Goal: Information Seeking & Learning: Learn about a topic

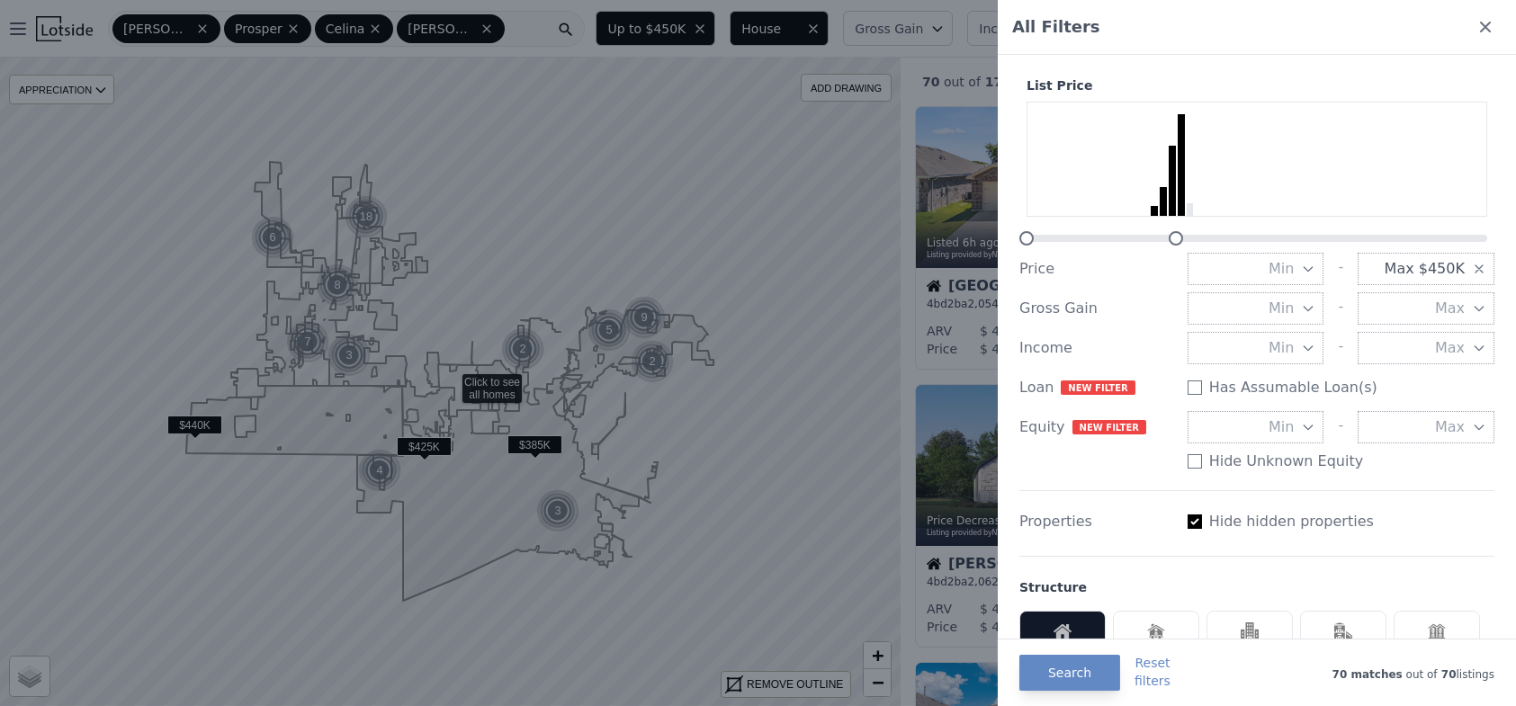
scroll to position [488, 0]
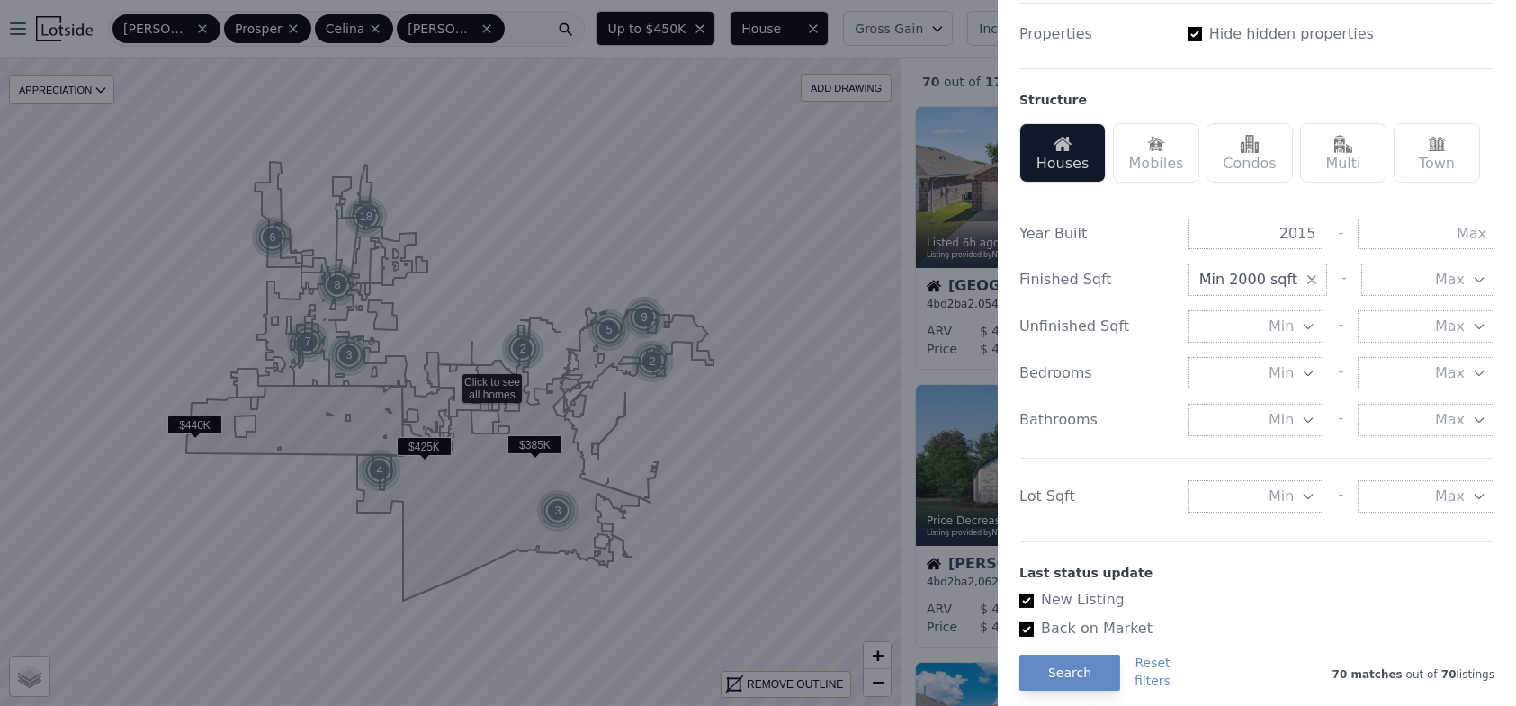
click at [1288, 491] on button "Min" at bounding box center [1256, 497] width 137 height 32
click at [1241, 488] on input "number" at bounding box center [1256, 497] width 137 height 32
click at [1129, 511] on div "Year Built 2015 - Finished Sqft Min 2000 sqft - Max Unfinished Sqft Min - Max B…" at bounding box center [1257, 362] width 475 height 330
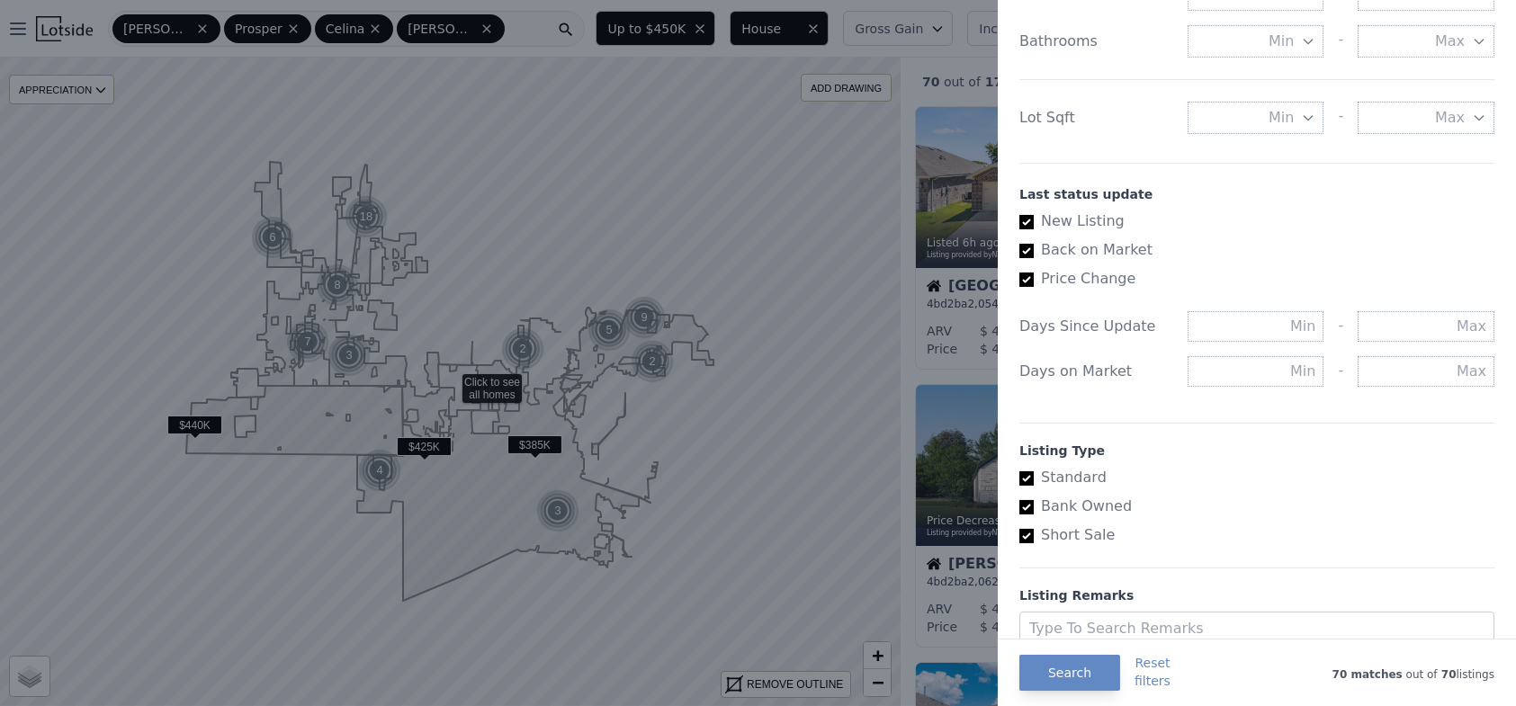
scroll to position [933, 0]
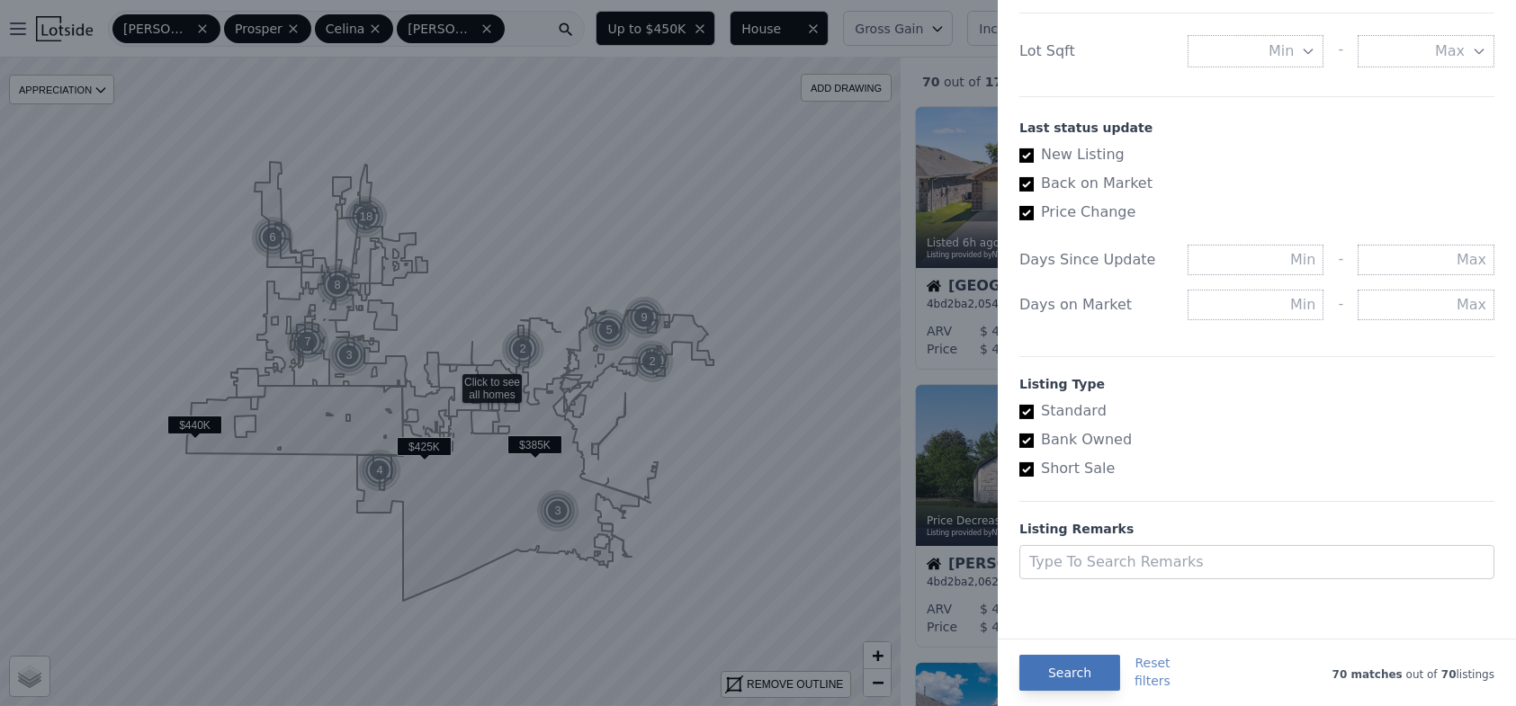
click at [1062, 664] on button "Search" at bounding box center [1070, 673] width 101 height 36
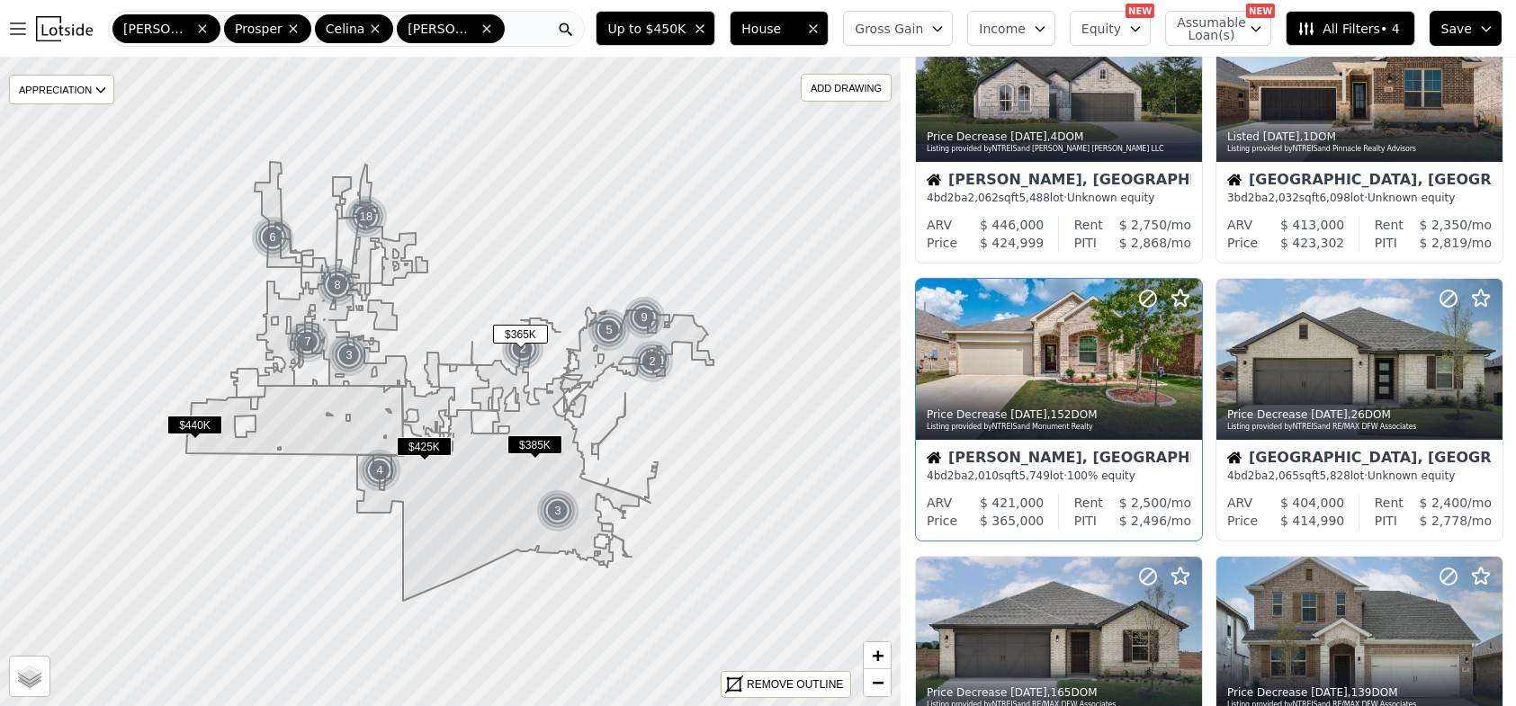
scroll to position [392, 0]
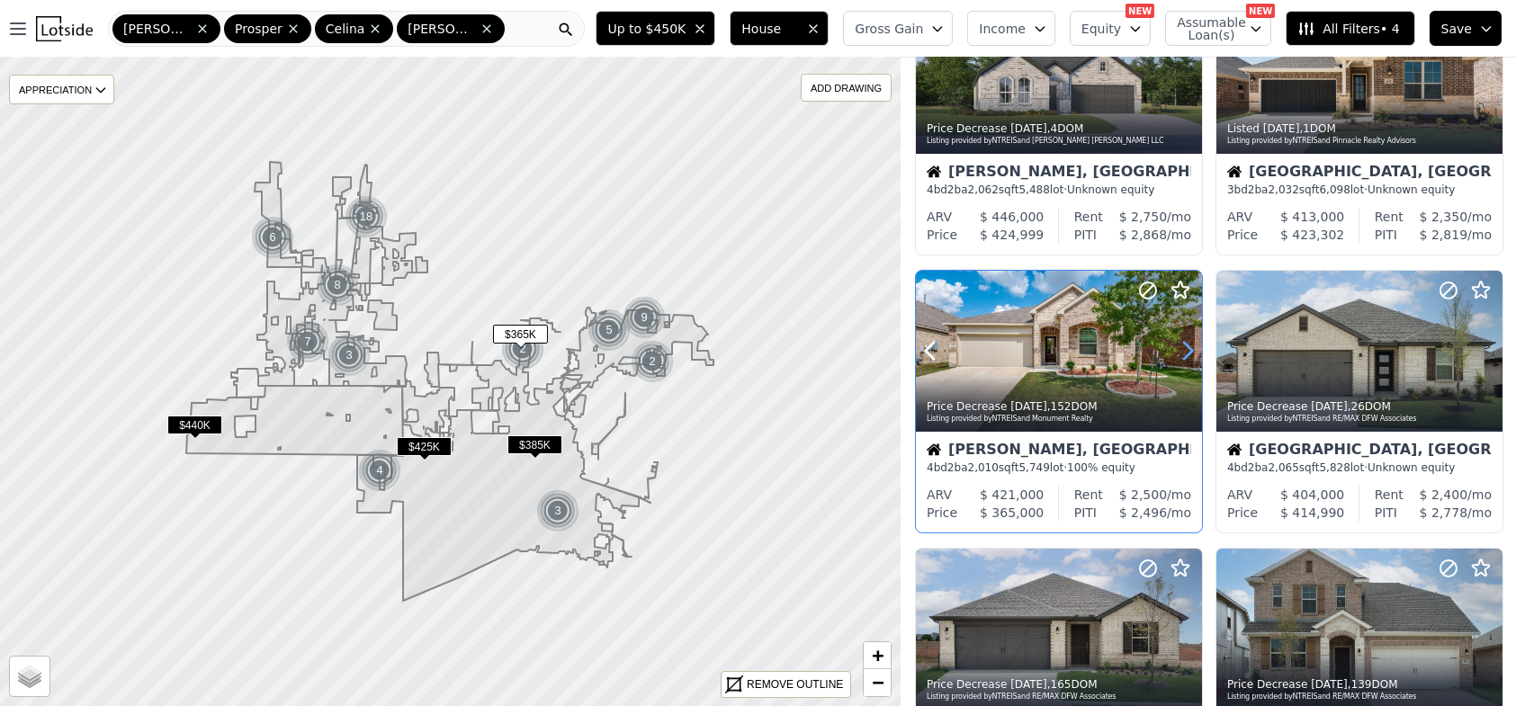
click at [1189, 343] on icon at bounding box center [1187, 351] width 29 height 29
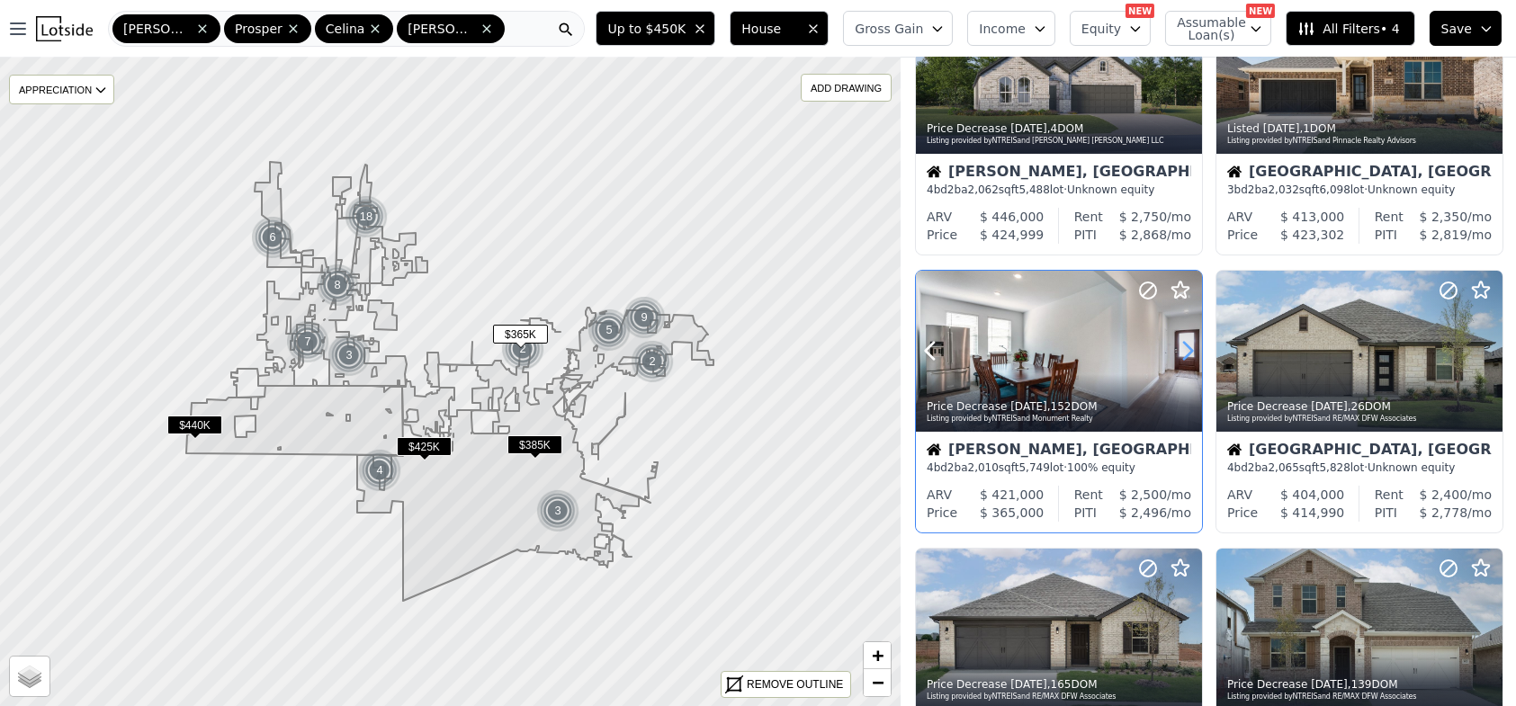
click at [1189, 343] on icon at bounding box center [1187, 351] width 29 height 29
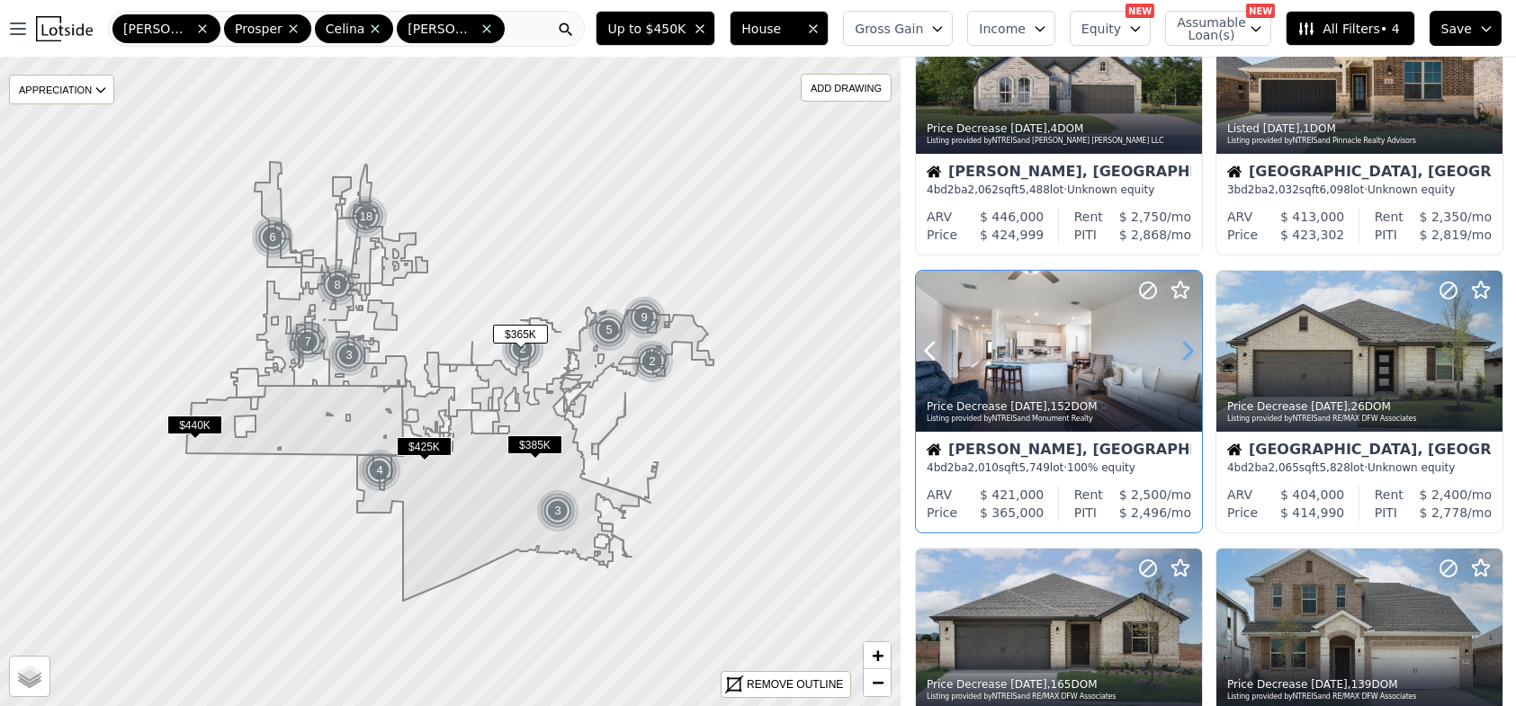
click at [1189, 343] on icon at bounding box center [1187, 351] width 29 height 29
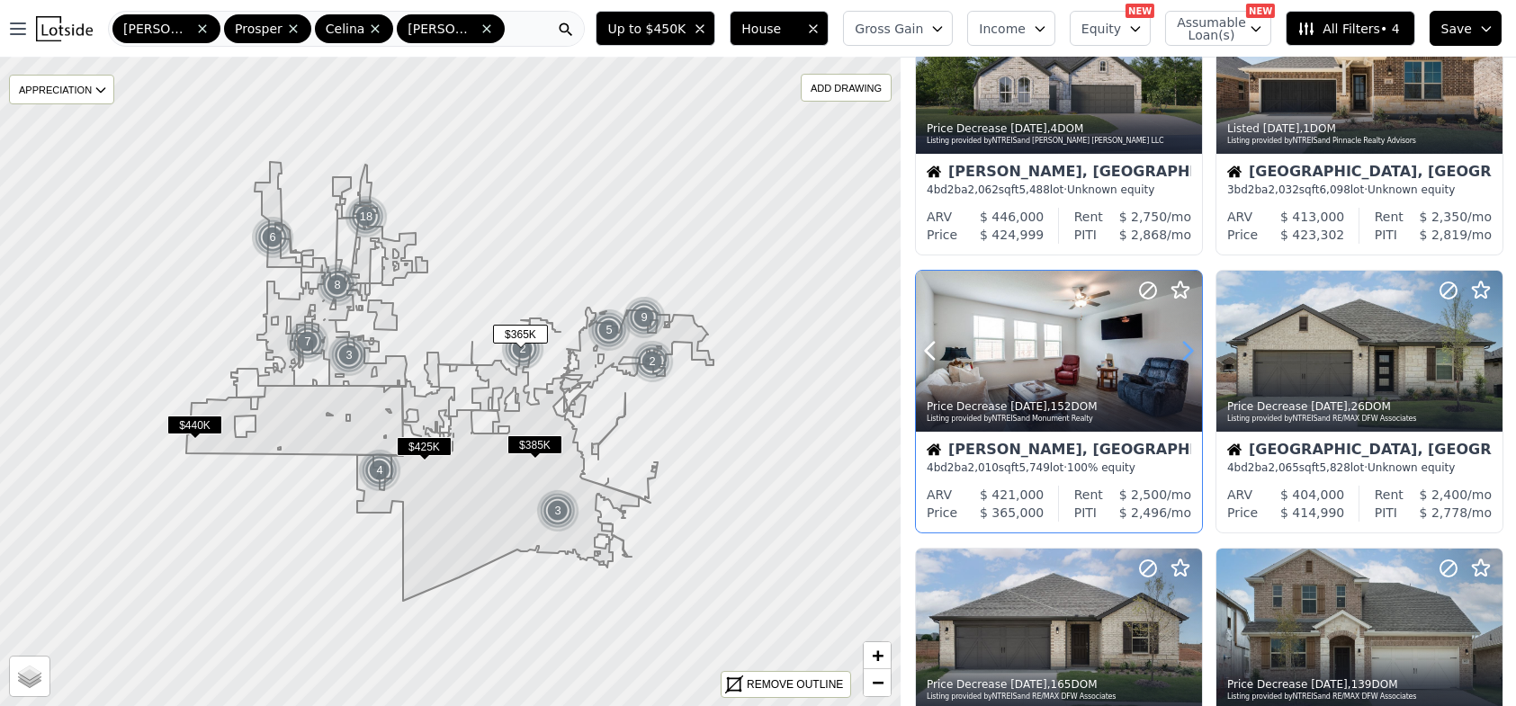
click at [1189, 343] on icon at bounding box center [1187, 351] width 29 height 29
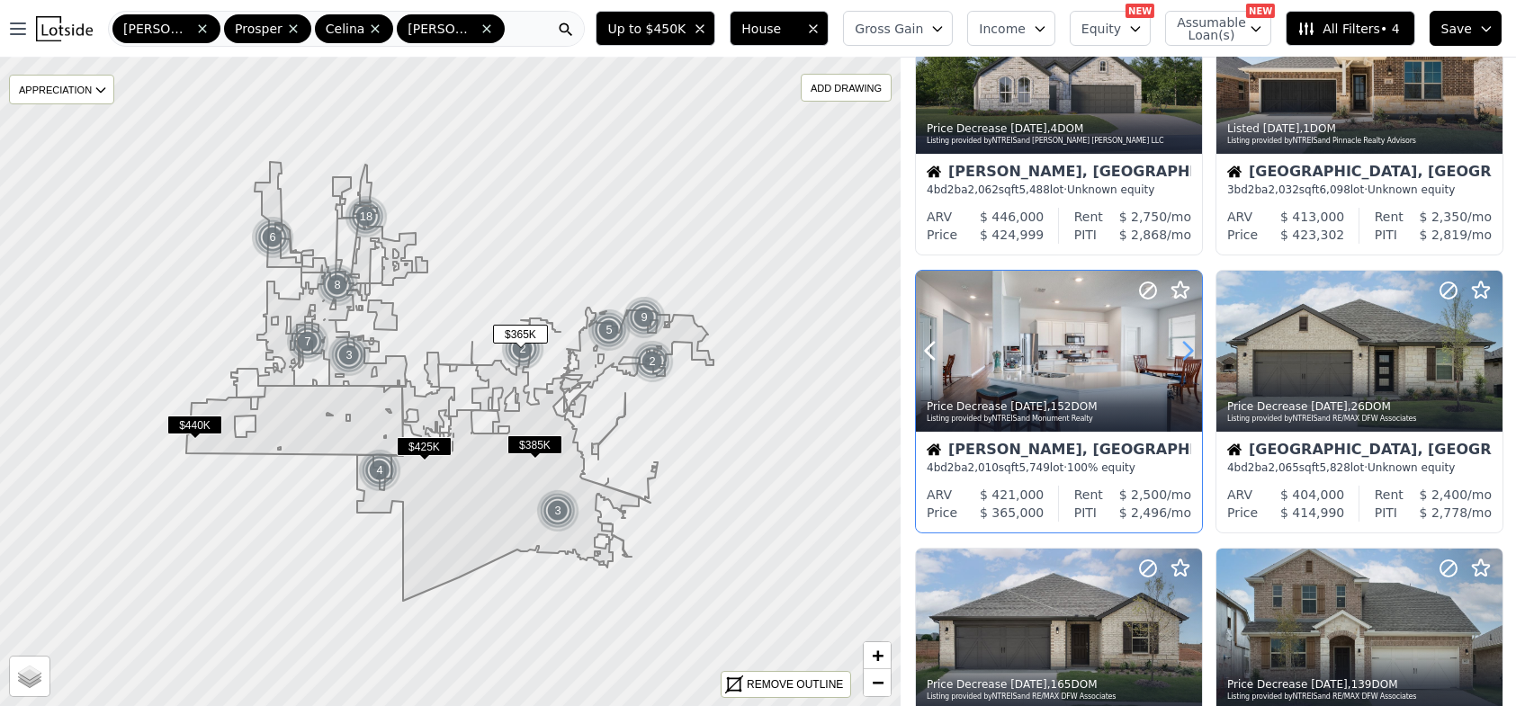
click at [1189, 343] on icon at bounding box center [1187, 351] width 29 height 29
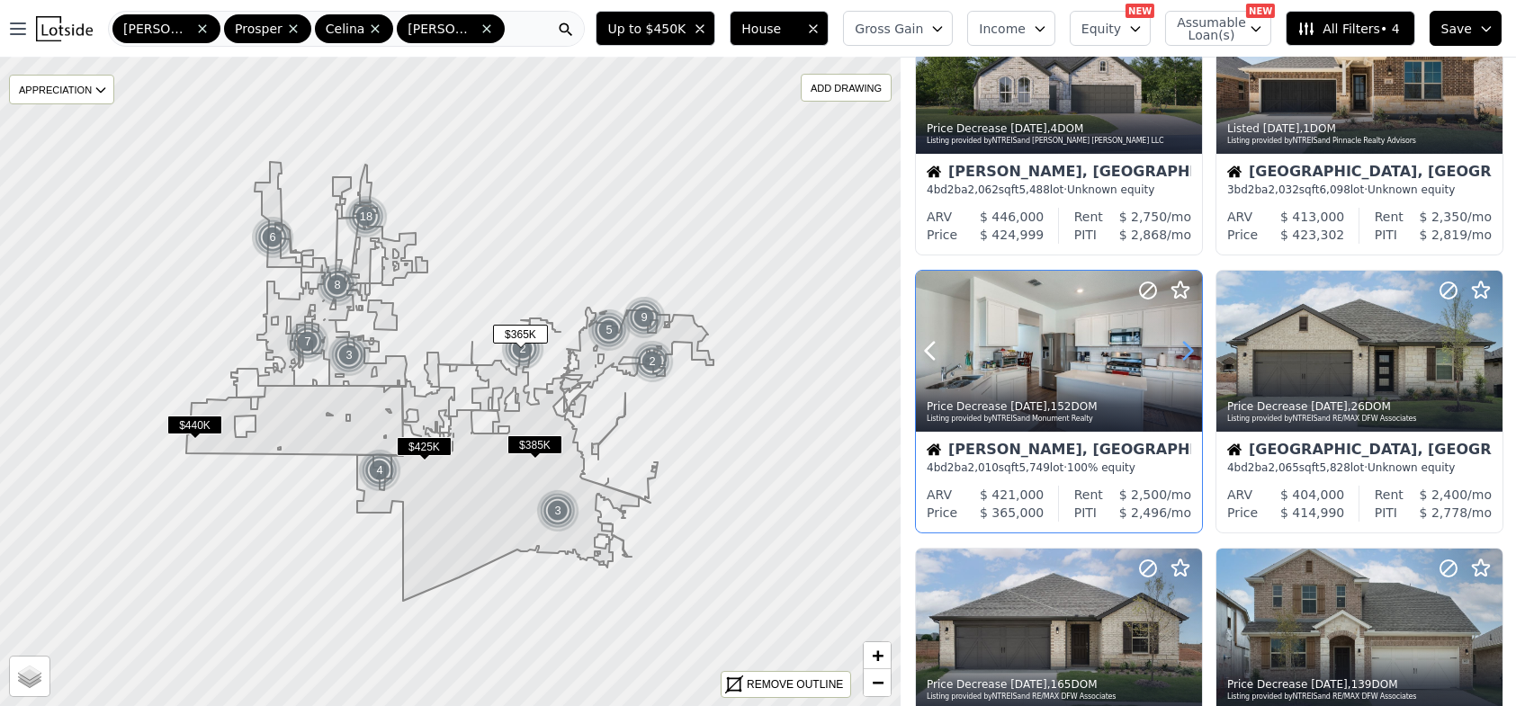
click at [1189, 343] on icon at bounding box center [1187, 351] width 29 height 29
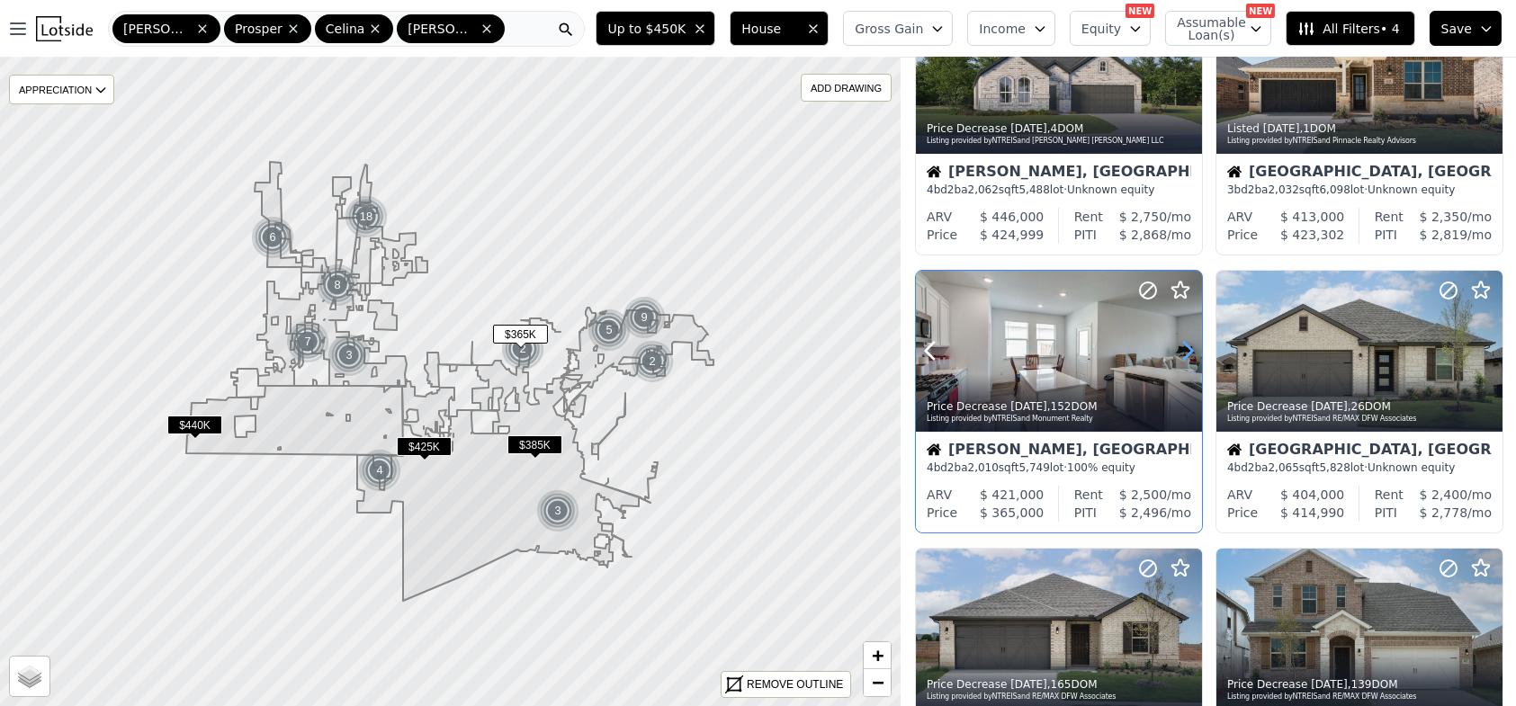
click at [1189, 343] on icon at bounding box center [1187, 351] width 29 height 29
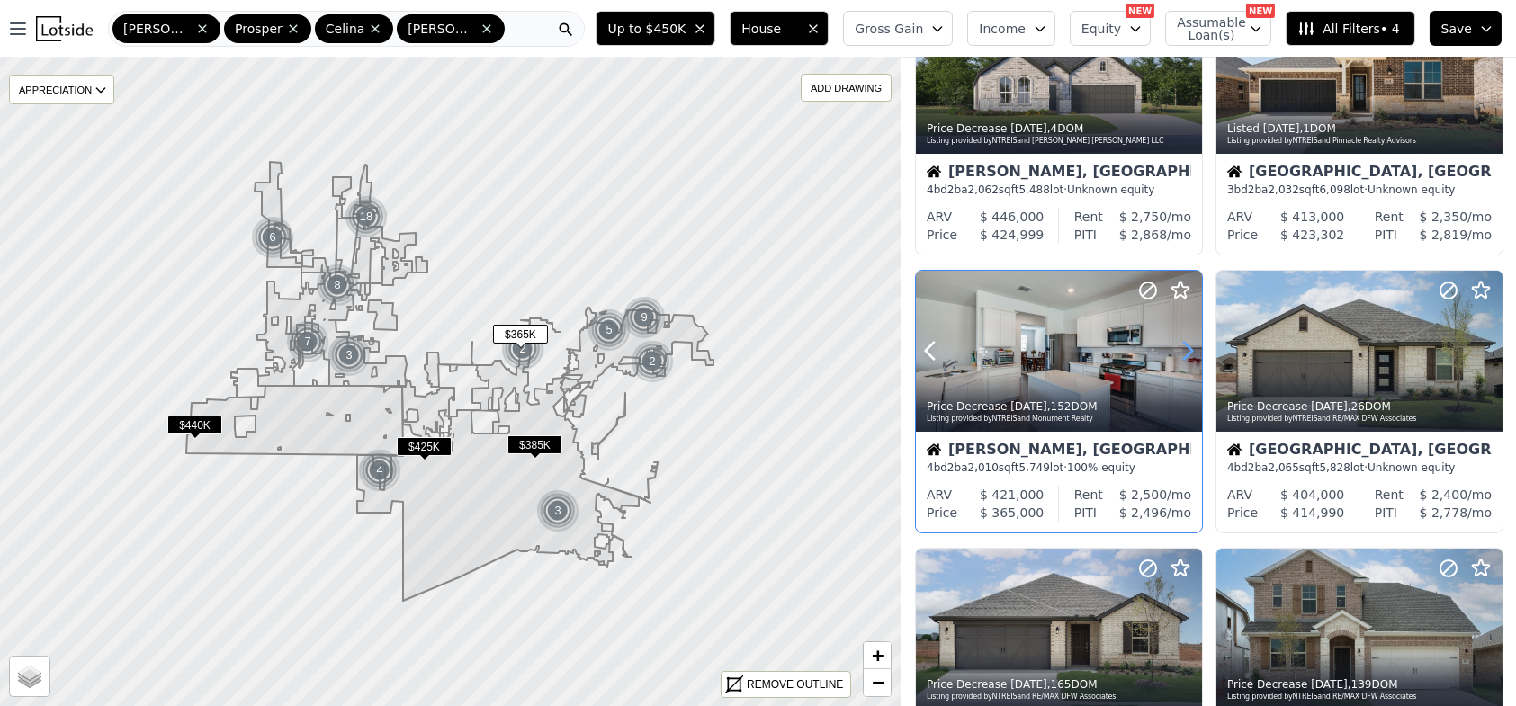
click at [1189, 343] on icon at bounding box center [1187, 351] width 29 height 29
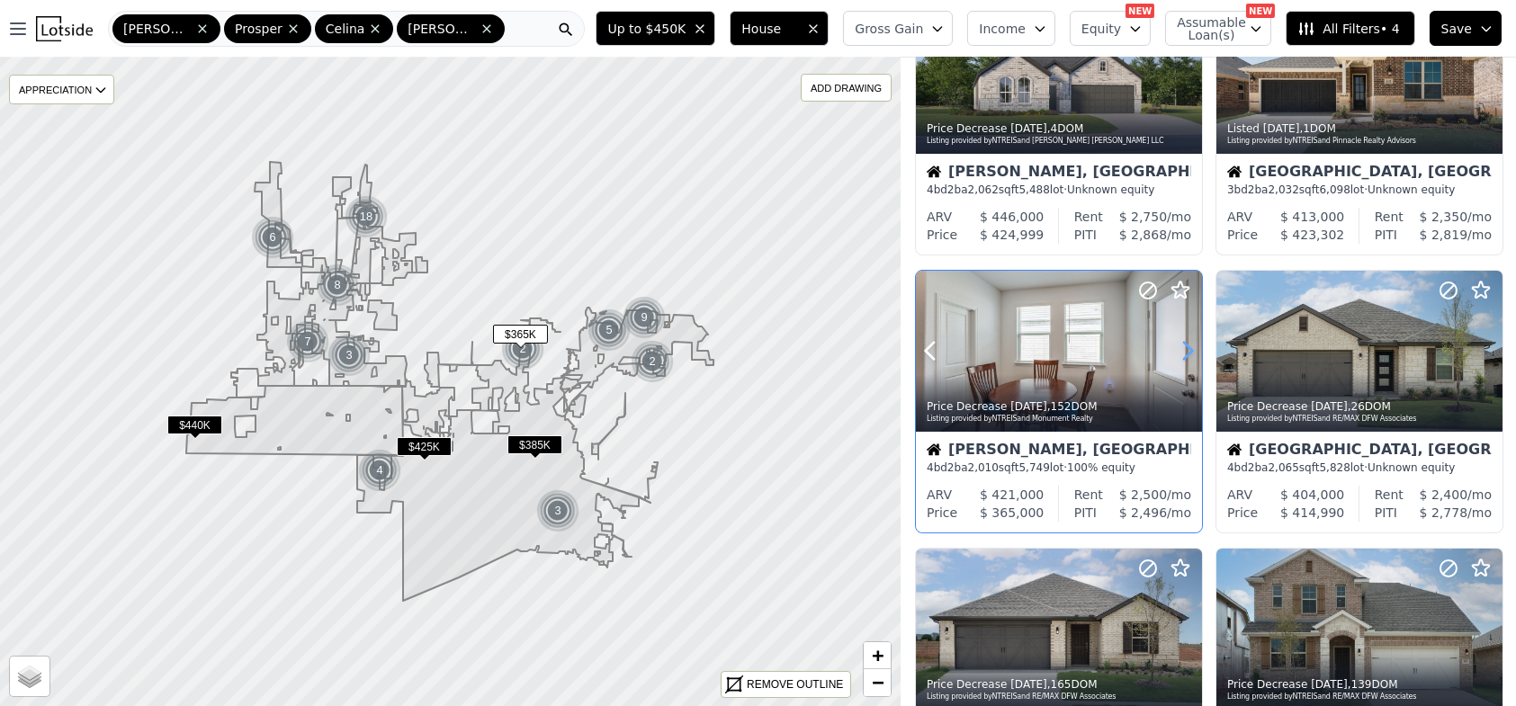
click at [1189, 343] on icon at bounding box center [1187, 351] width 29 height 29
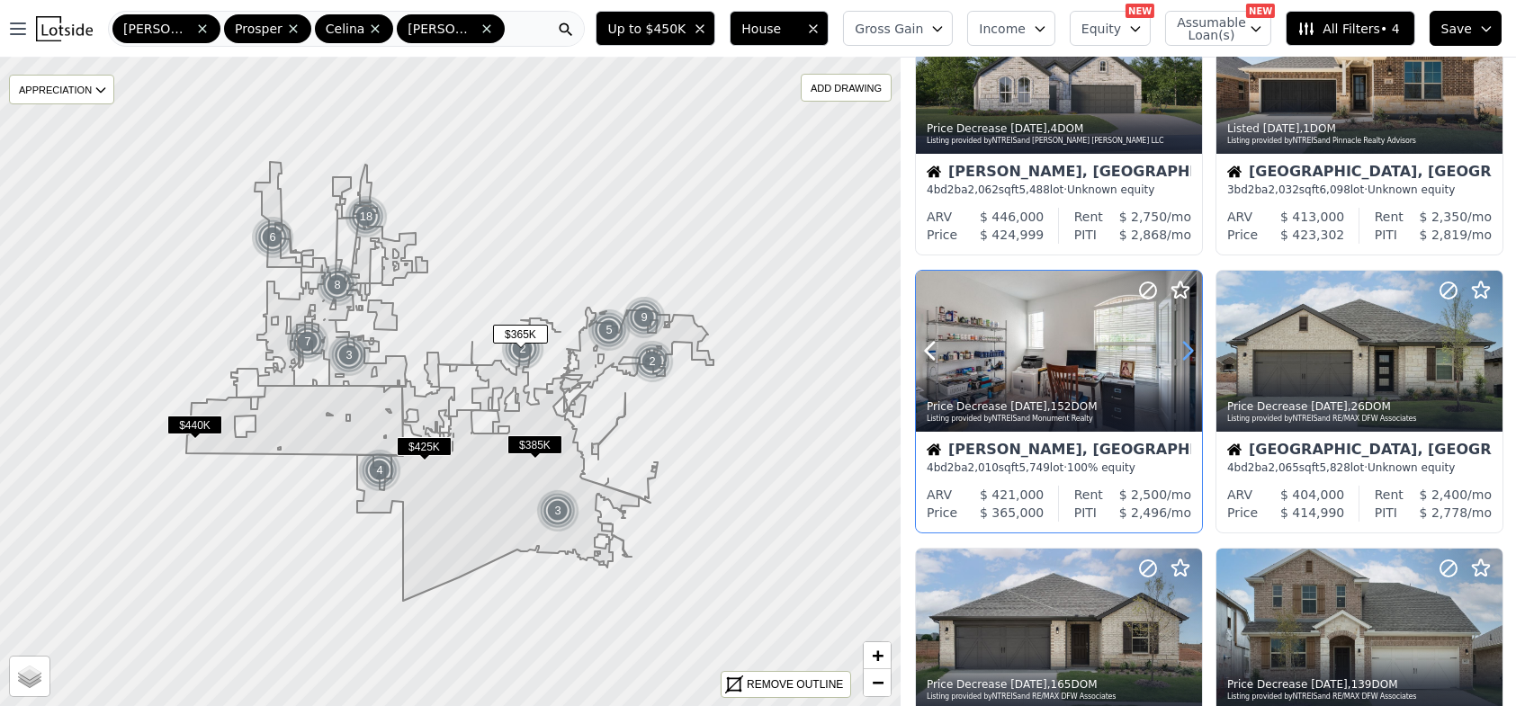
click at [1189, 343] on icon at bounding box center [1187, 351] width 29 height 29
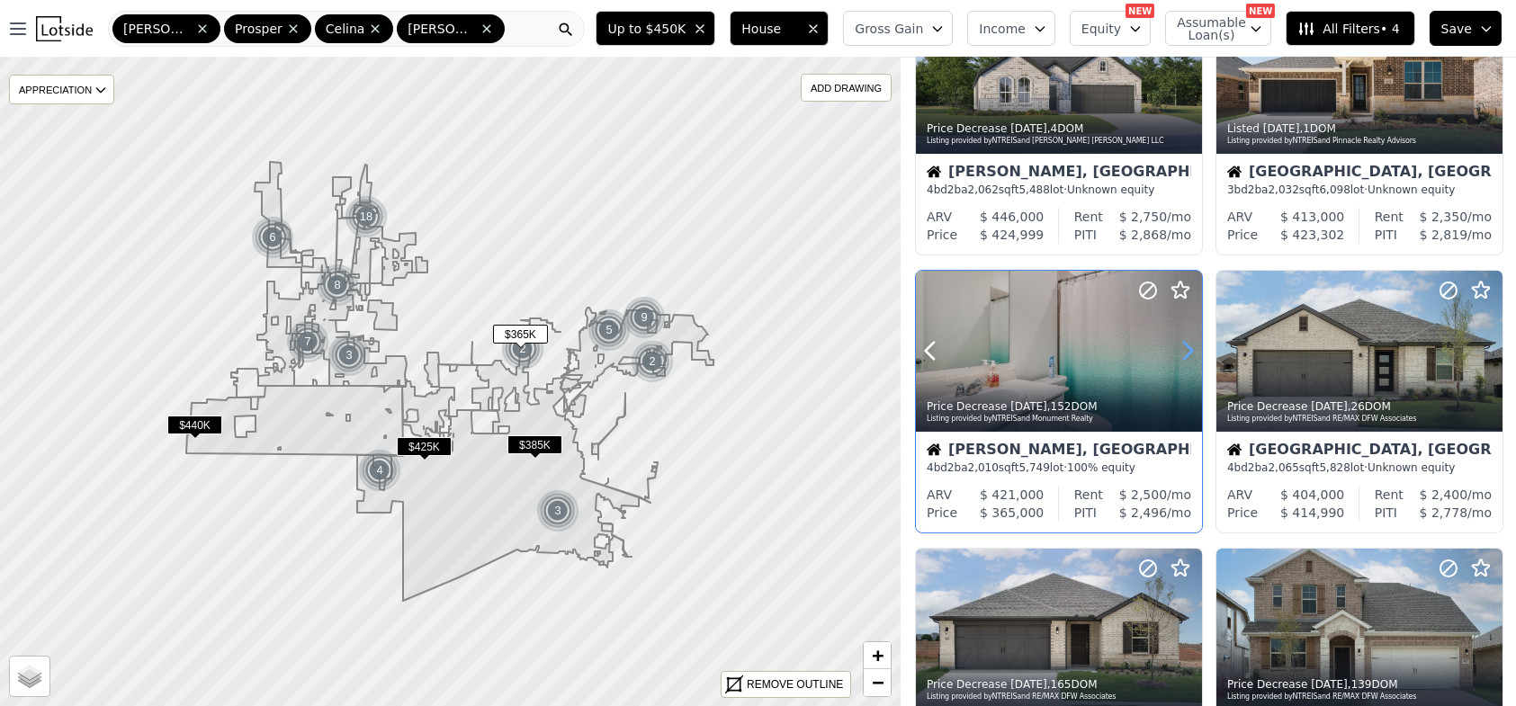
click at [1189, 343] on icon at bounding box center [1187, 351] width 29 height 29
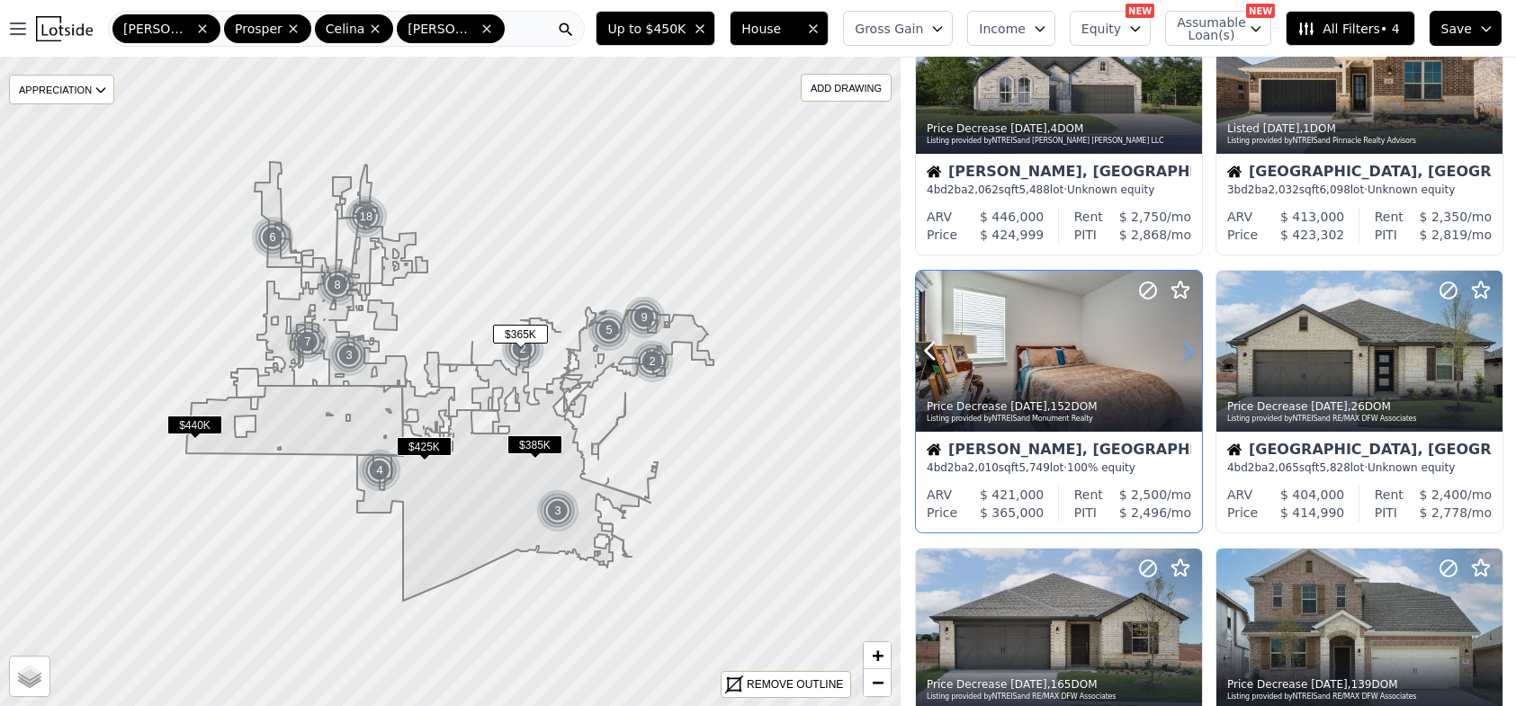
click at [1189, 343] on icon at bounding box center [1187, 351] width 29 height 29
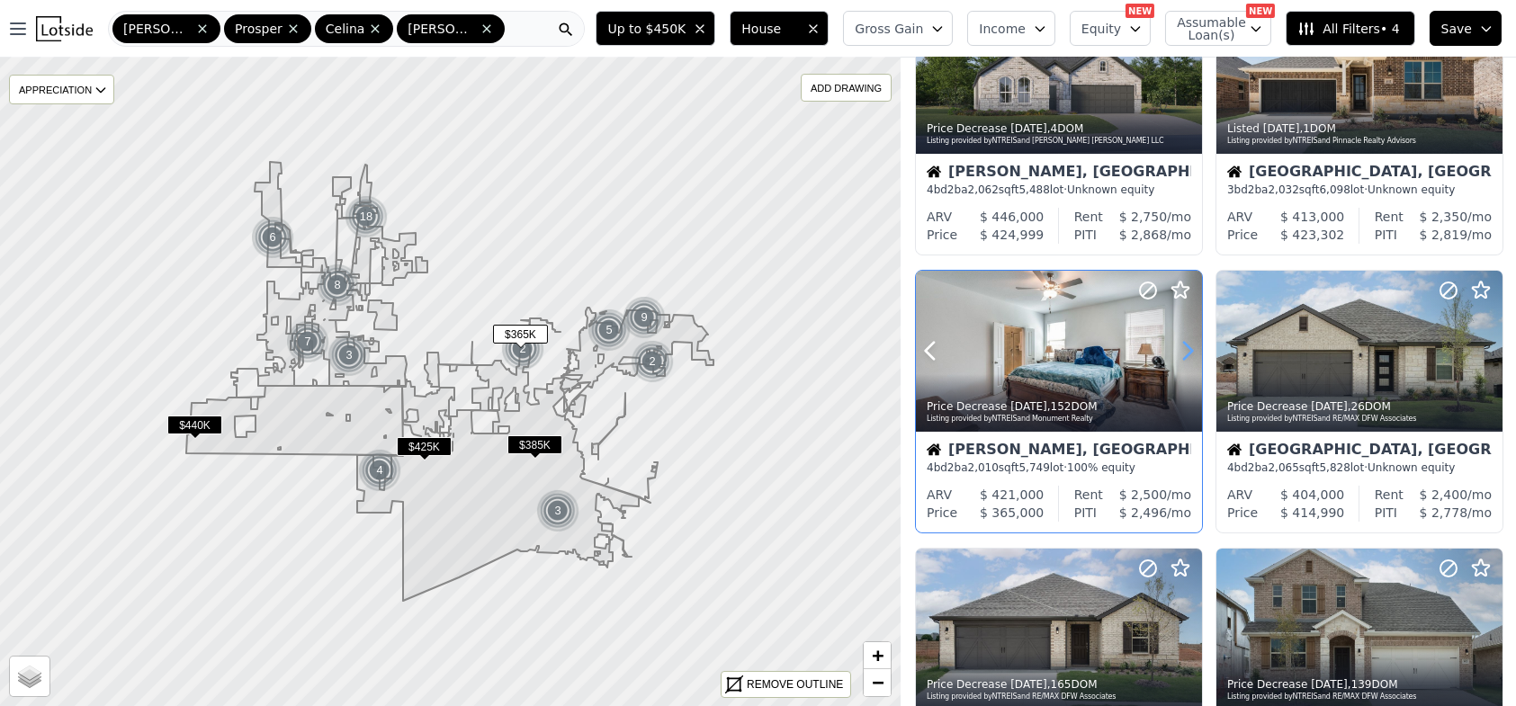
click at [1189, 343] on icon at bounding box center [1187, 351] width 29 height 29
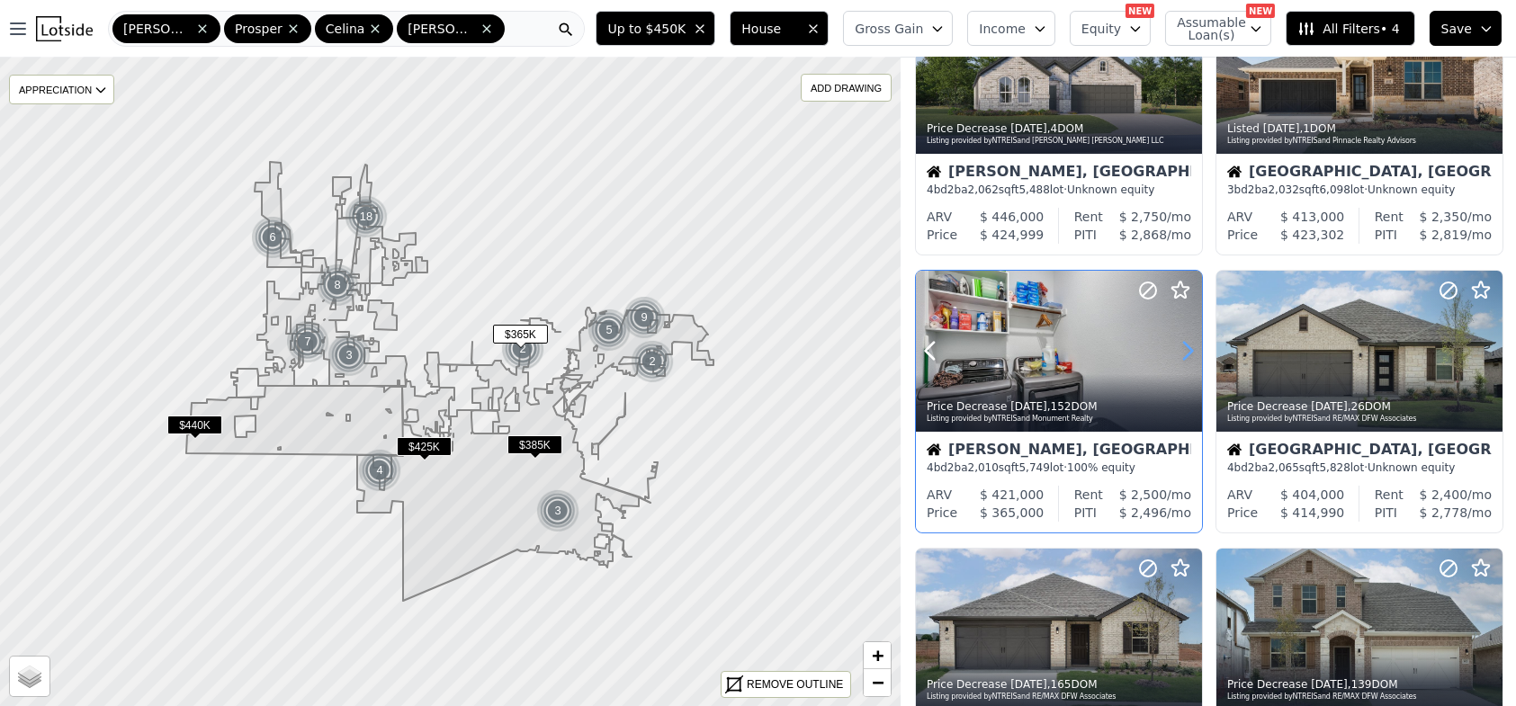
click at [1189, 343] on icon at bounding box center [1187, 351] width 29 height 29
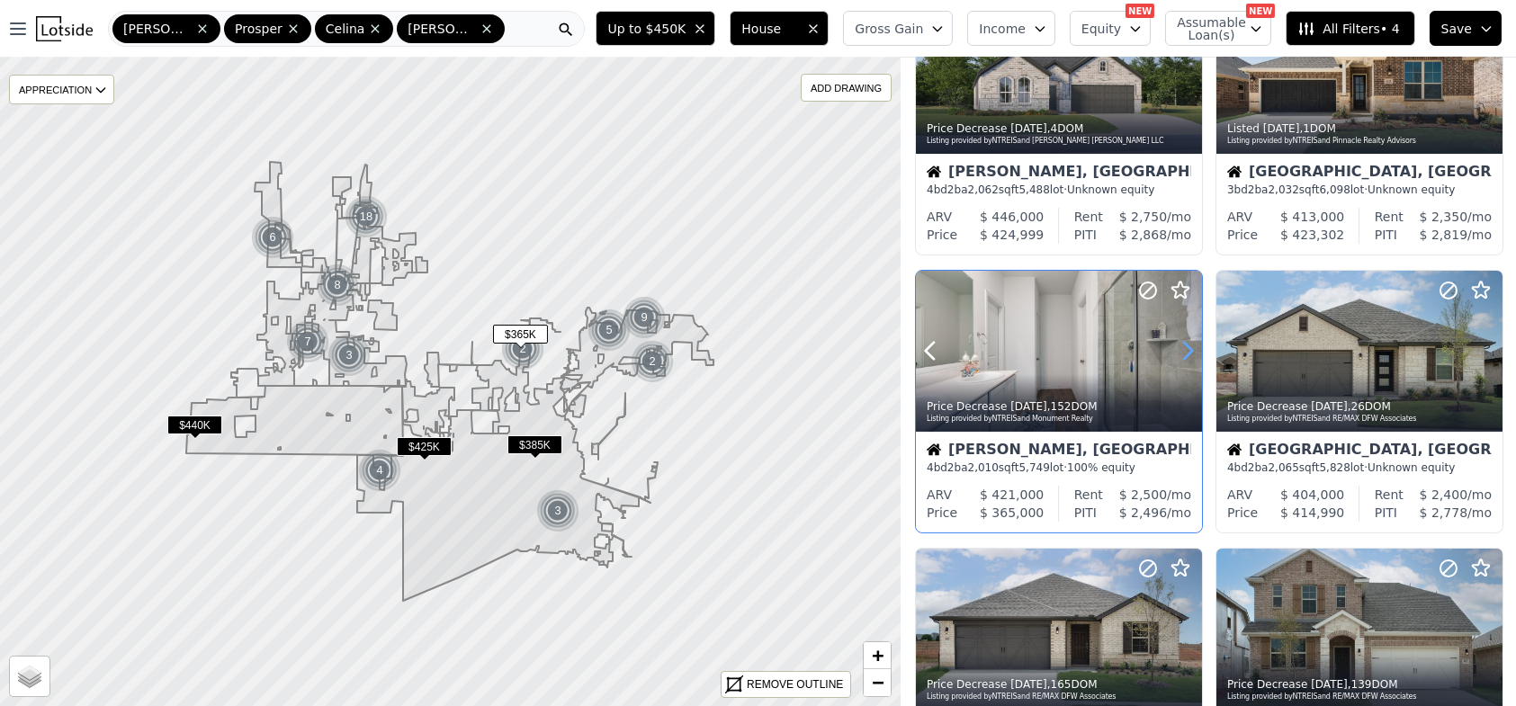
click at [1189, 343] on icon at bounding box center [1187, 351] width 29 height 29
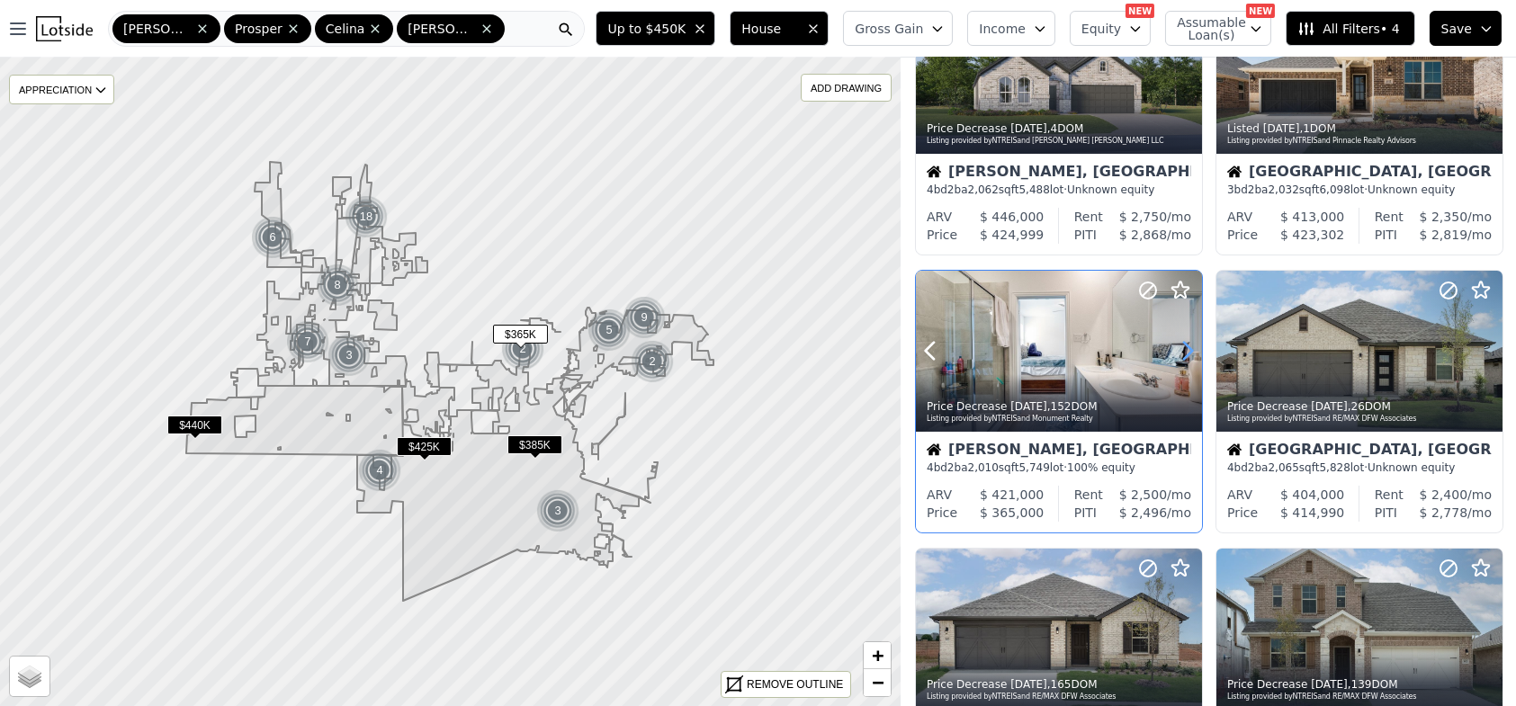
click at [1189, 343] on icon at bounding box center [1187, 351] width 29 height 29
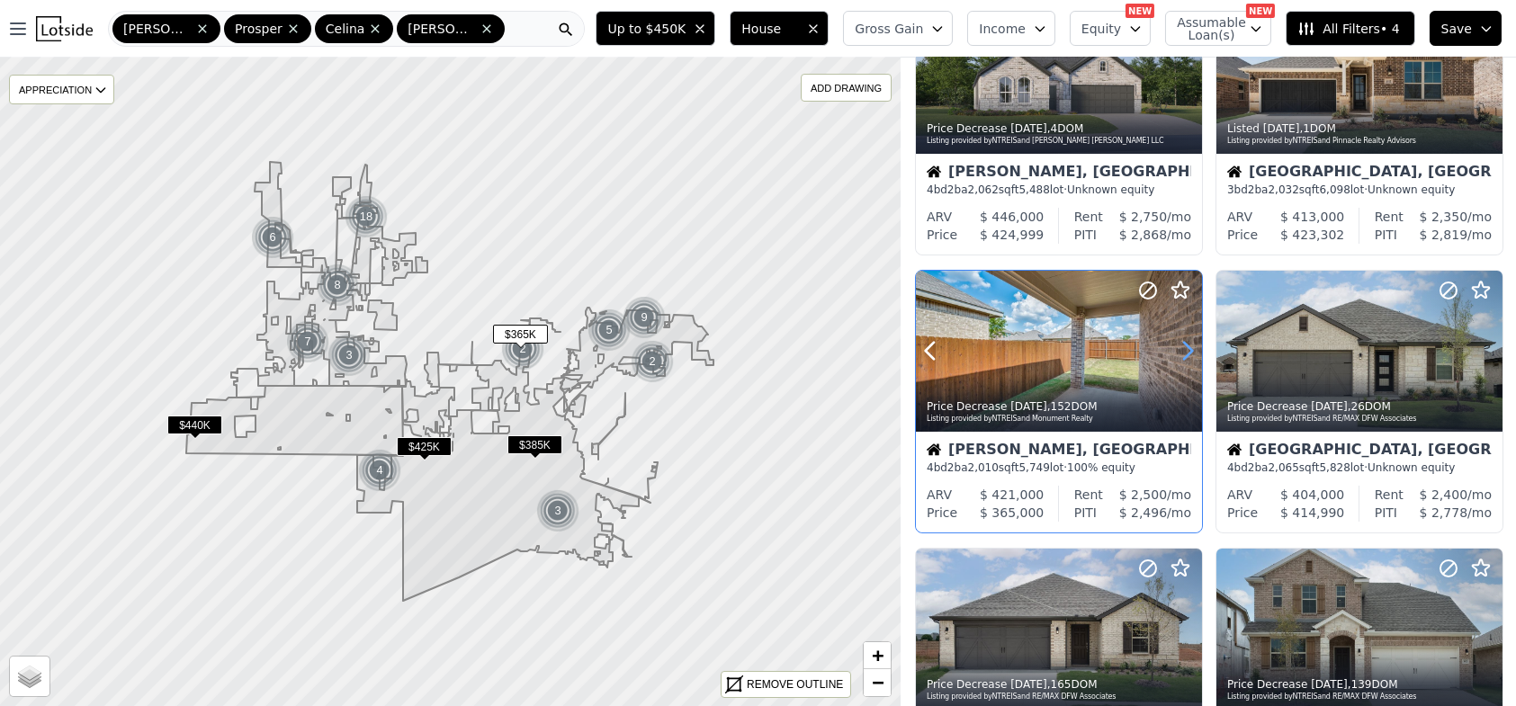
click at [1189, 343] on icon at bounding box center [1187, 351] width 29 height 29
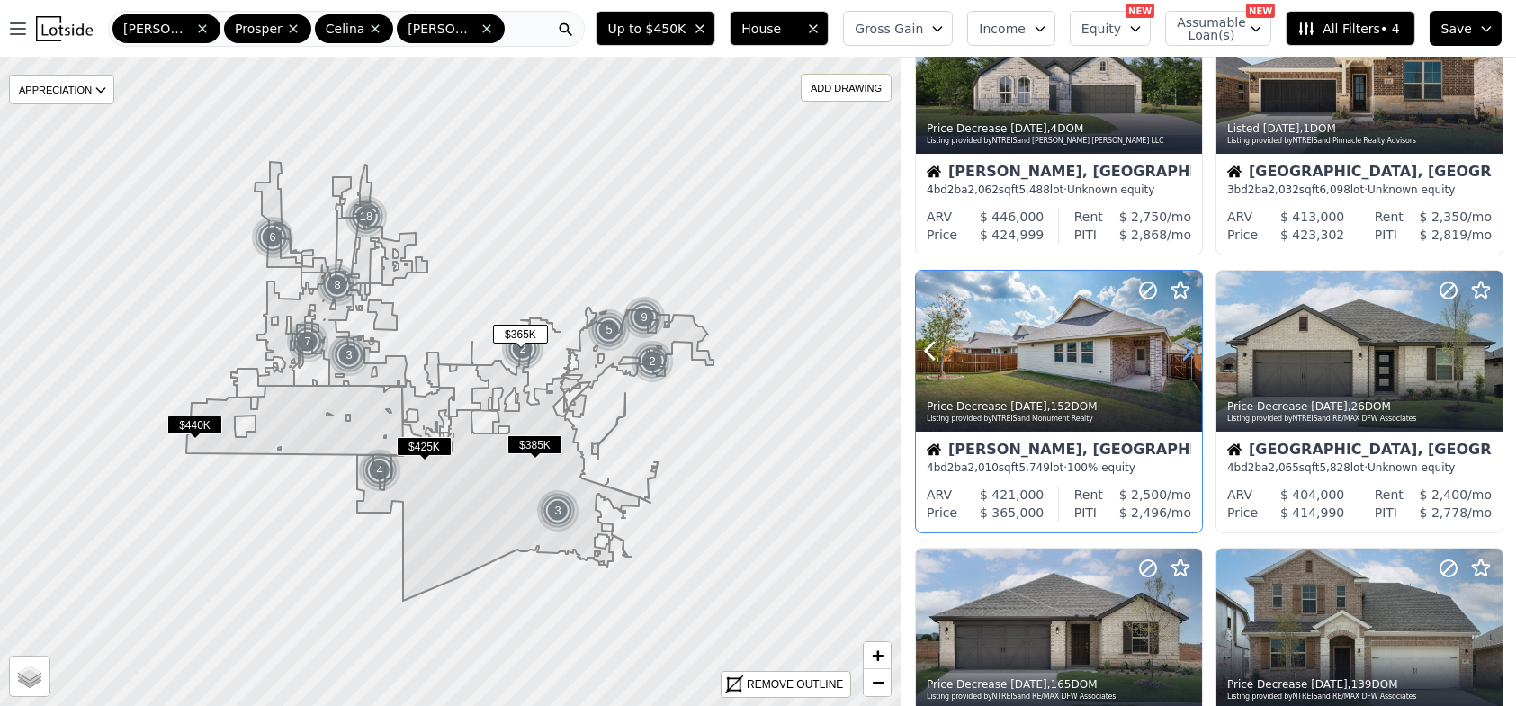
click at [1189, 343] on icon at bounding box center [1187, 351] width 29 height 29
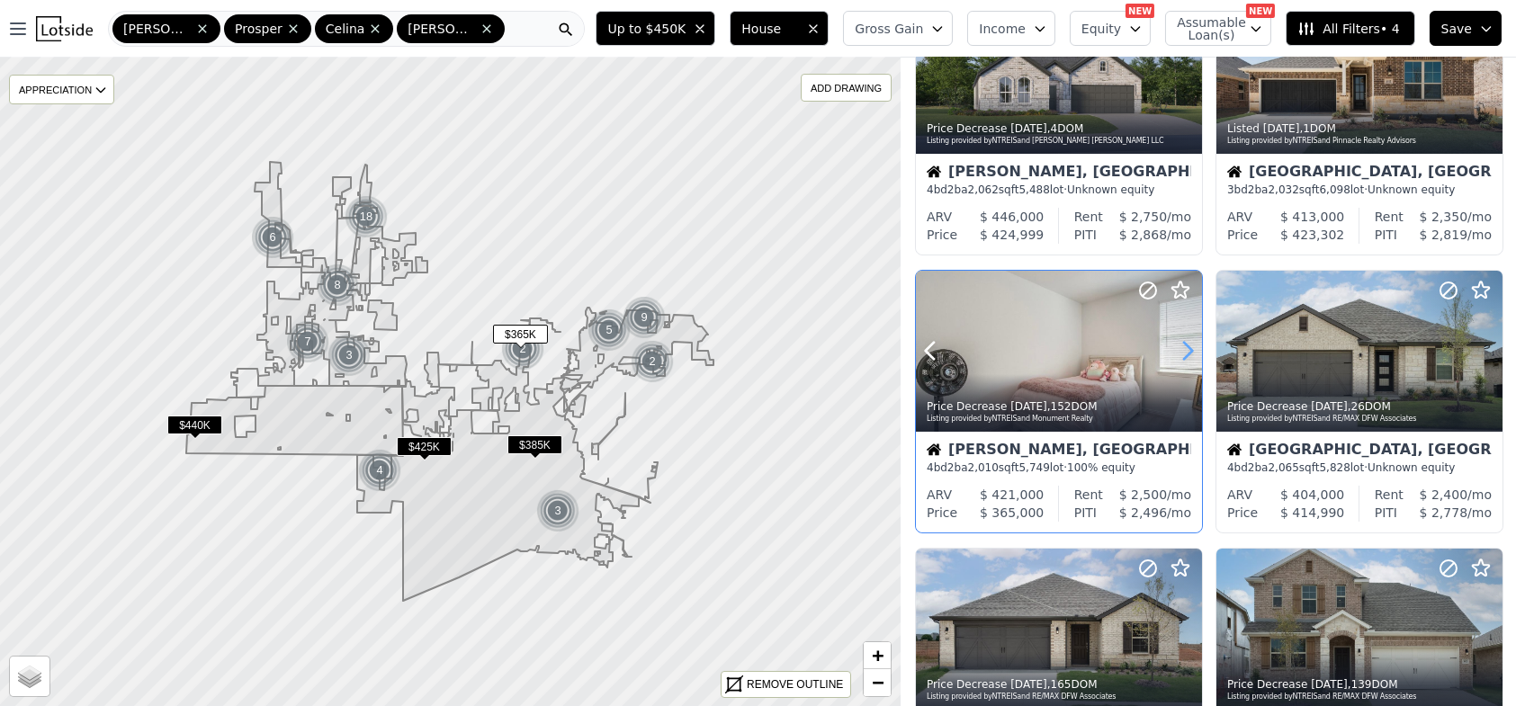
click at [1189, 343] on icon at bounding box center [1187, 351] width 29 height 29
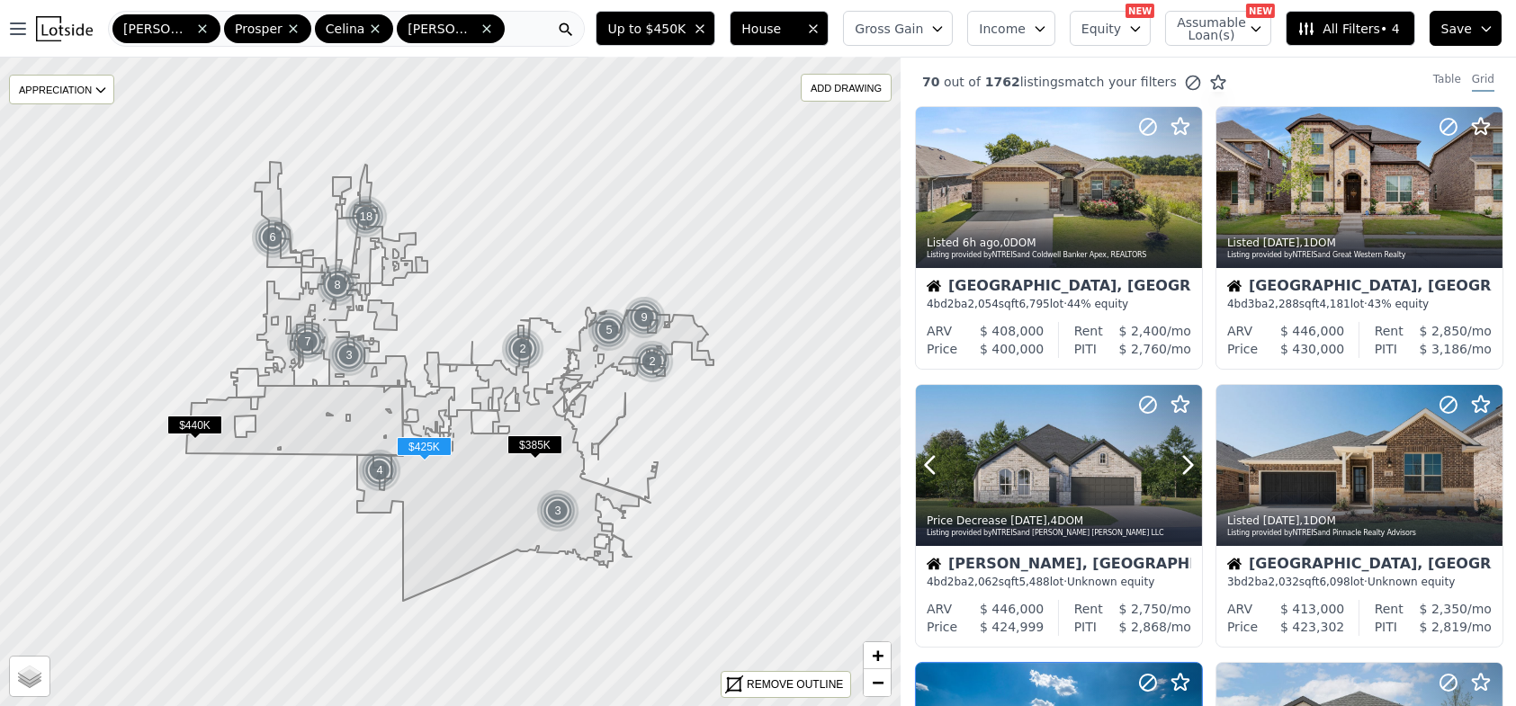
scroll to position [0, 0]
click at [1347, 29] on span "All Filters • 4" at bounding box center [1349, 29] width 102 height 18
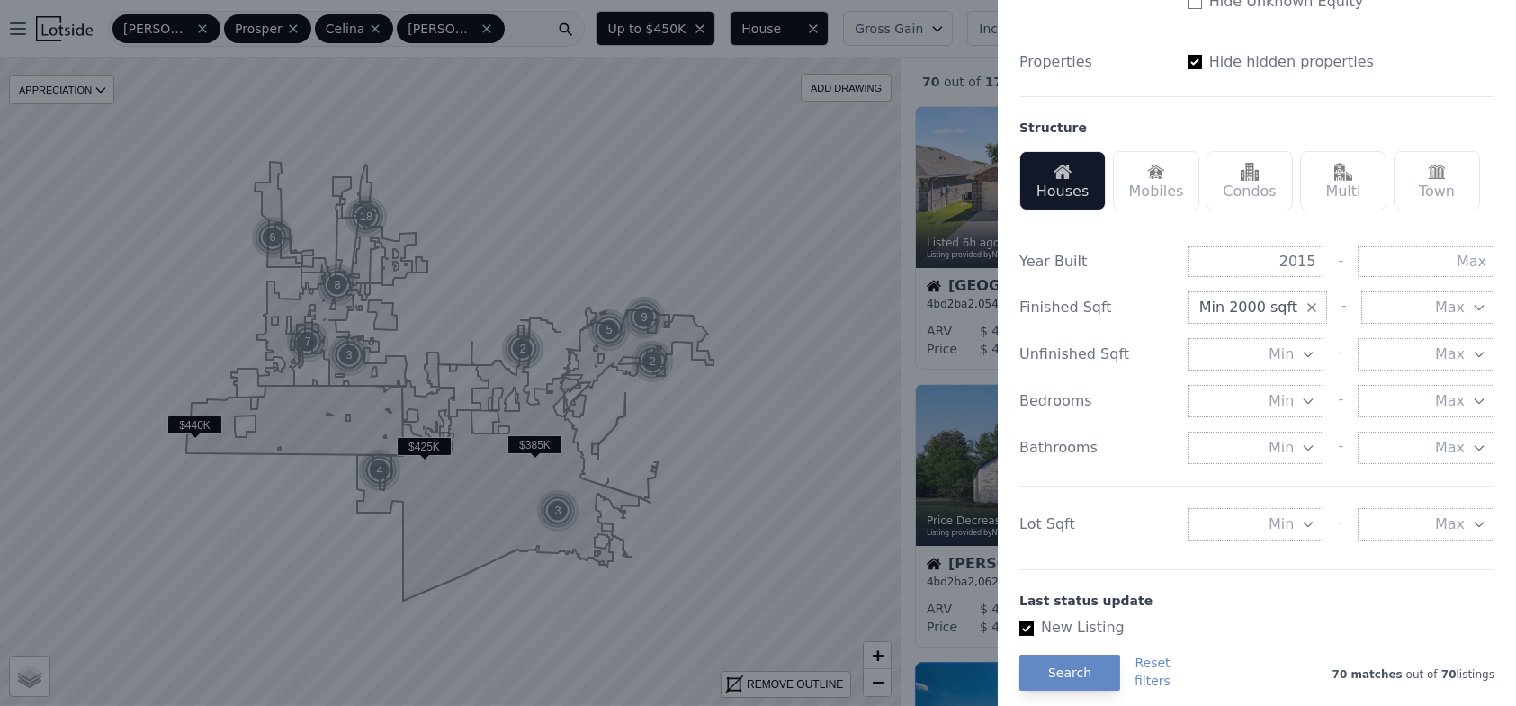
scroll to position [476, 0]
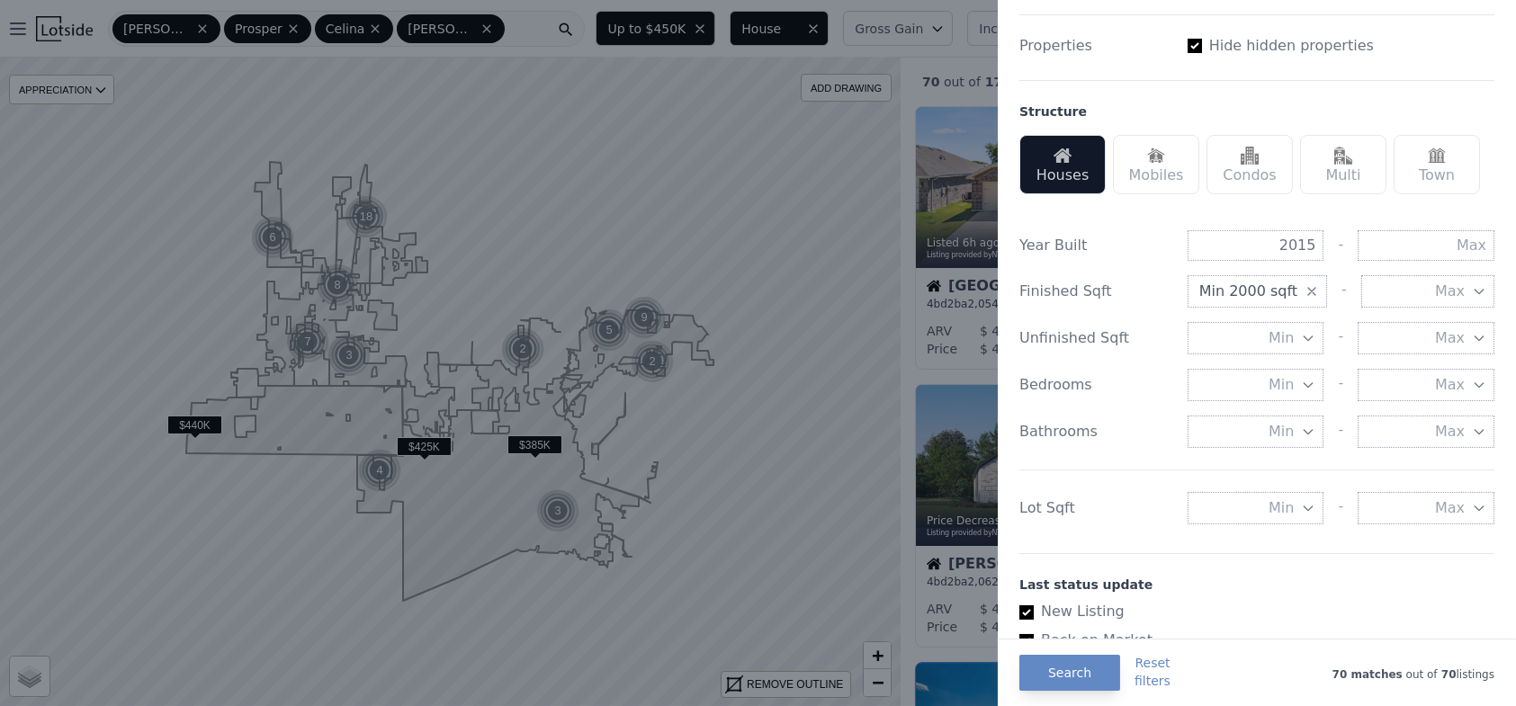
click at [1260, 288] on span "Min 2000 sqft" at bounding box center [1249, 292] width 98 height 22
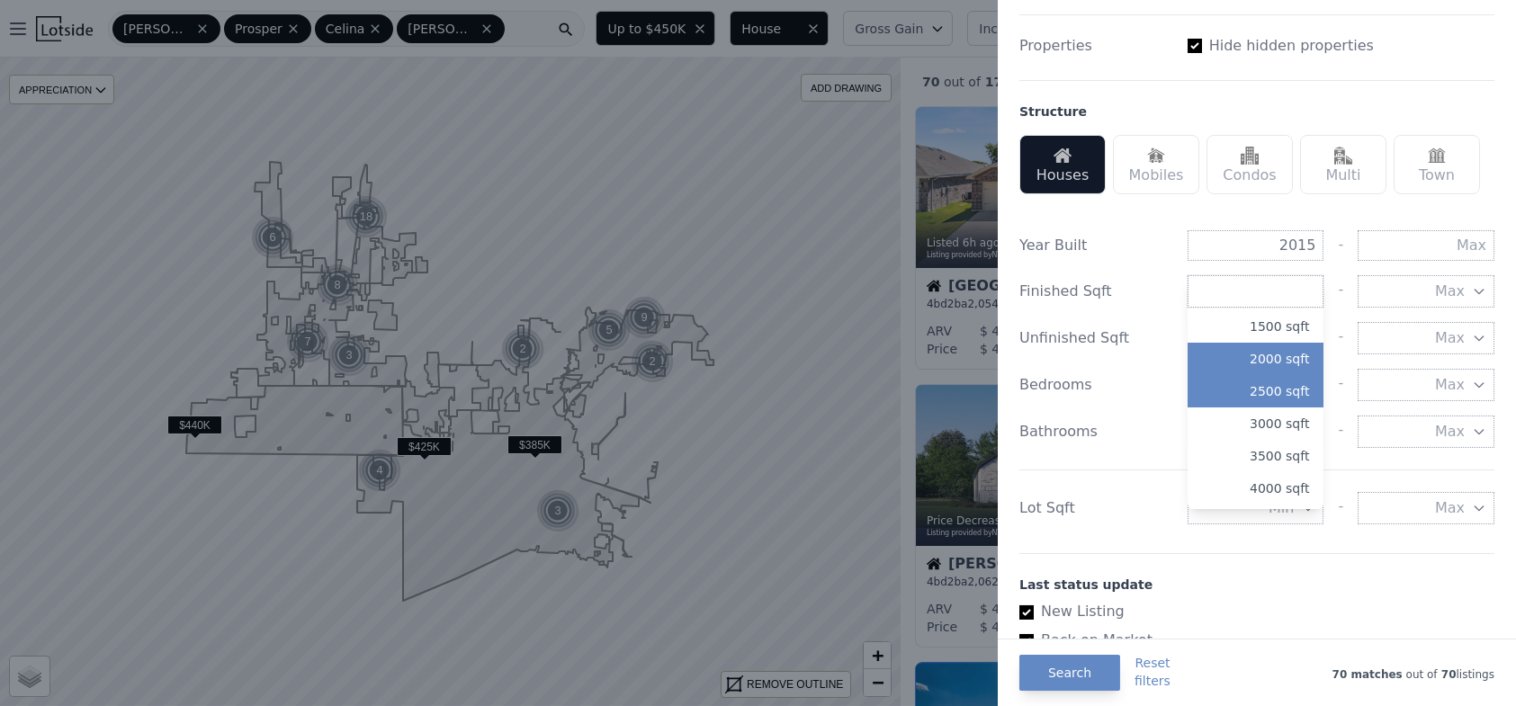
scroll to position [96, 0]
click at [1253, 374] on button "2500 sqft" at bounding box center [1256, 389] width 137 height 32
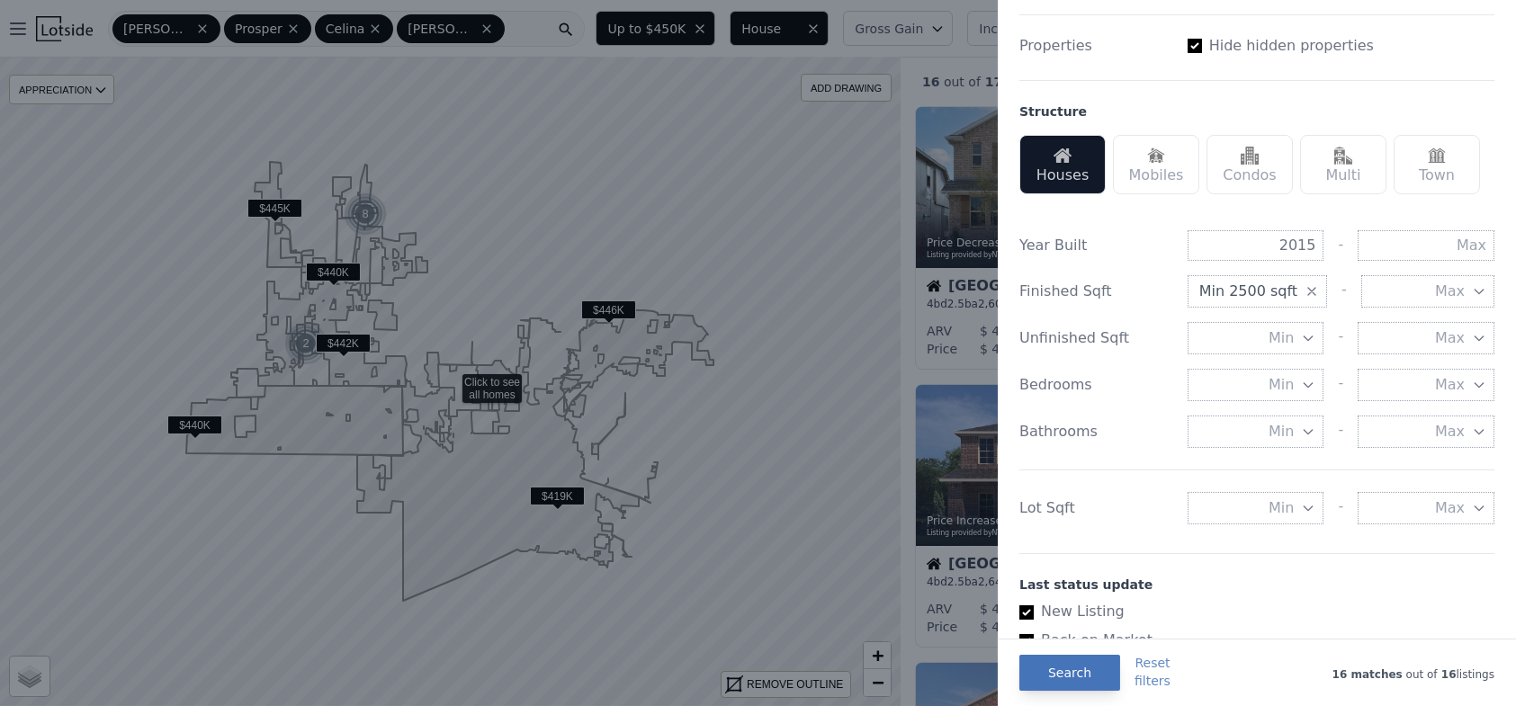
click at [1057, 672] on button "Search" at bounding box center [1070, 673] width 101 height 36
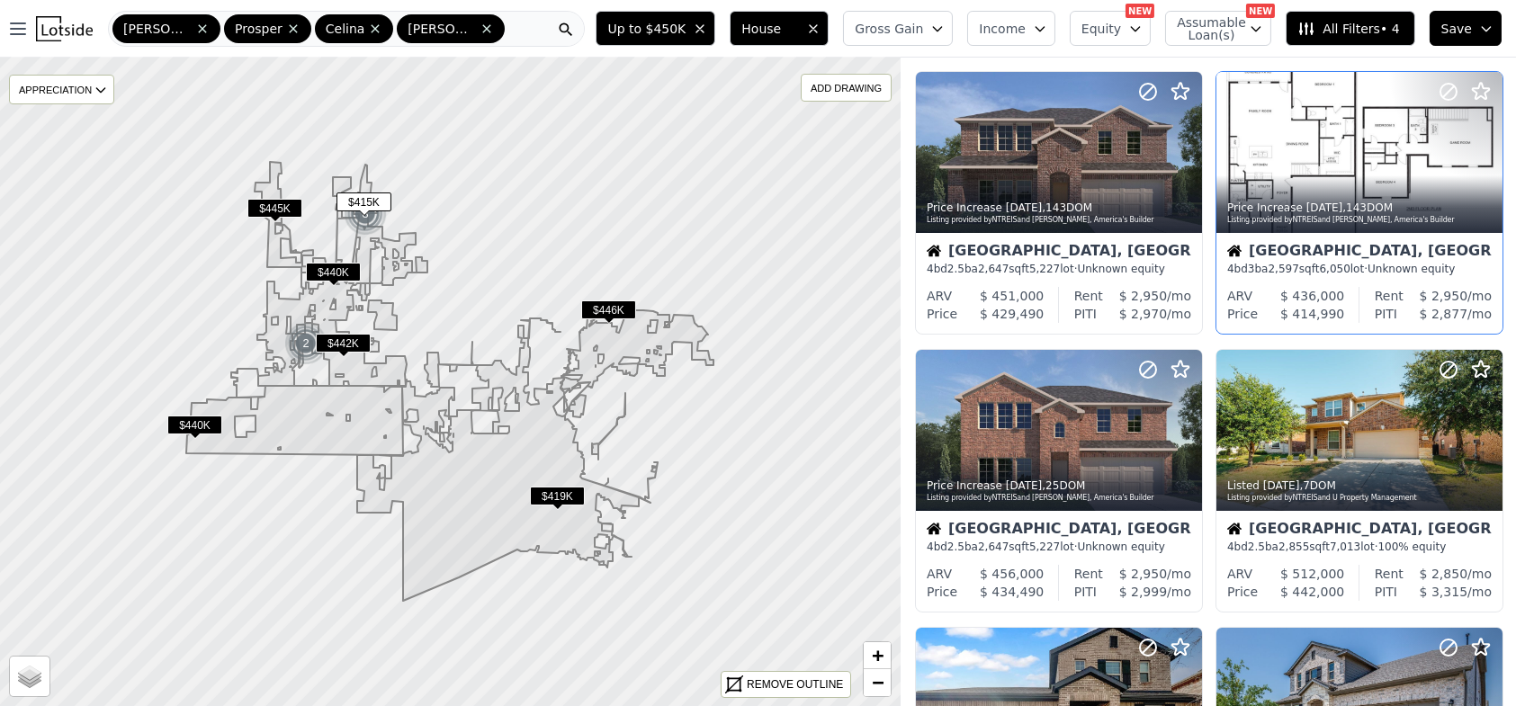
scroll to position [315, 0]
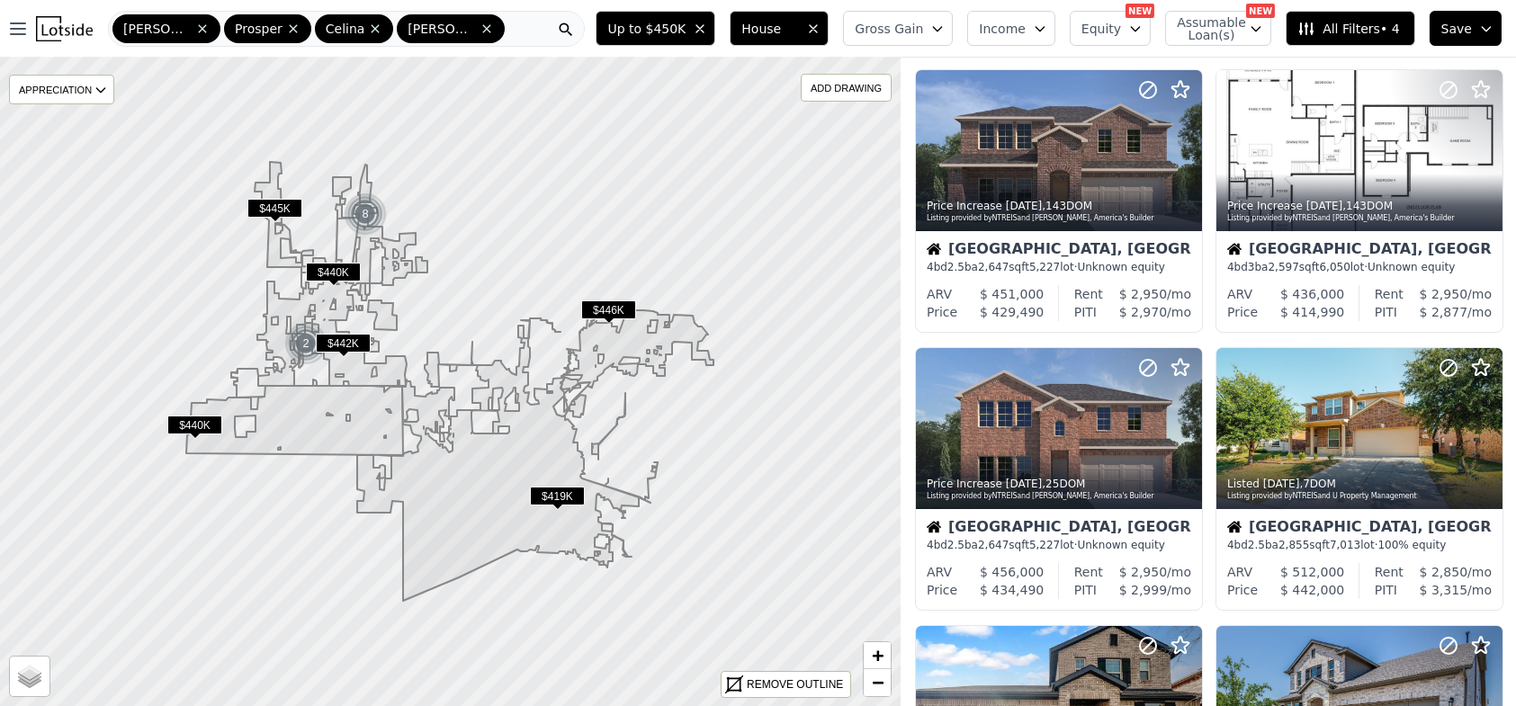
click at [555, 493] on span "$419K" at bounding box center [557, 496] width 55 height 19
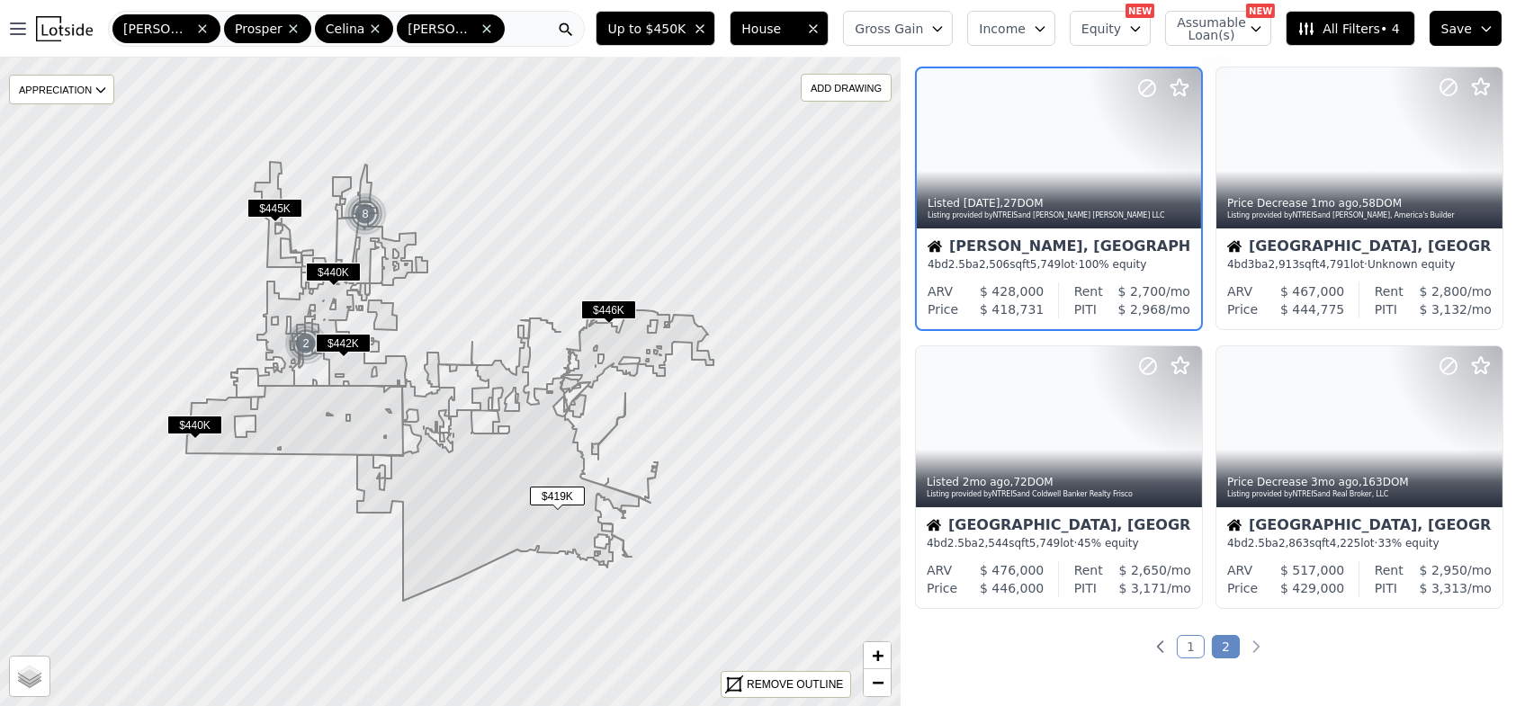
scroll to position [0, 0]
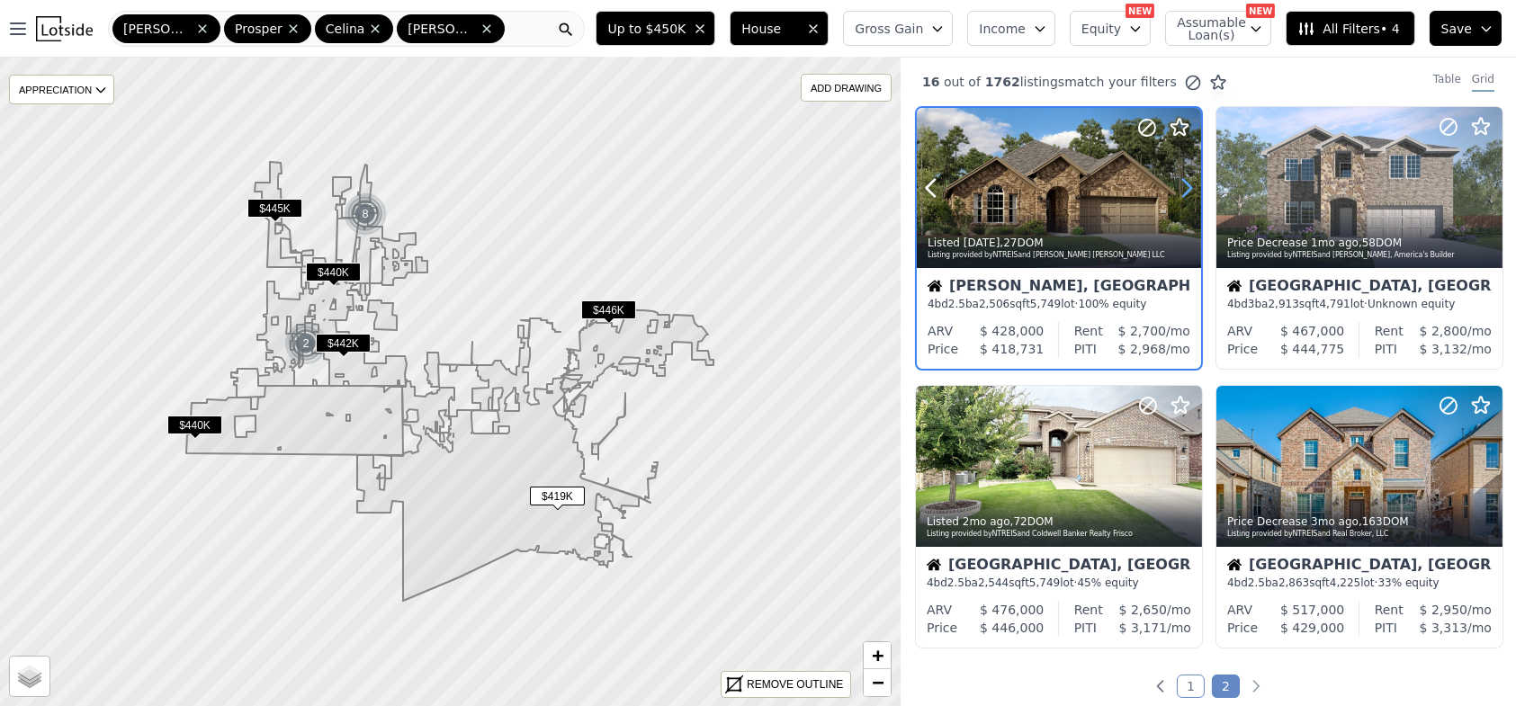
click at [1182, 193] on icon at bounding box center [1187, 188] width 29 height 29
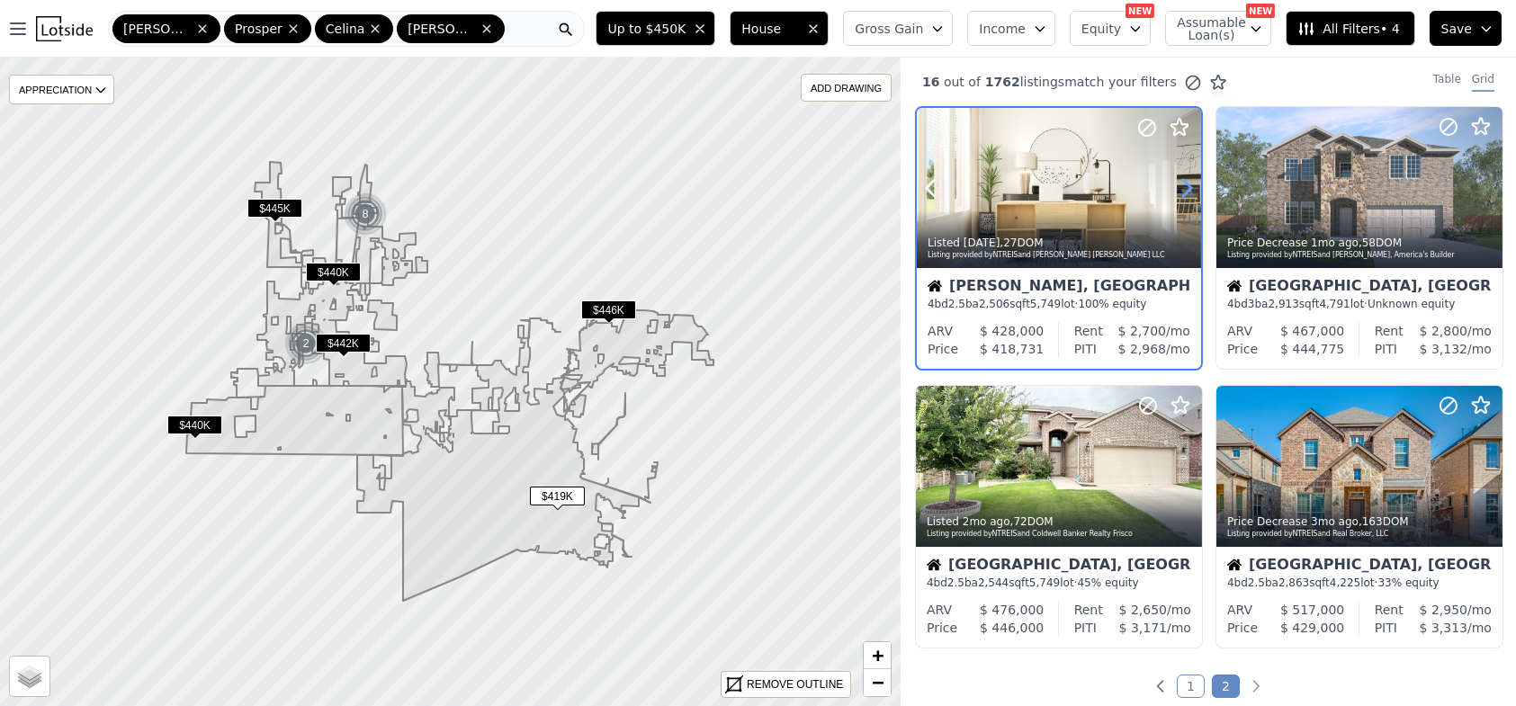
click at [1182, 193] on icon at bounding box center [1187, 188] width 29 height 29
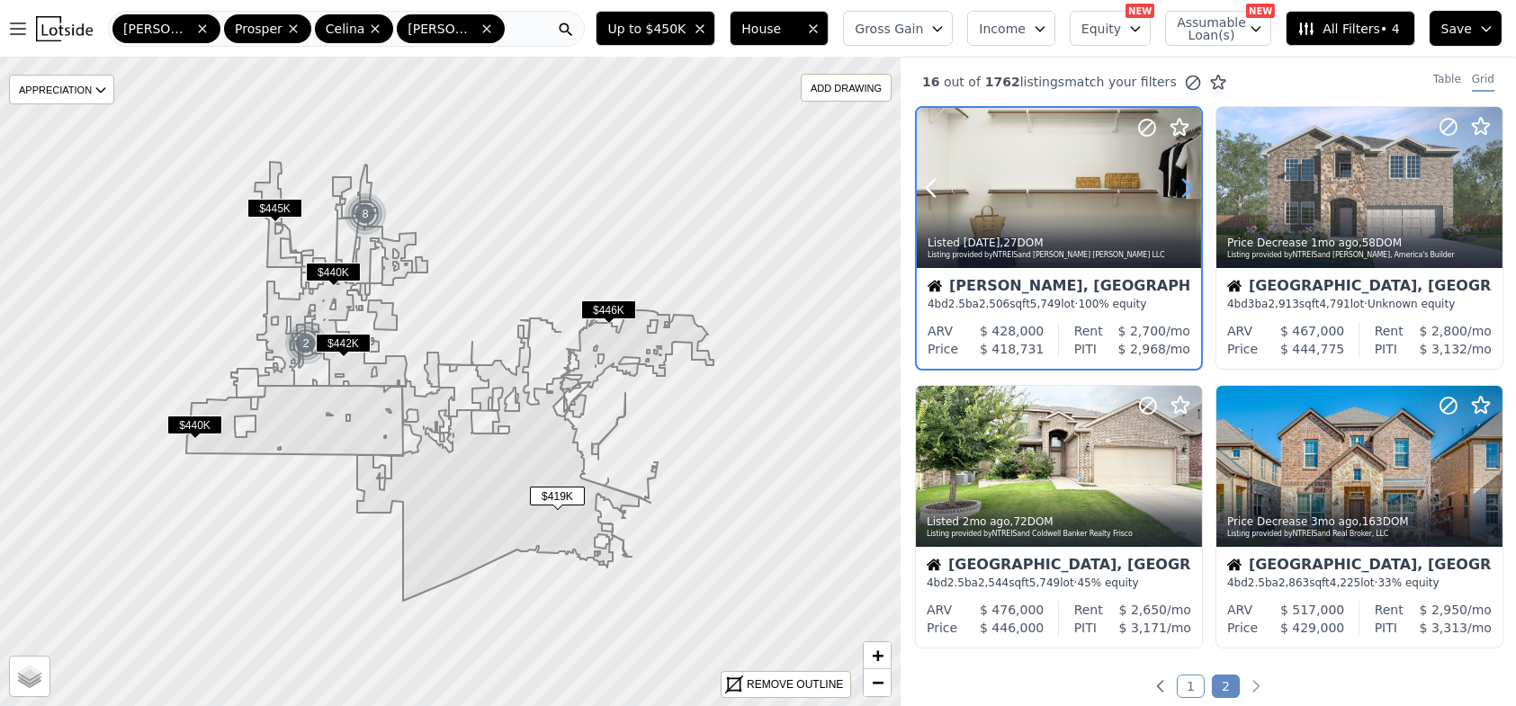
click at [1182, 193] on icon at bounding box center [1187, 188] width 29 height 29
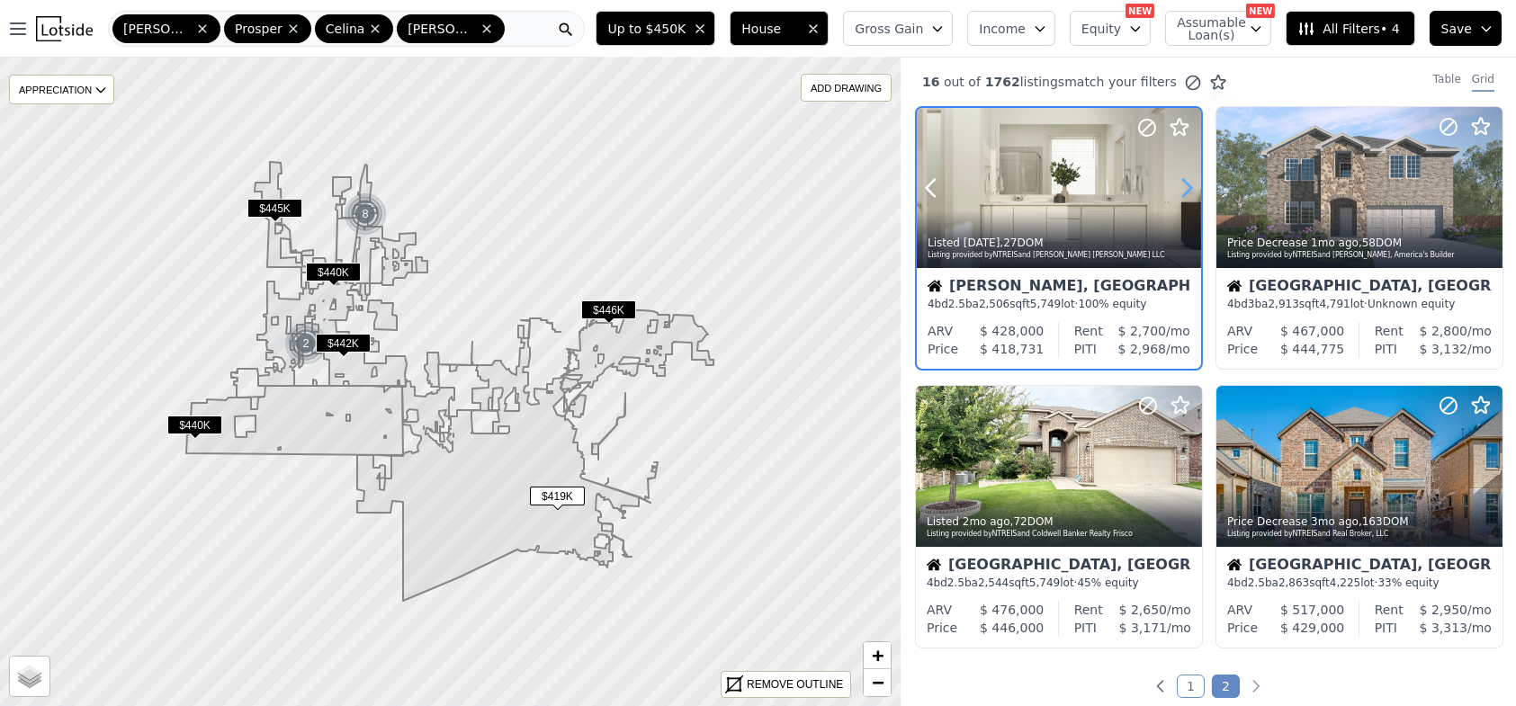
click at [1182, 193] on icon at bounding box center [1187, 188] width 29 height 29
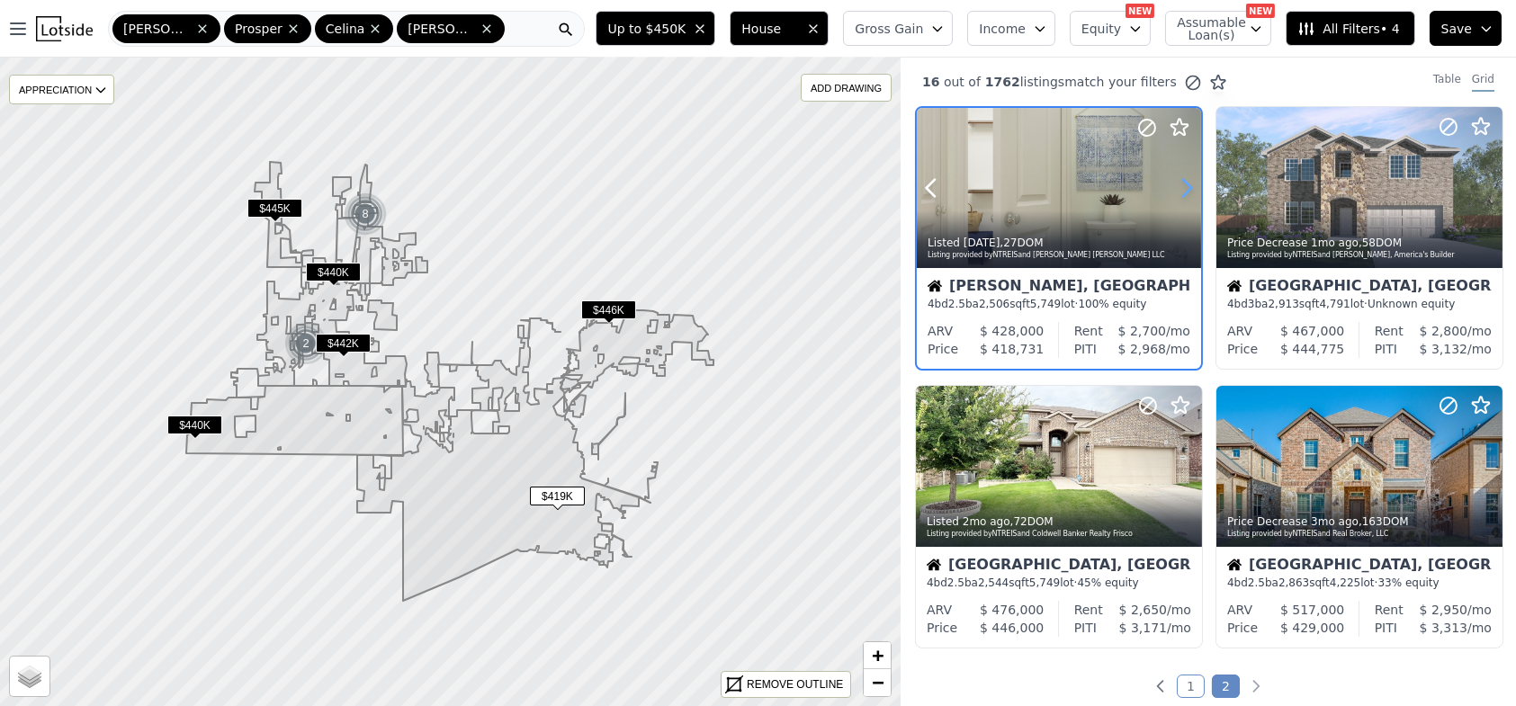
click at [1182, 193] on icon at bounding box center [1187, 188] width 29 height 29
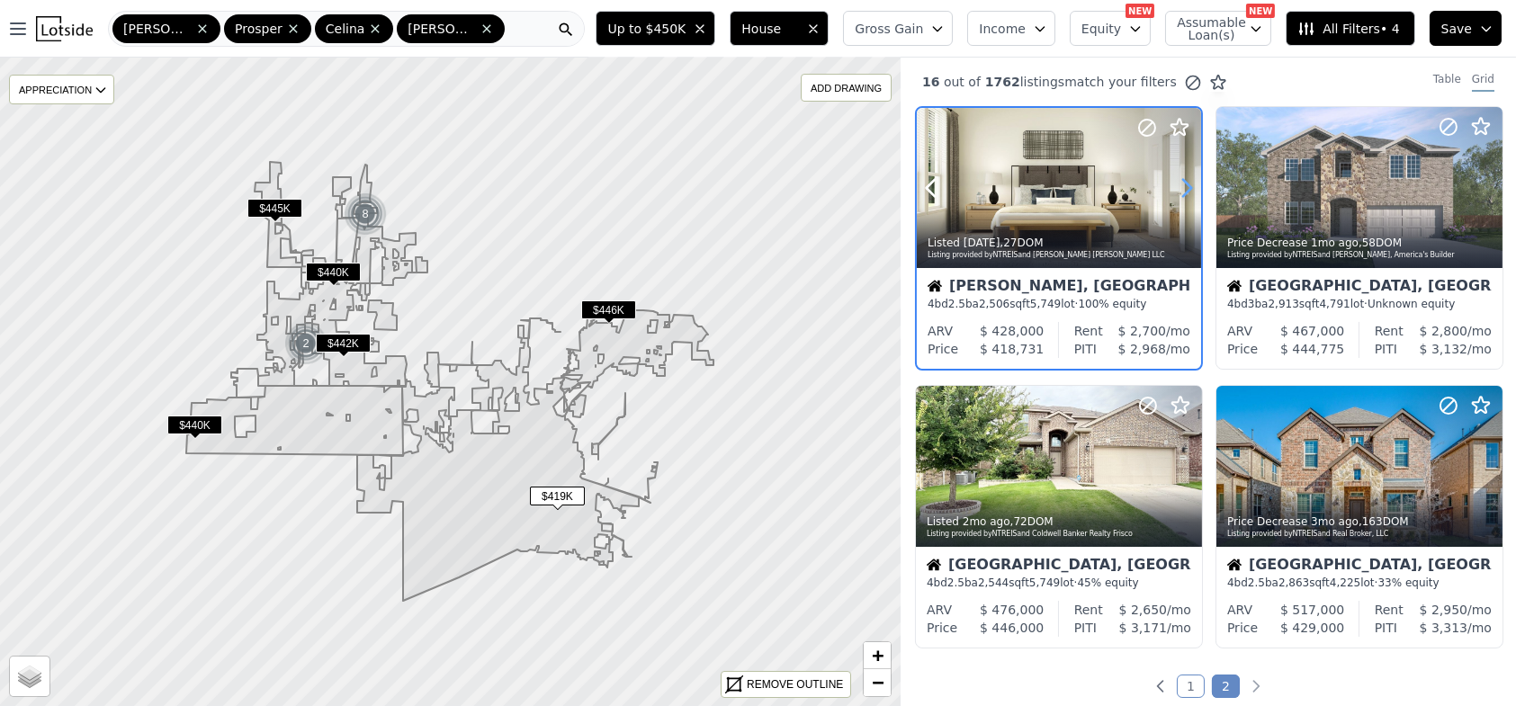
click at [1182, 193] on icon at bounding box center [1187, 188] width 29 height 29
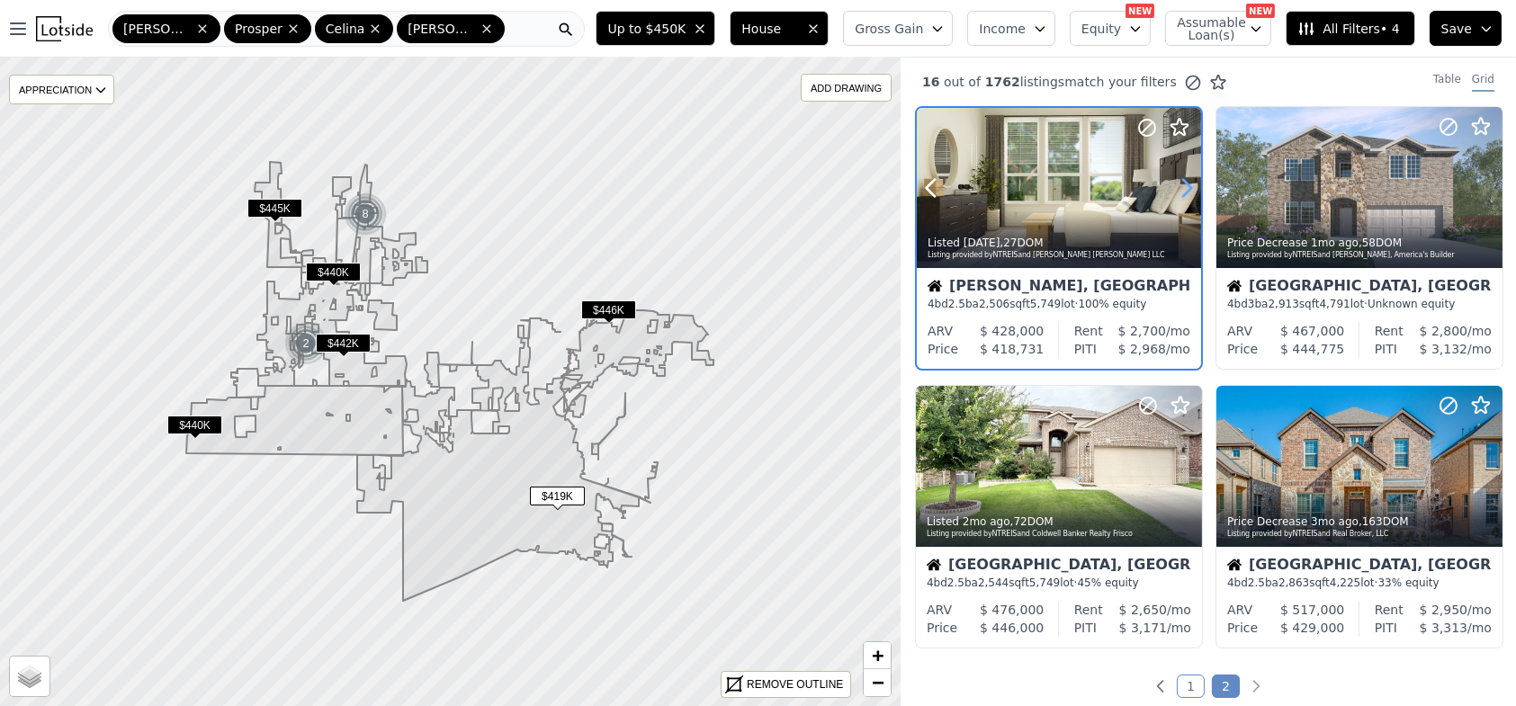
click at [1182, 193] on icon at bounding box center [1187, 188] width 29 height 29
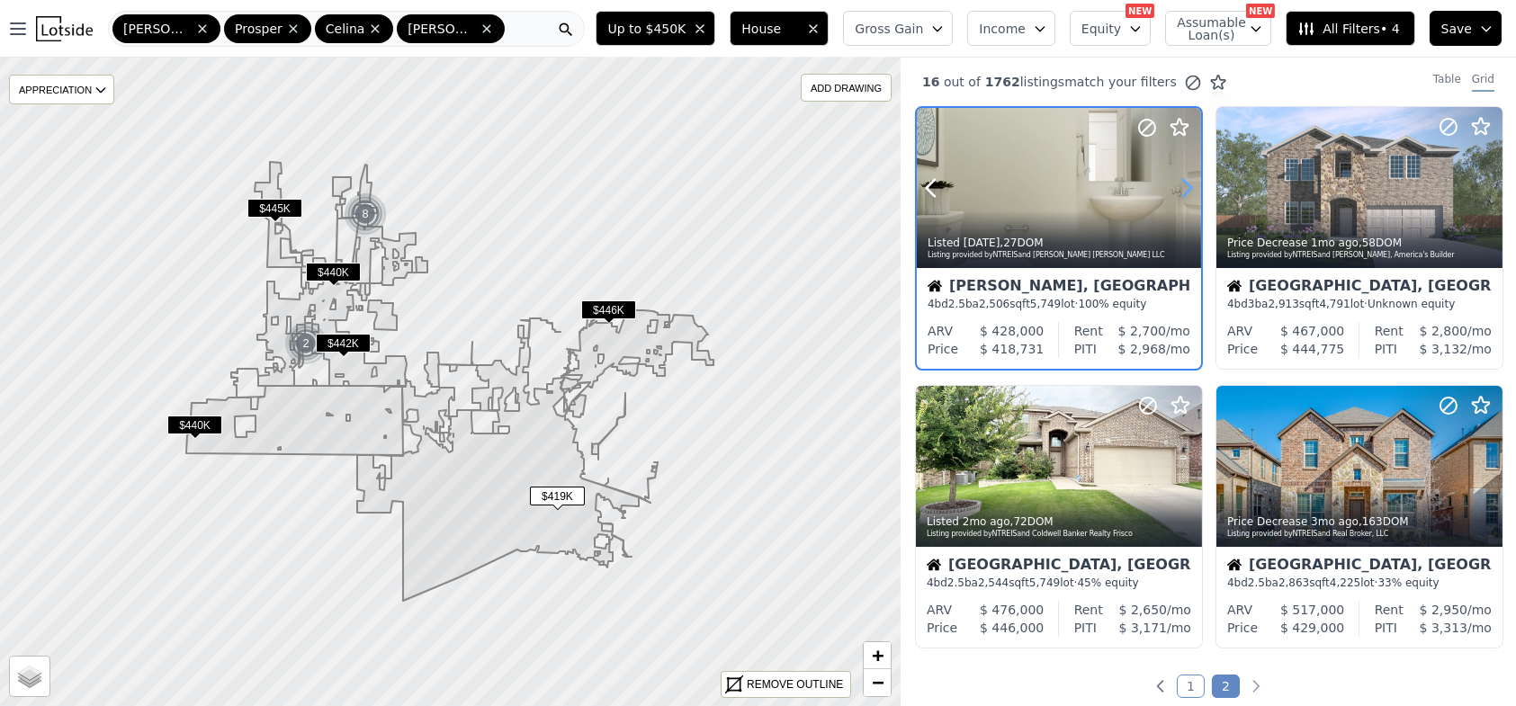
click at [1182, 193] on icon at bounding box center [1187, 188] width 29 height 29
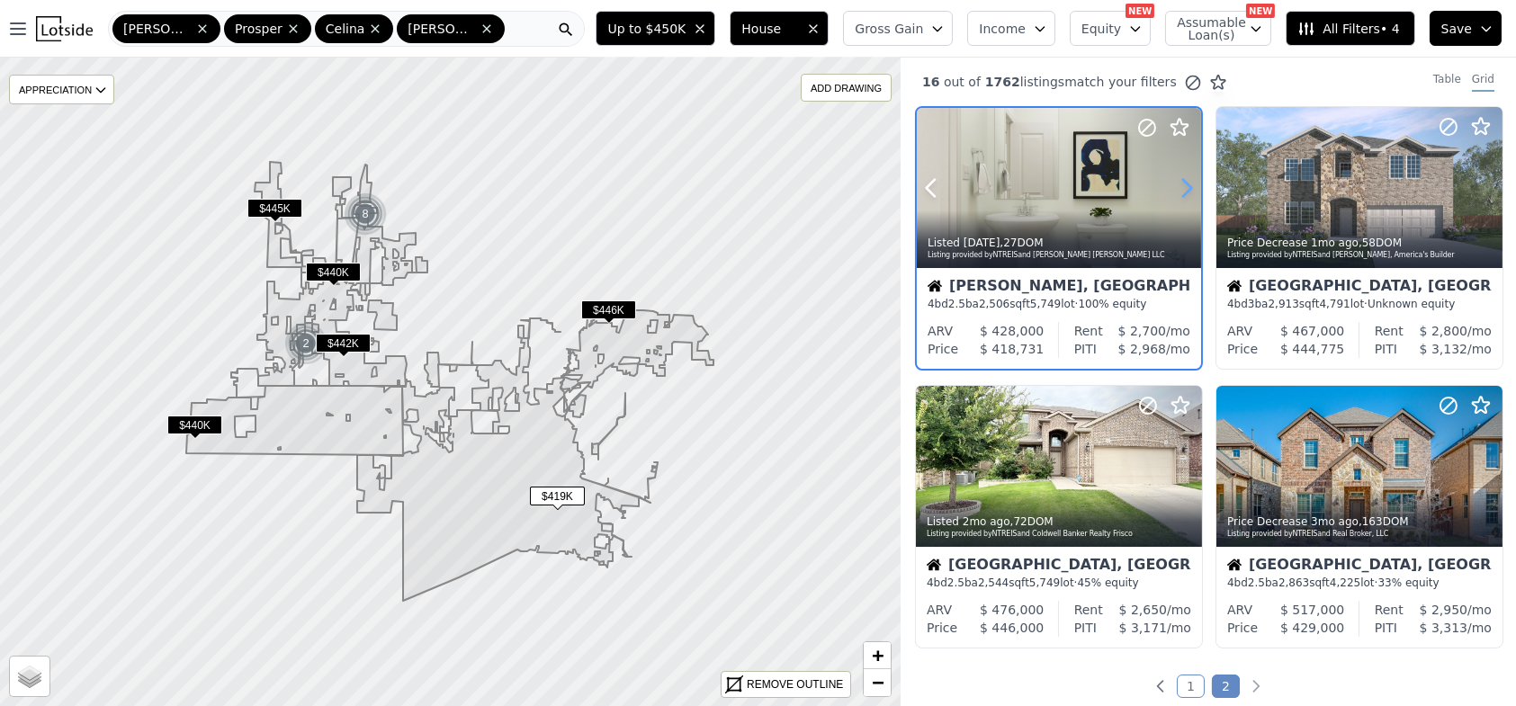
click at [1182, 193] on icon at bounding box center [1187, 188] width 29 height 29
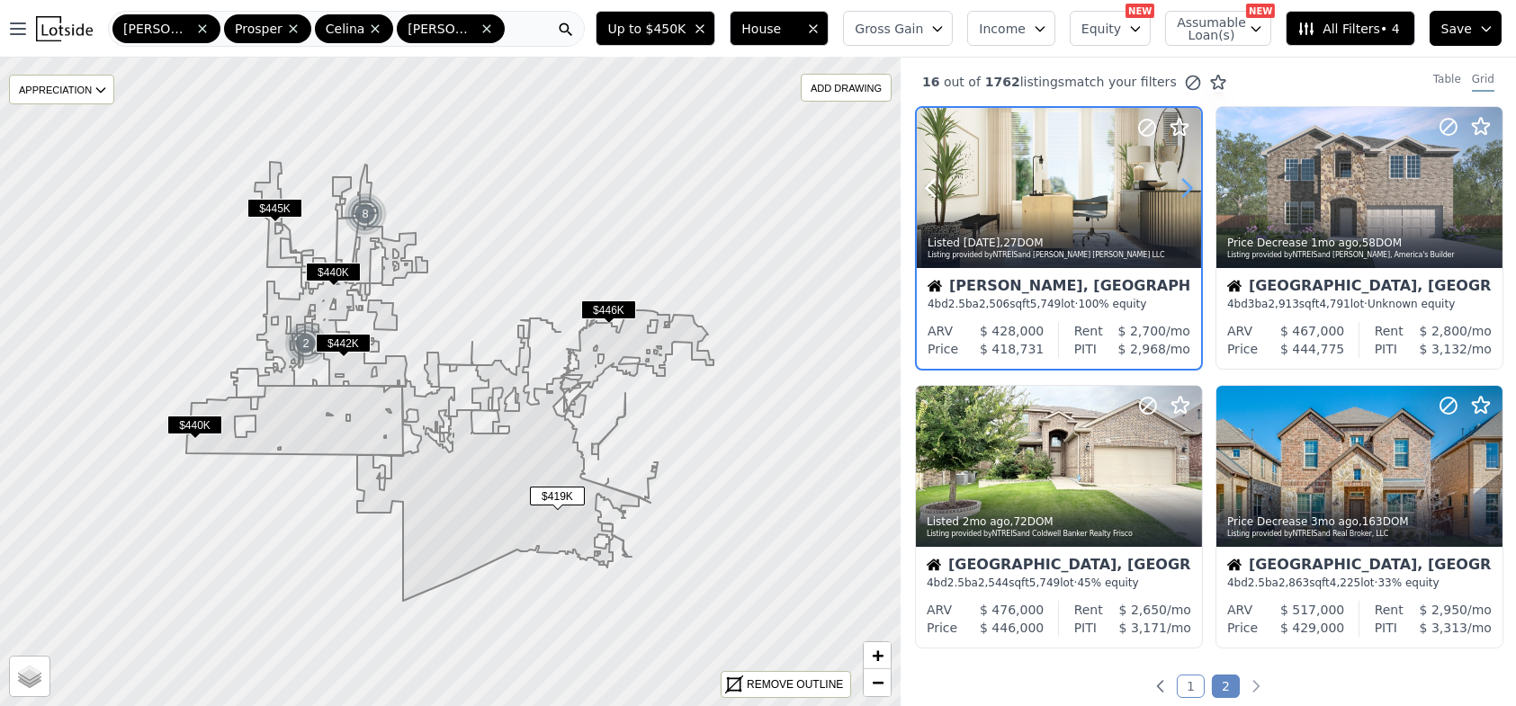
click at [1182, 193] on icon at bounding box center [1187, 188] width 29 height 29
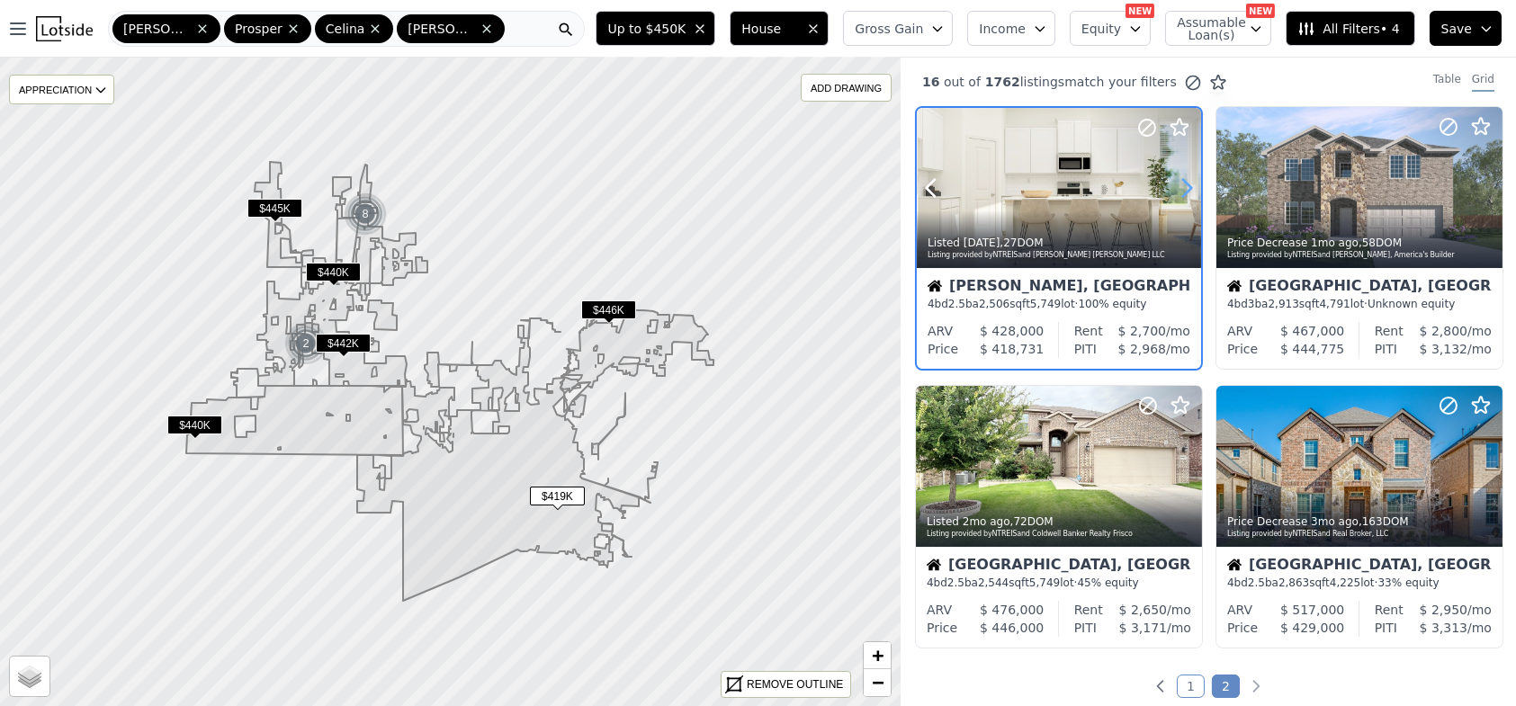
click at [1182, 193] on icon at bounding box center [1187, 188] width 29 height 29
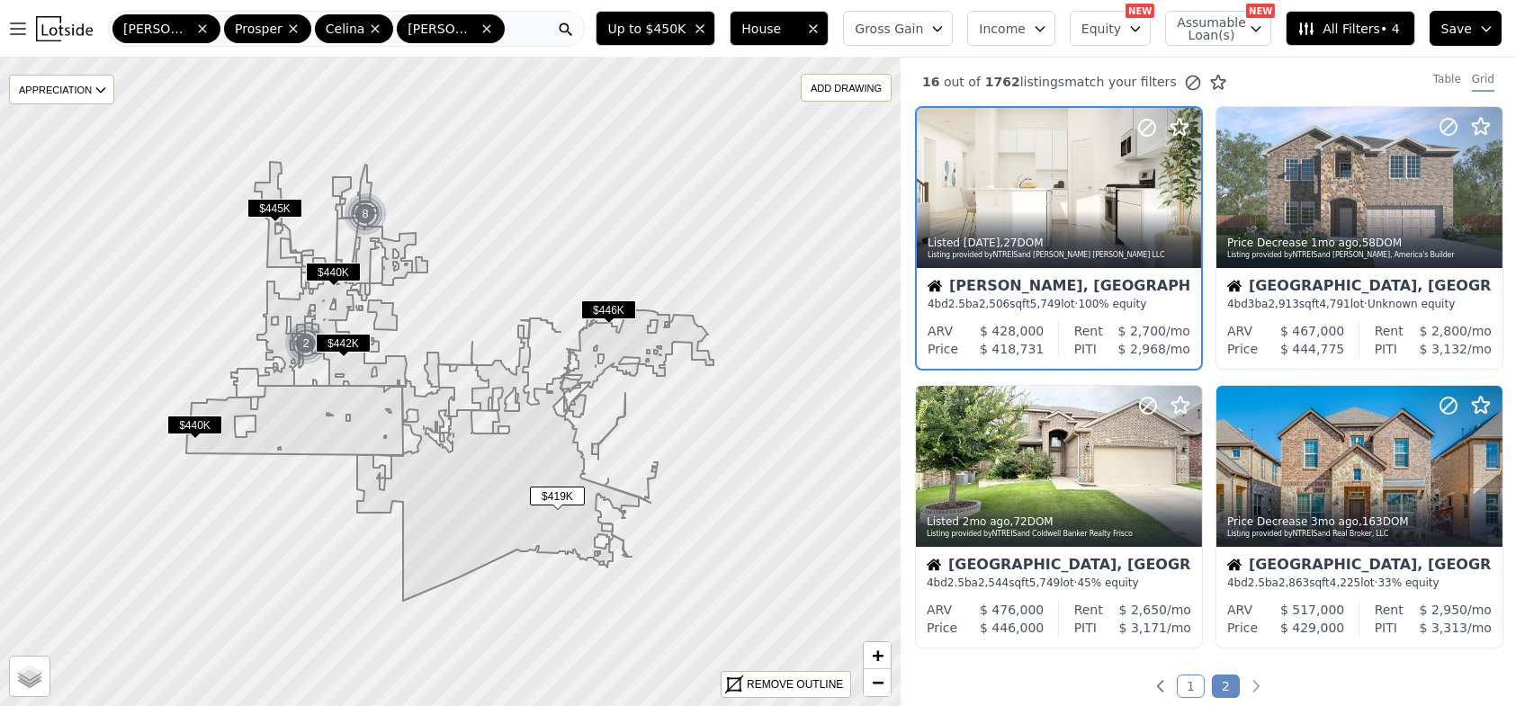
click at [335, 340] on span "$442K" at bounding box center [343, 343] width 55 height 19
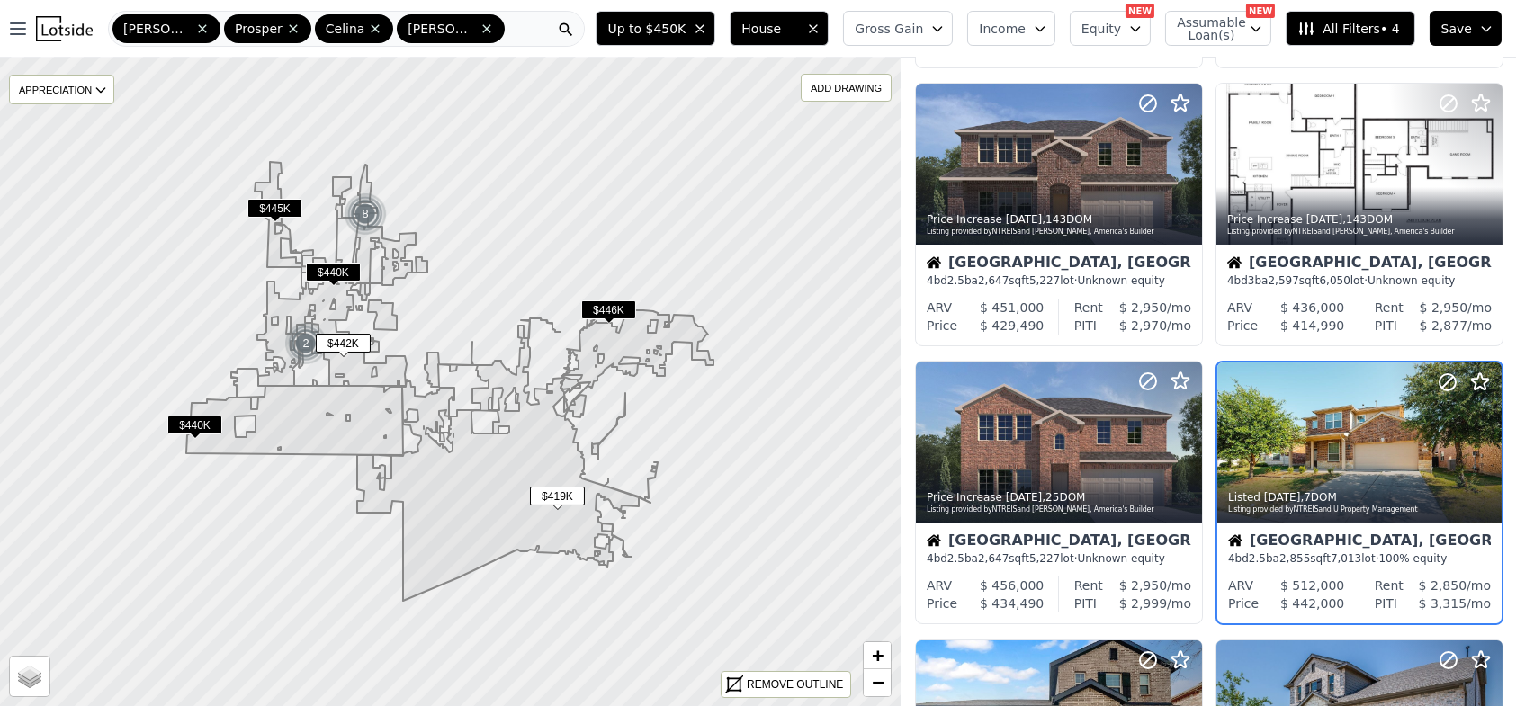
scroll to position [382, 0]
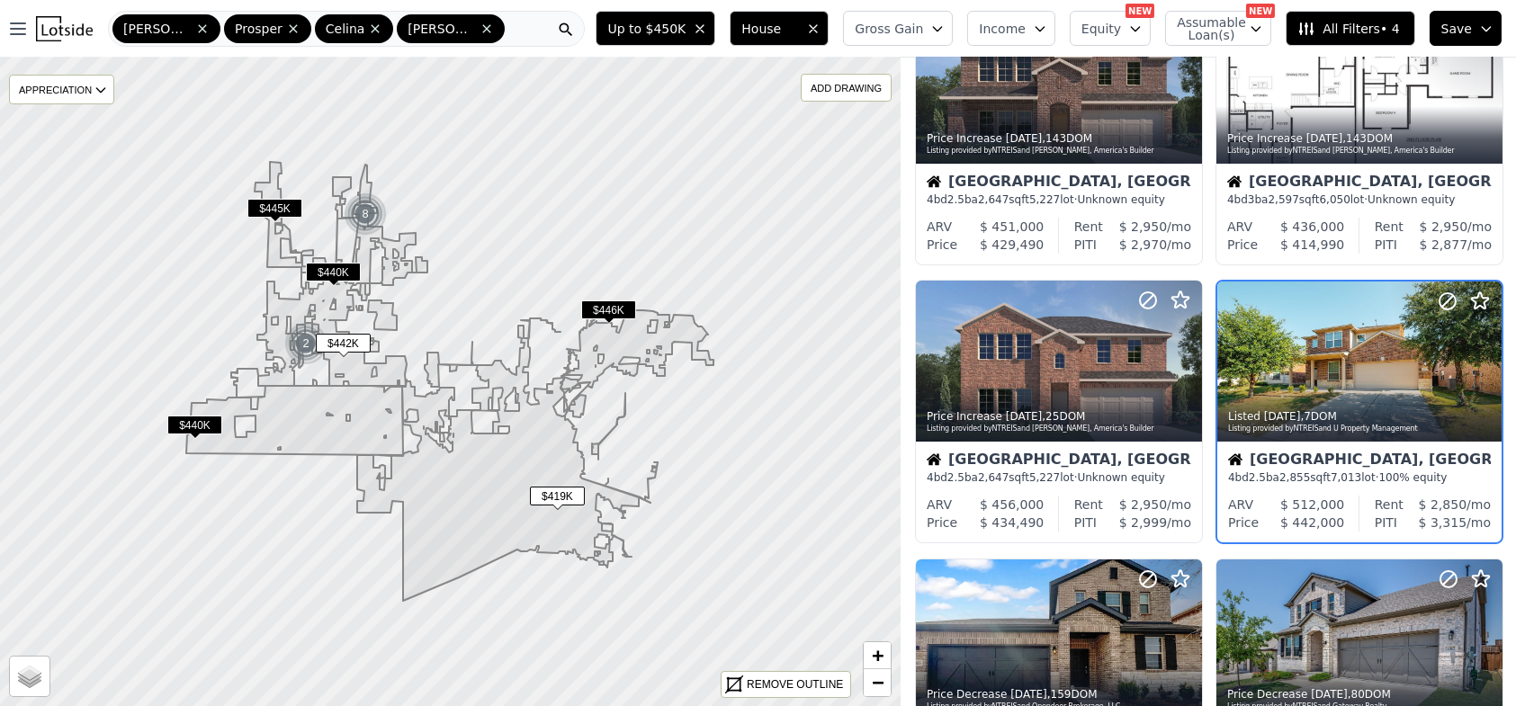
click at [196, 424] on span "$440K" at bounding box center [194, 425] width 55 height 19
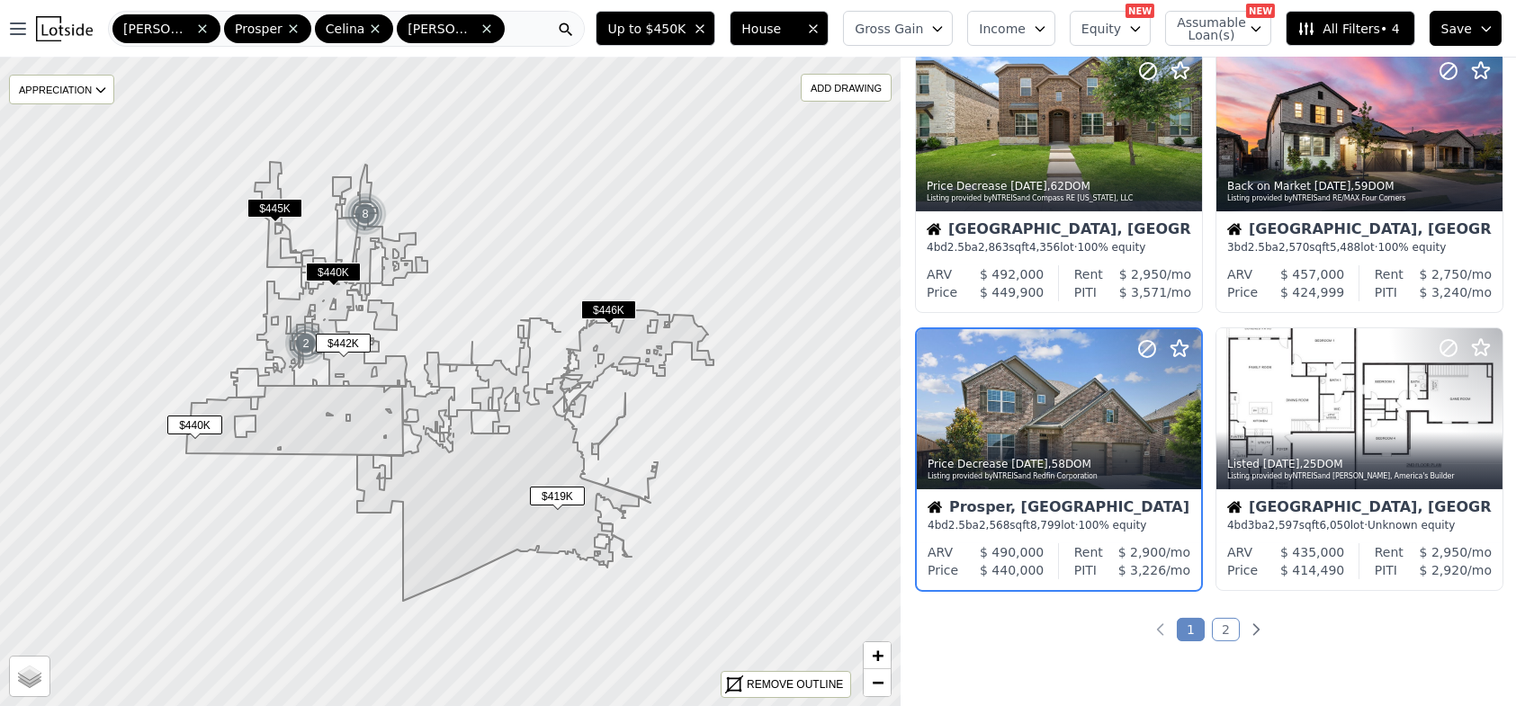
scroll to position [1216, 0]
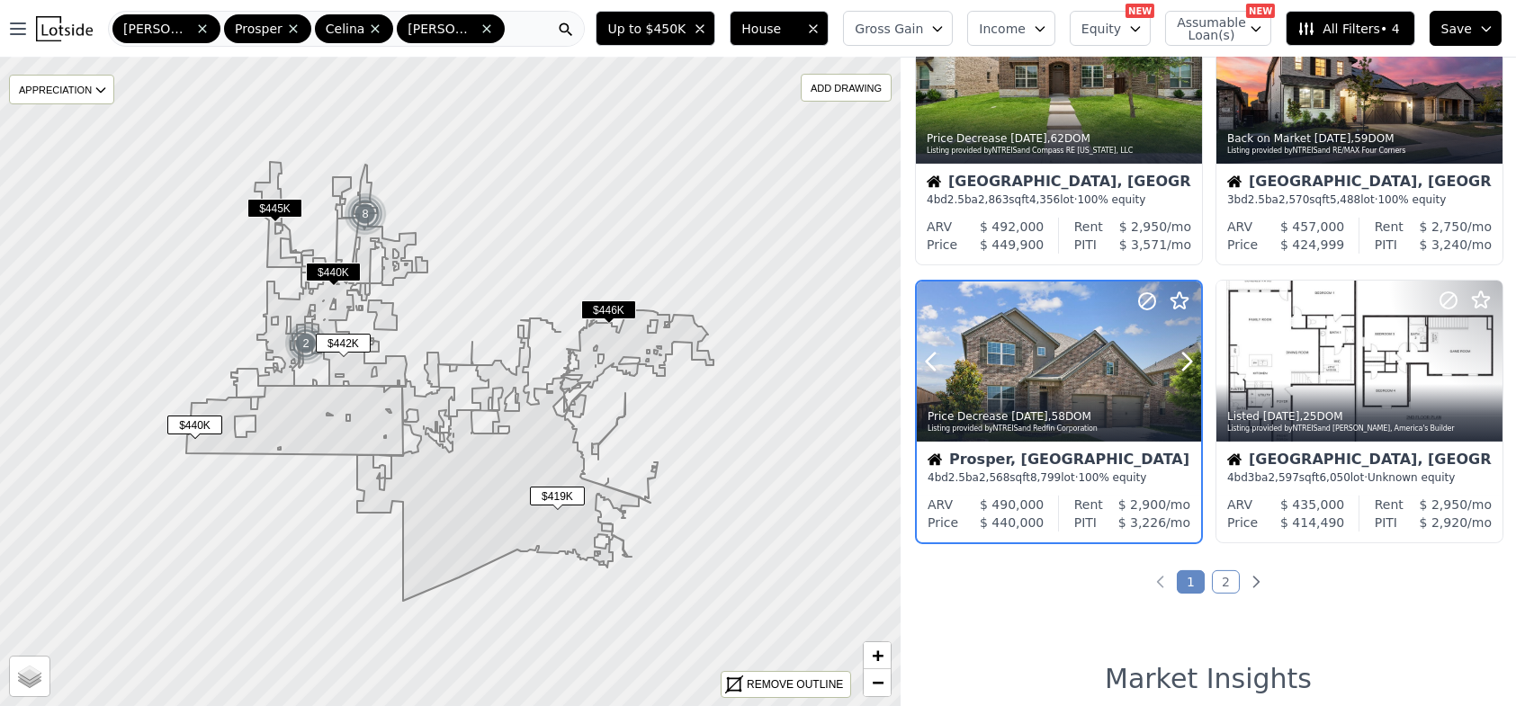
click at [1027, 371] on div at bounding box center [1059, 362] width 284 height 160
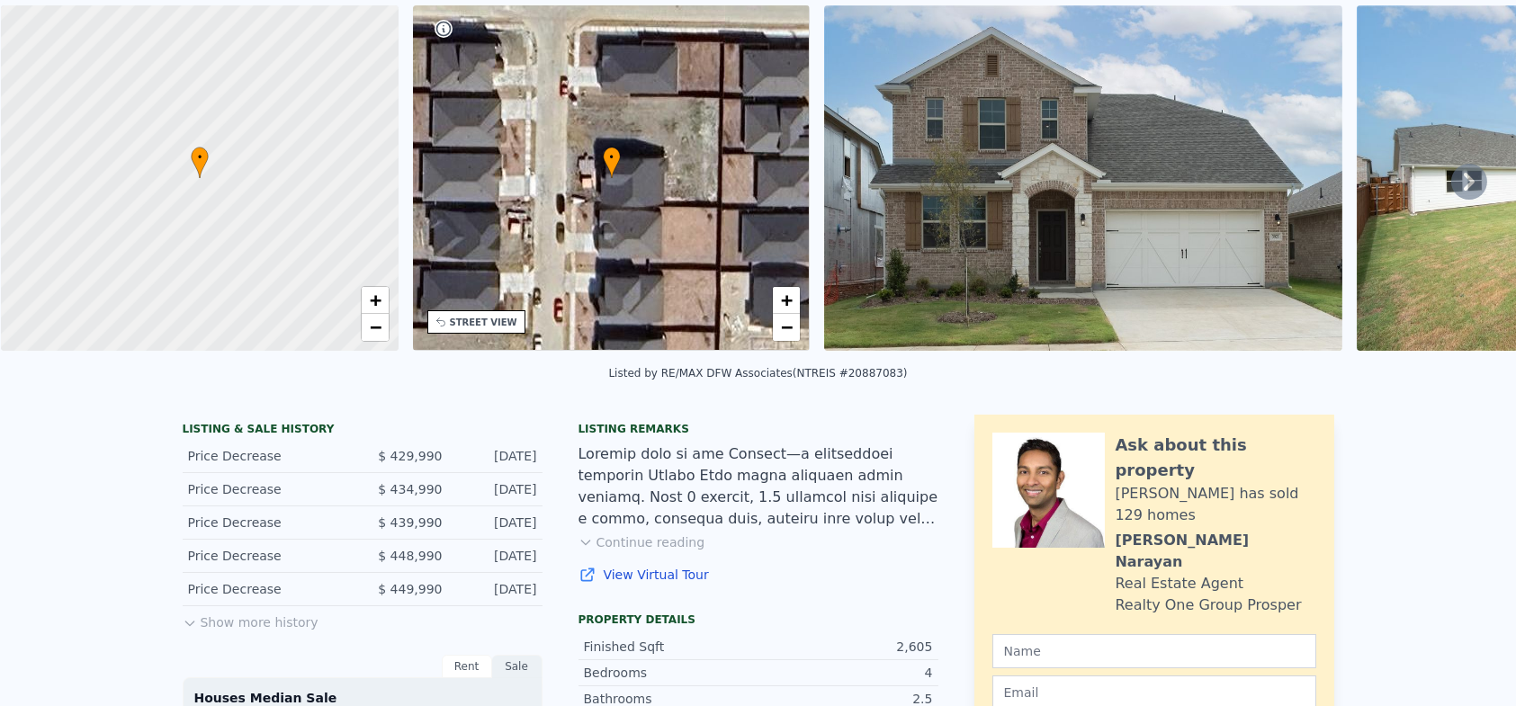
scroll to position [6, 0]
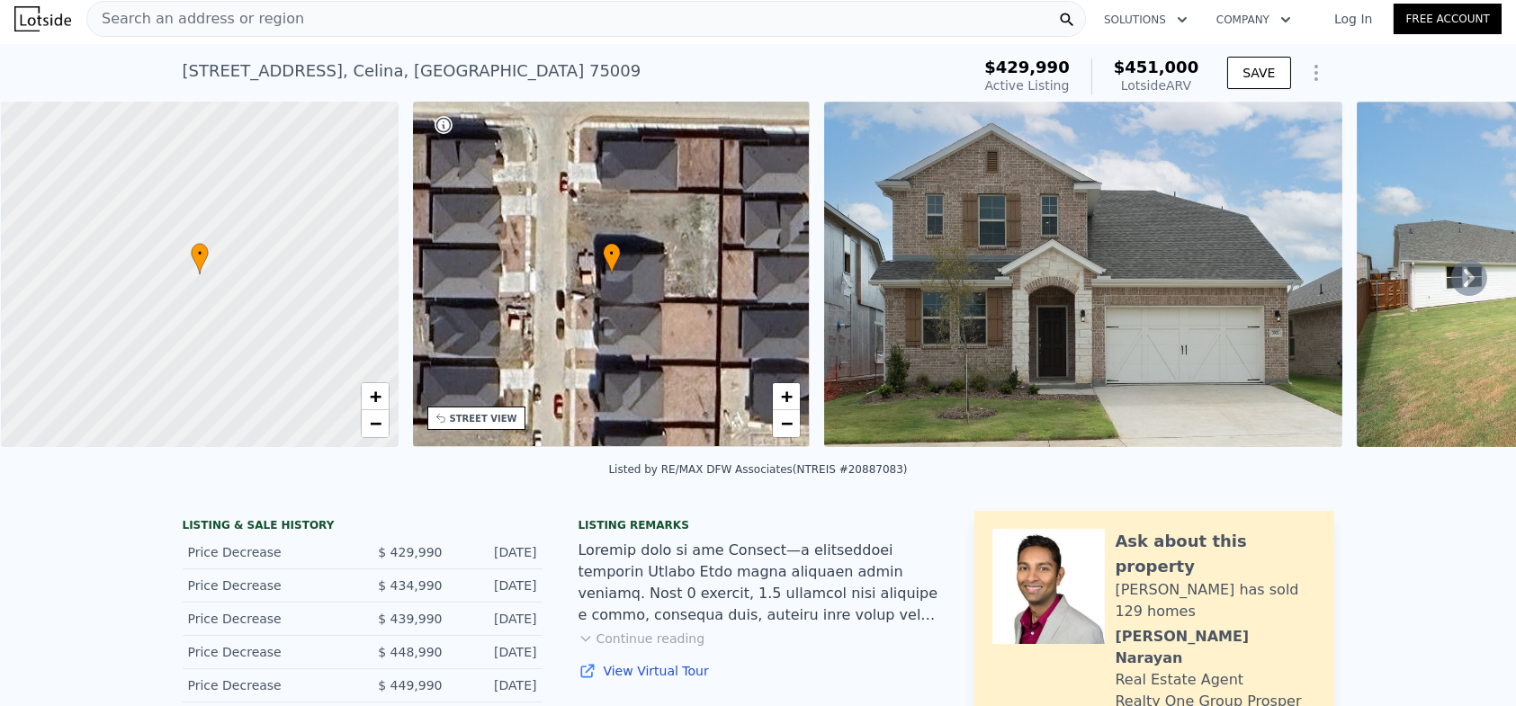
click at [1067, 337] on img at bounding box center [1083, 275] width 518 height 346
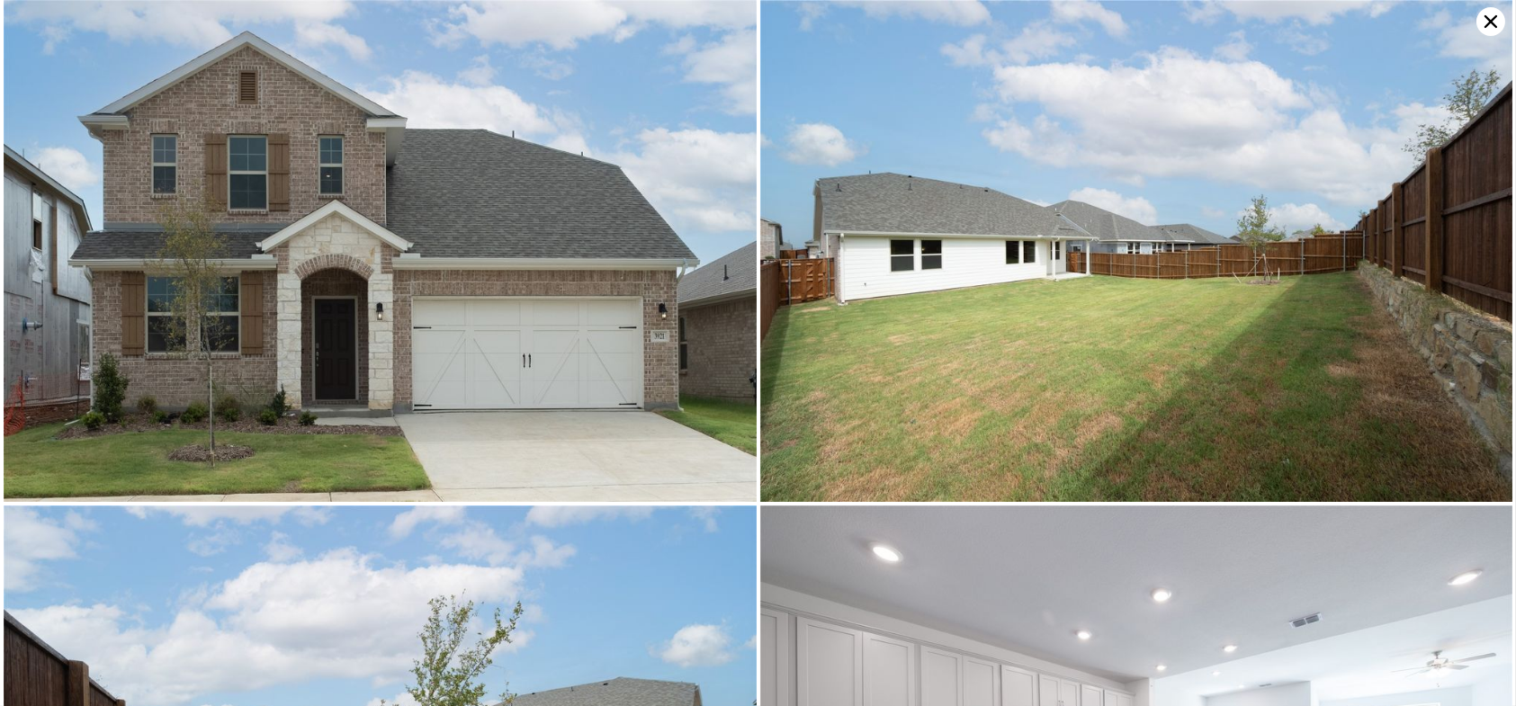
click at [656, 270] on img at bounding box center [380, 251] width 753 height 502
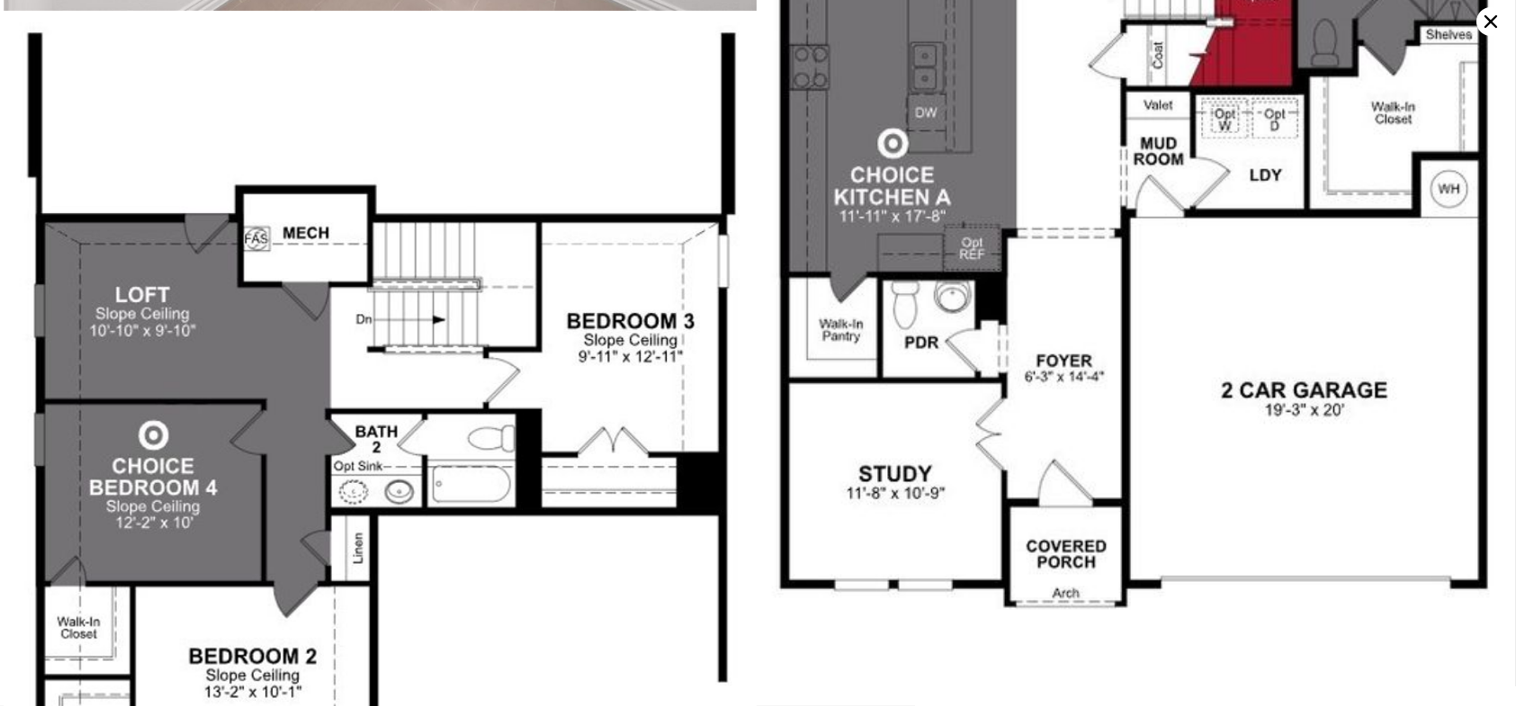
scroll to position [7572, 0]
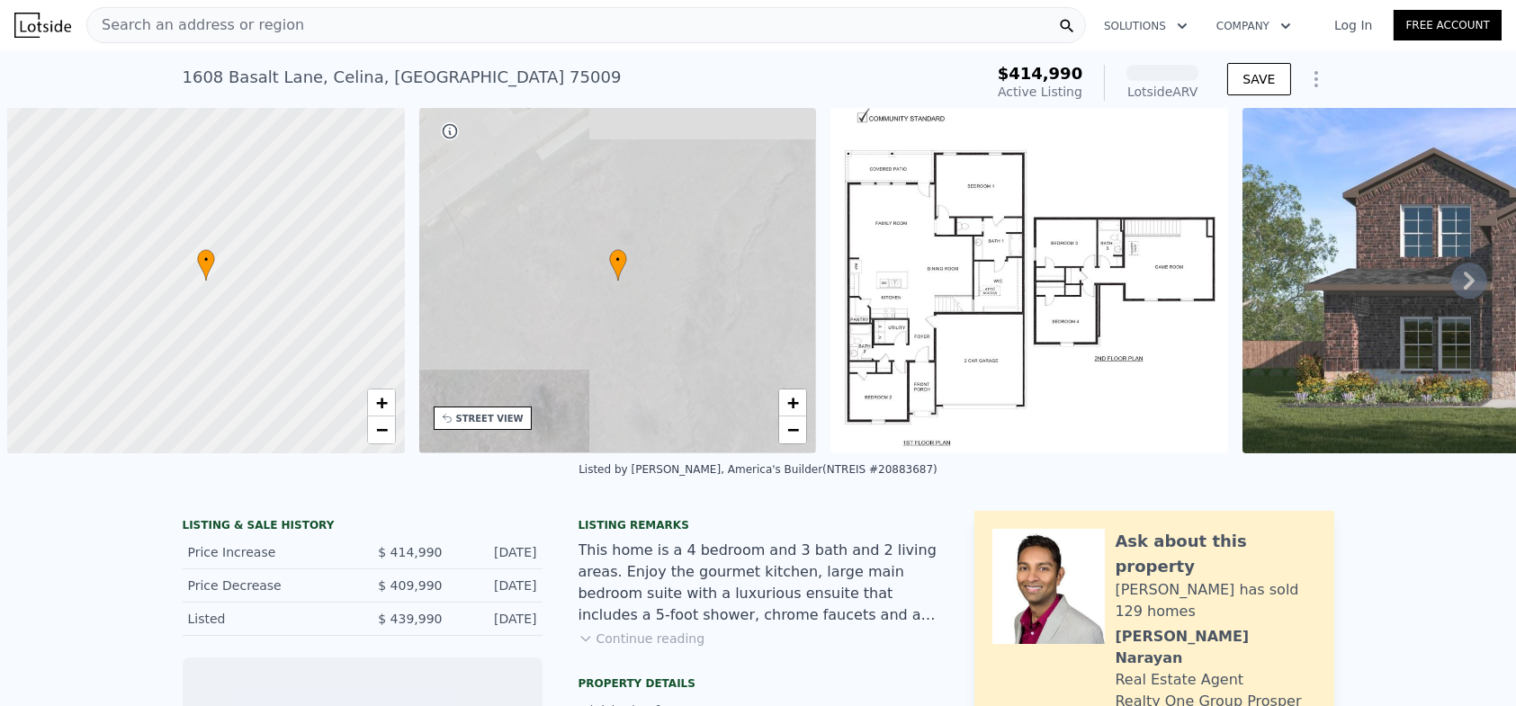
scroll to position [0, 6]
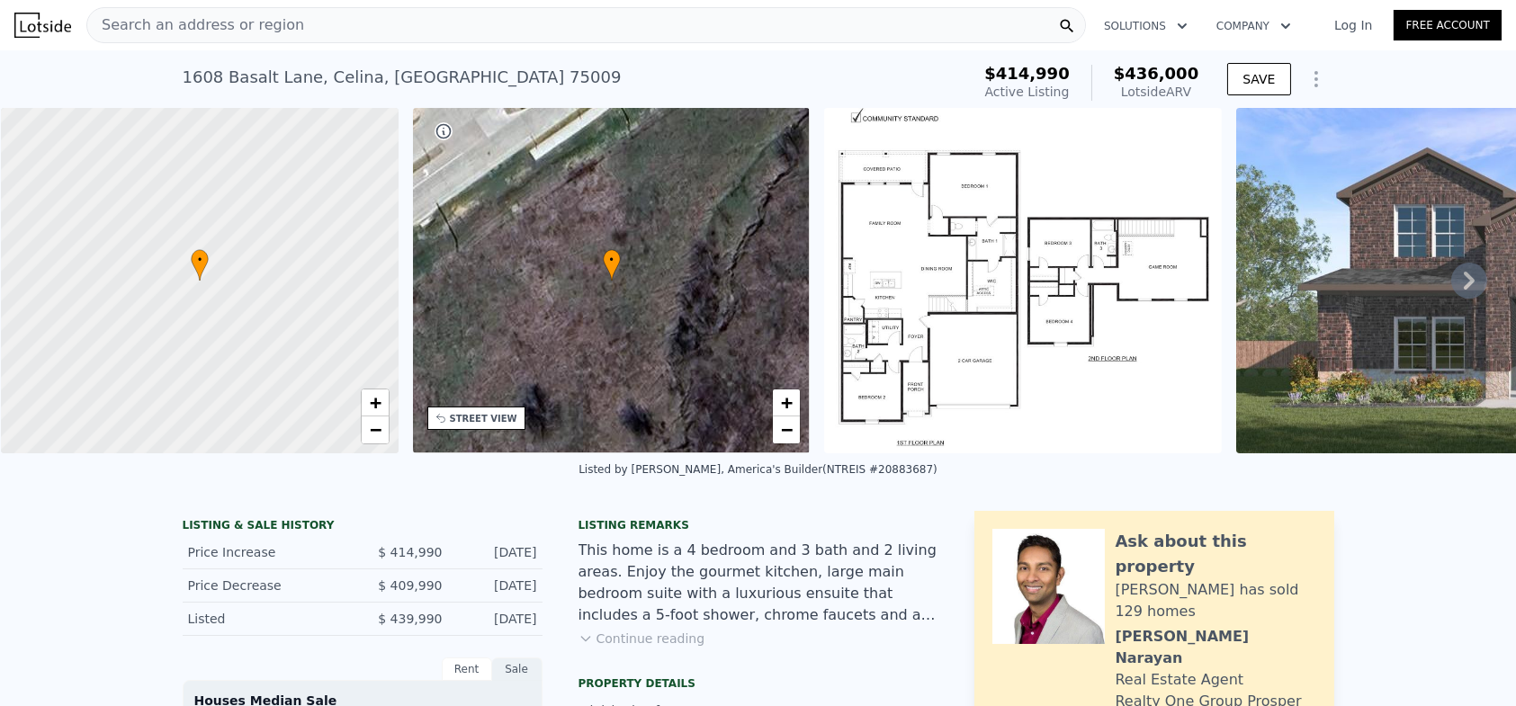
click at [962, 294] on img at bounding box center [1023, 281] width 398 height 346
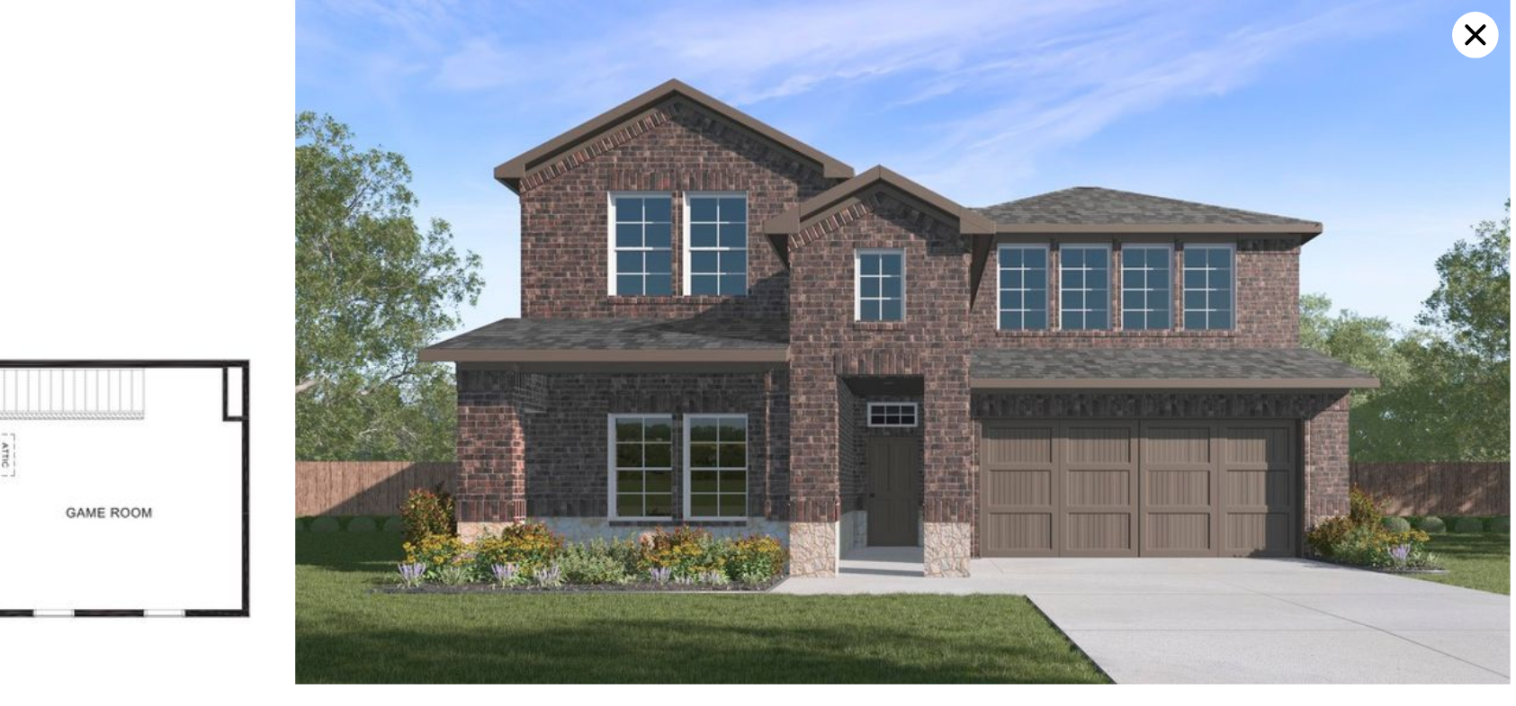
scroll to position [0, 0]
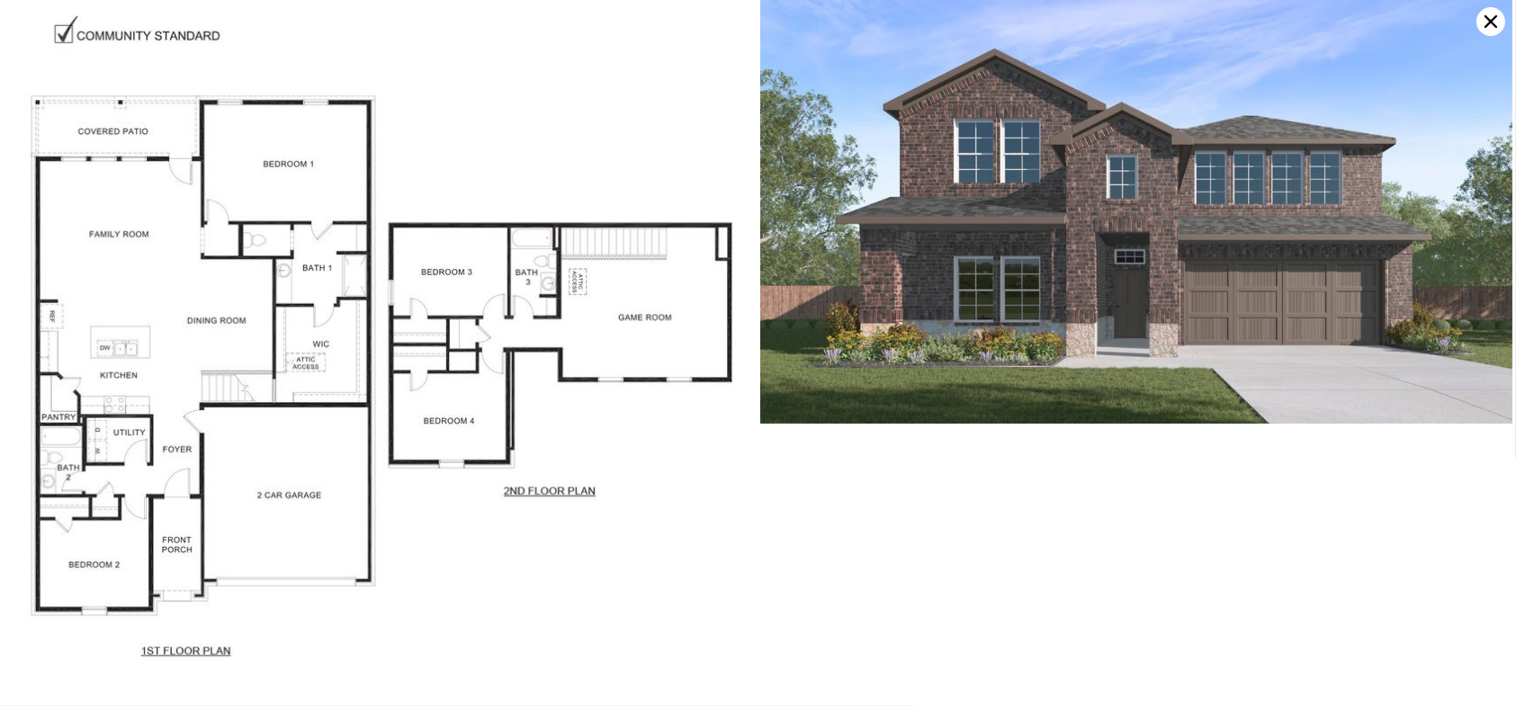
click at [1047, 300] on img at bounding box center [1136, 212] width 753 height 424
click at [1497, 19] on icon at bounding box center [1491, 21] width 29 height 29
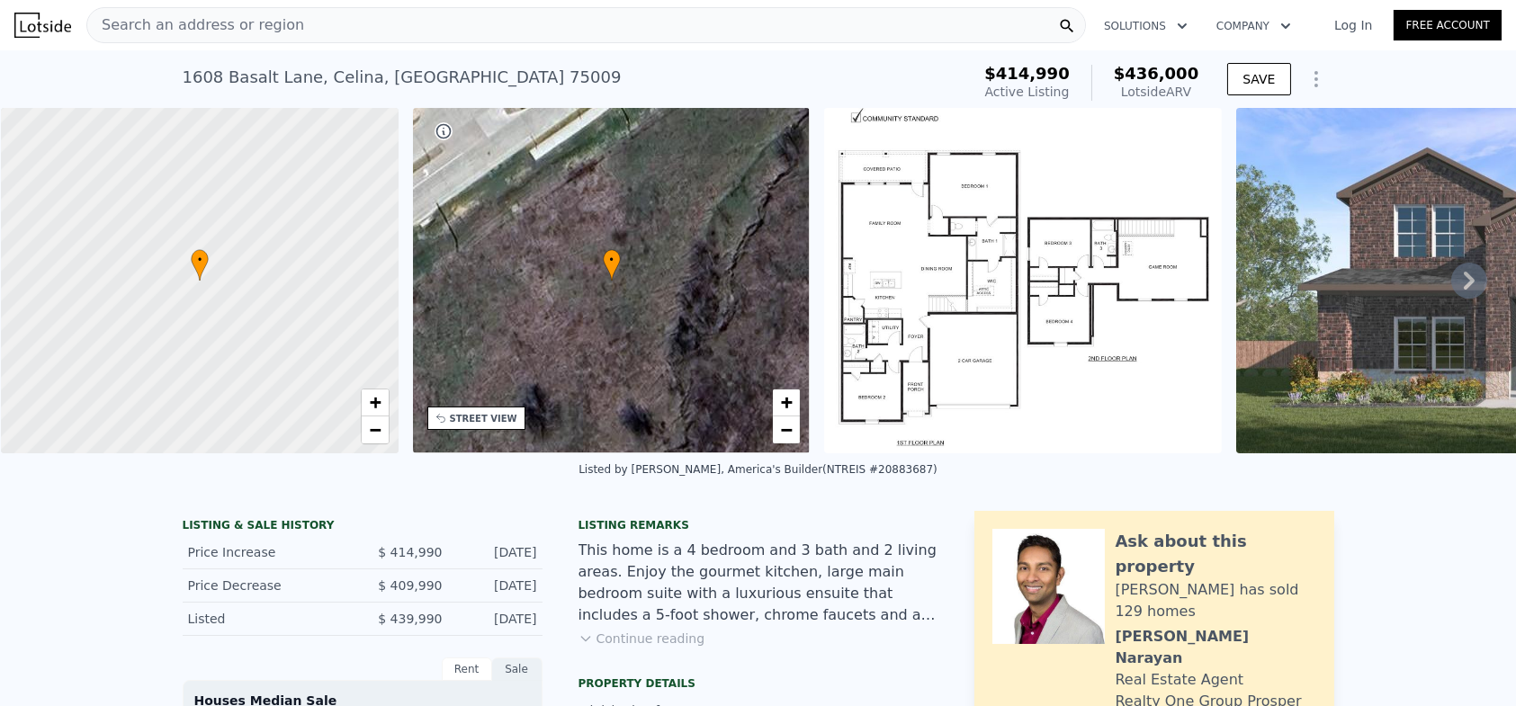
click at [1451, 292] on icon at bounding box center [1469, 281] width 36 height 36
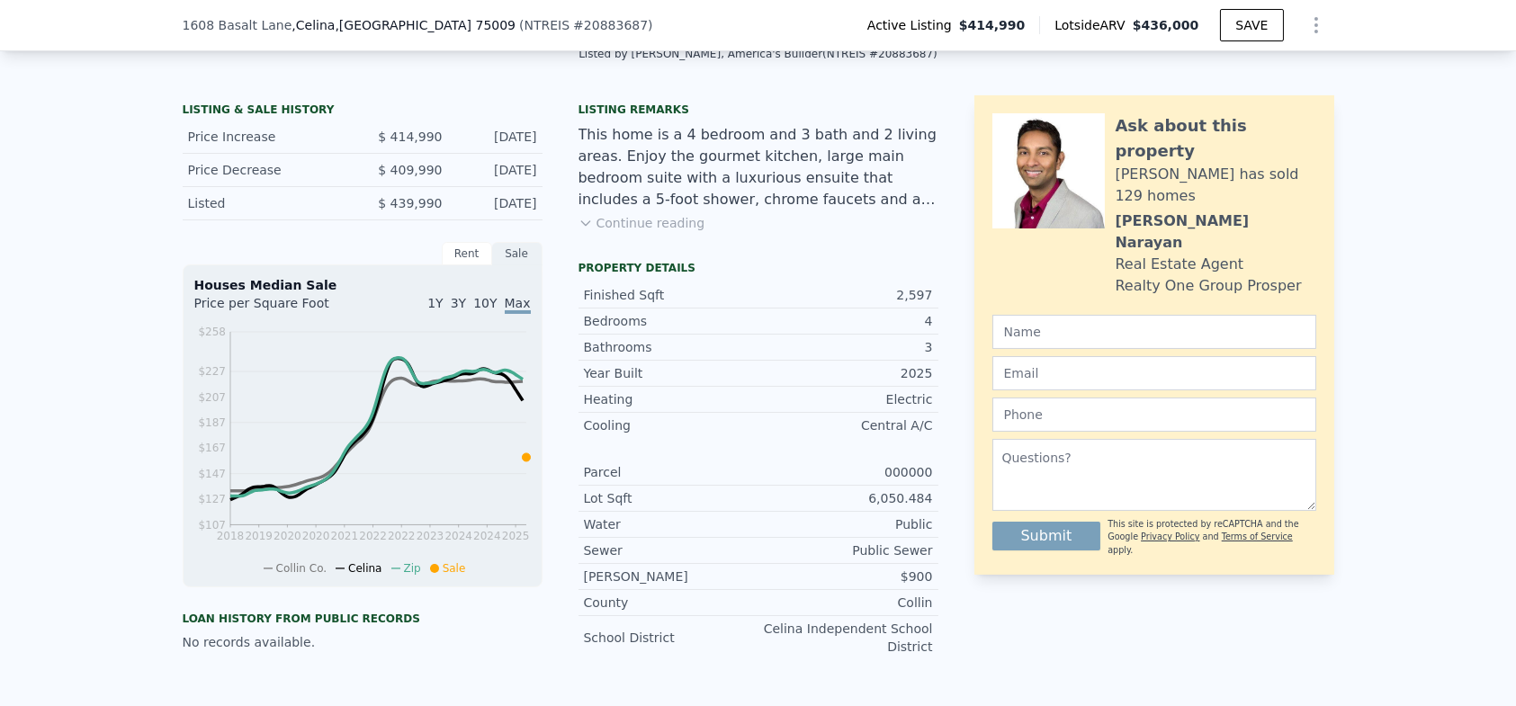
scroll to position [411, 0]
click at [660, 230] on button "Continue reading" at bounding box center [642, 221] width 127 height 18
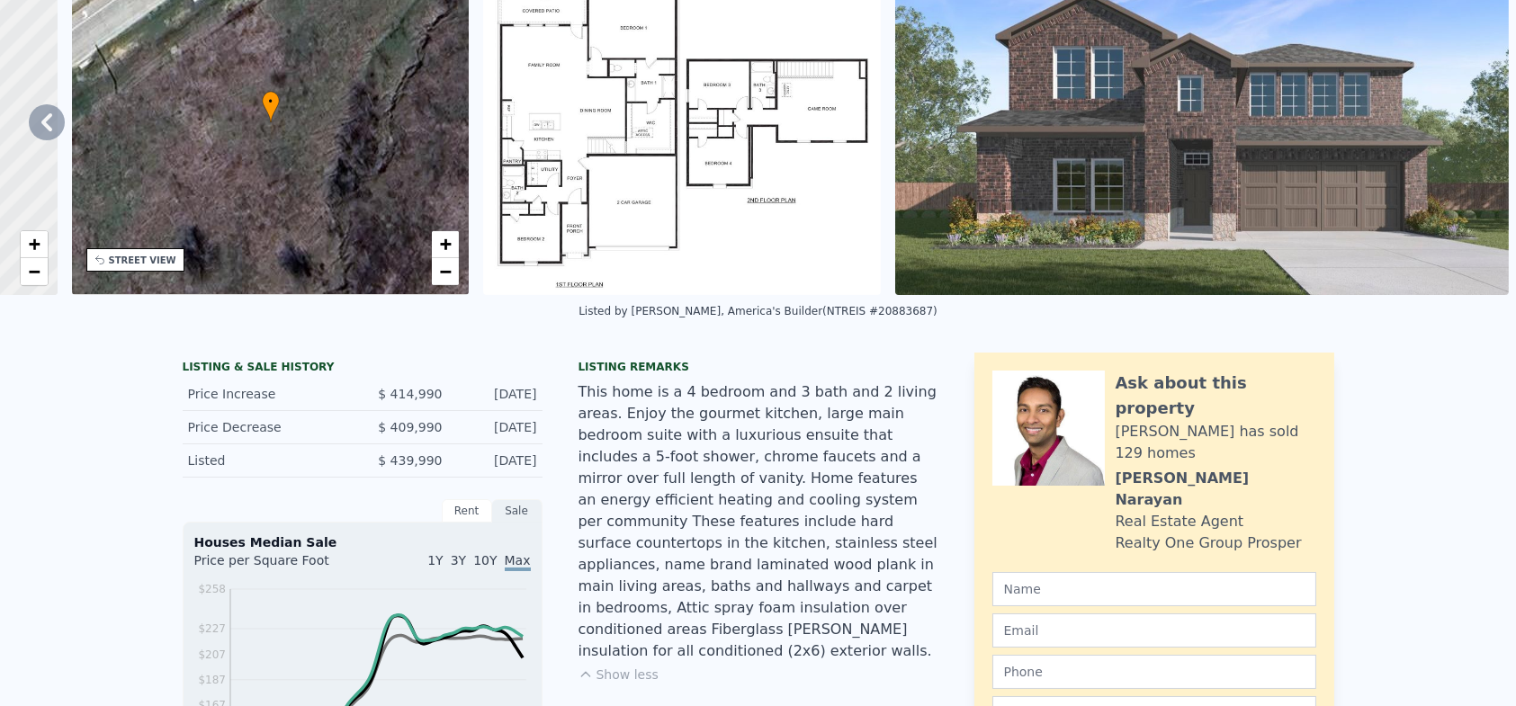
scroll to position [0, 0]
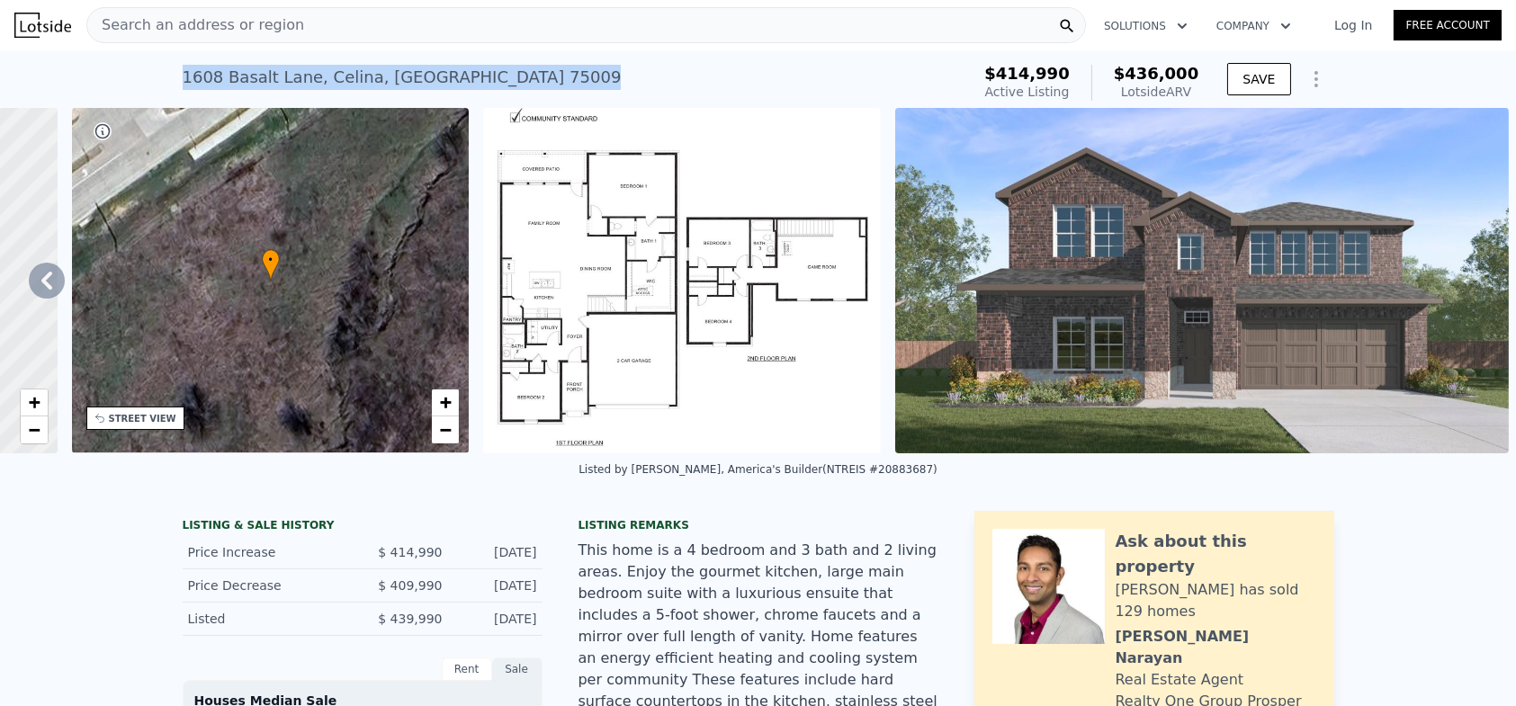
drag, startPoint x: 170, startPoint y: 70, endPoint x: 434, endPoint y: 67, distance: 263.7
click at [434, 67] on div "1608 Basalt Lane , Celina , TX 75009 Active at $414,990 (~ARV $436k ) $414,990 …" at bounding box center [758, 79] width 1516 height 58
copy div "1608 Basalt Lane , Celina , TX 75009"
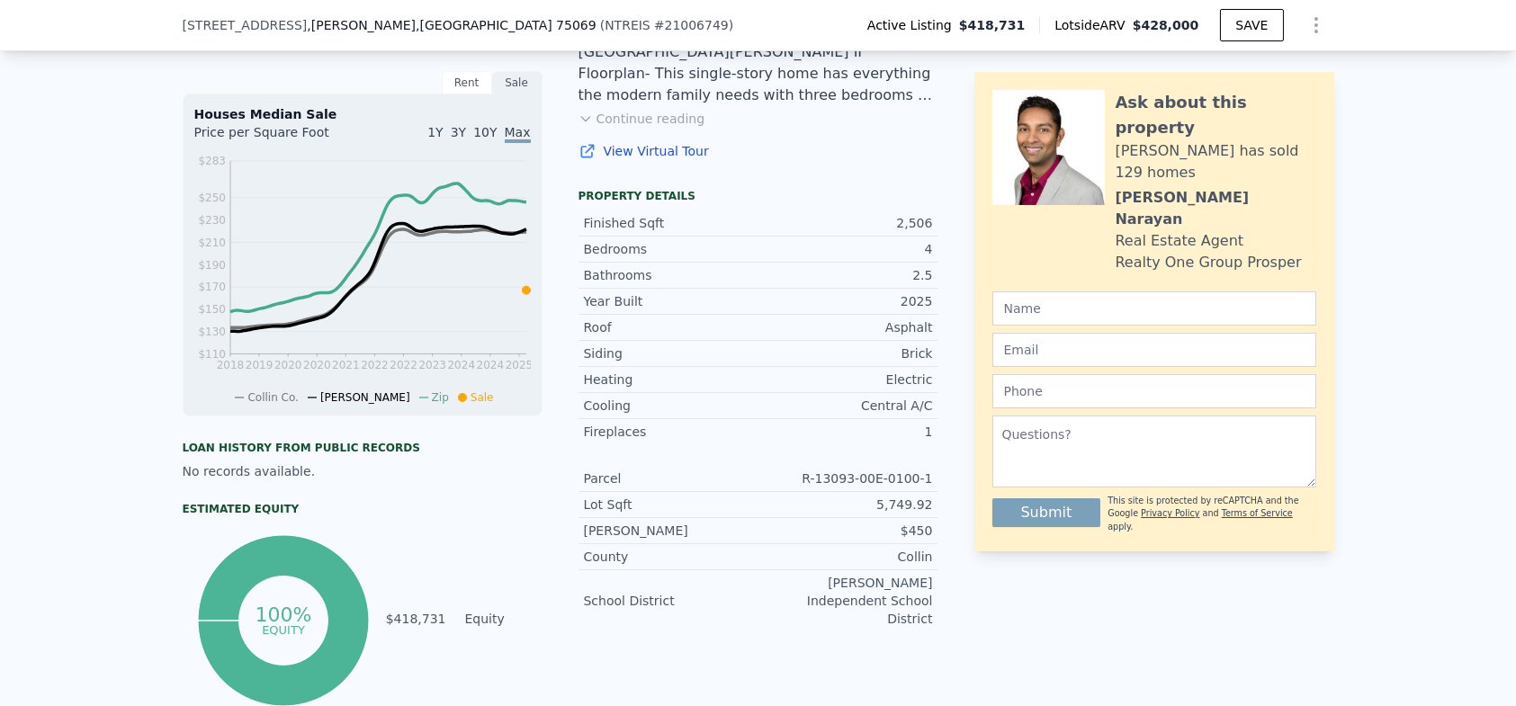
scroll to position [533, 0]
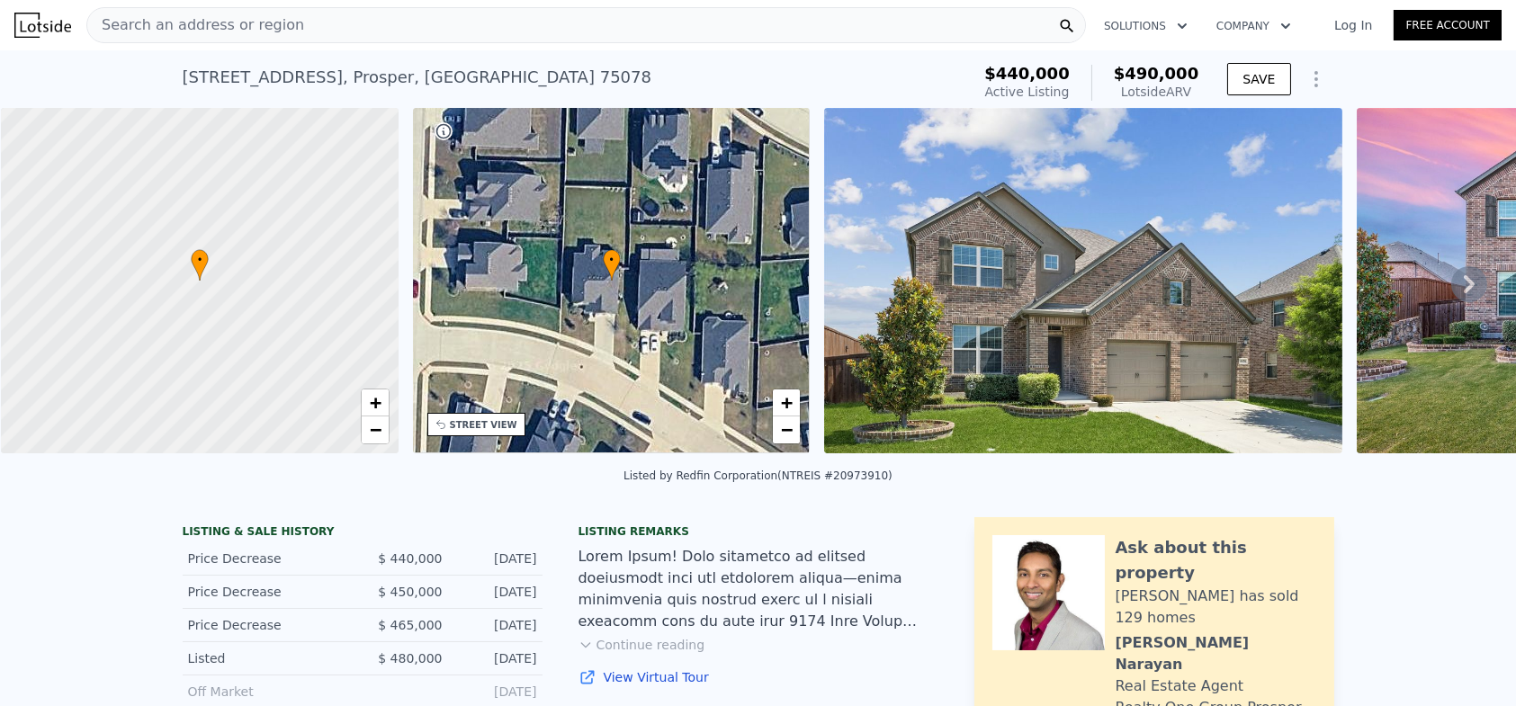
click at [971, 336] on img at bounding box center [1083, 281] width 518 height 346
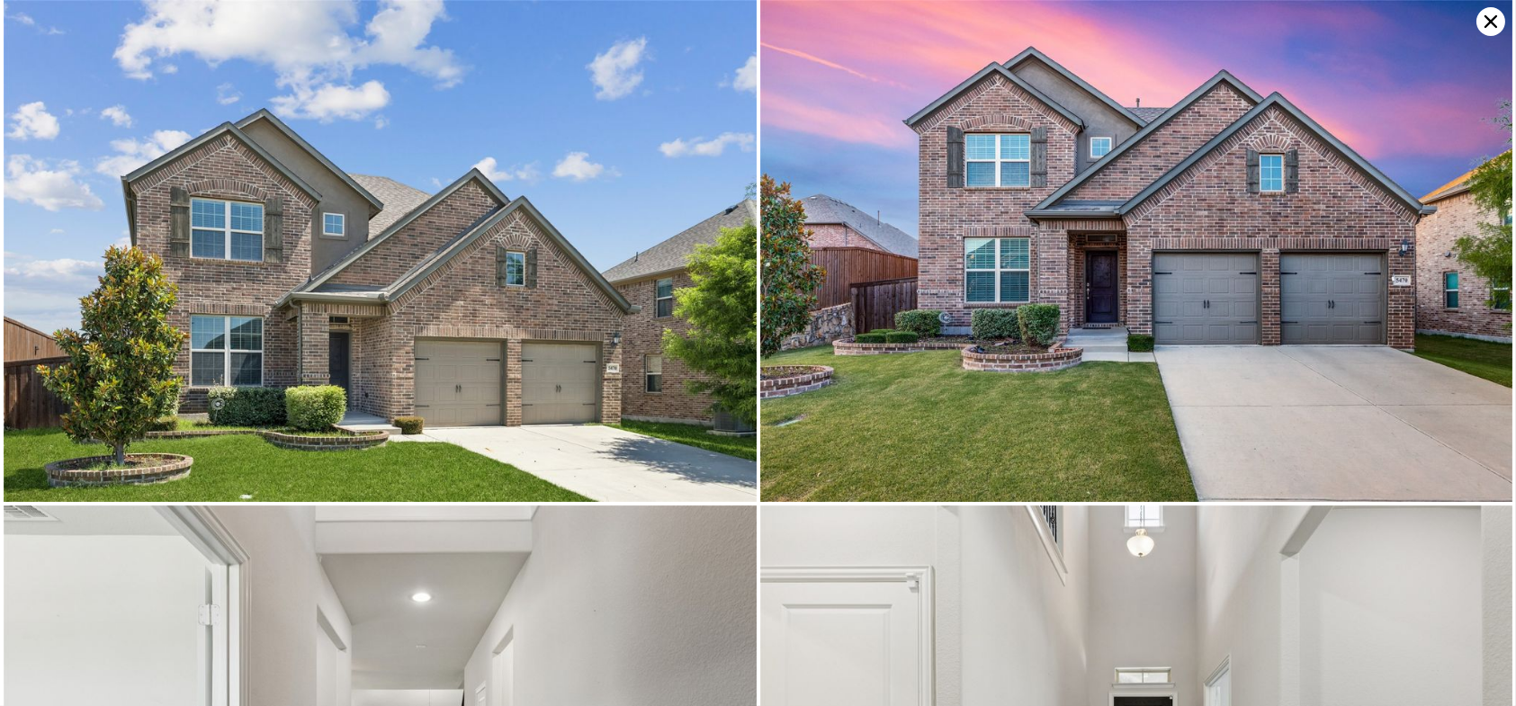
click at [1485, 26] on icon at bounding box center [1491, 21] width 13 height 13
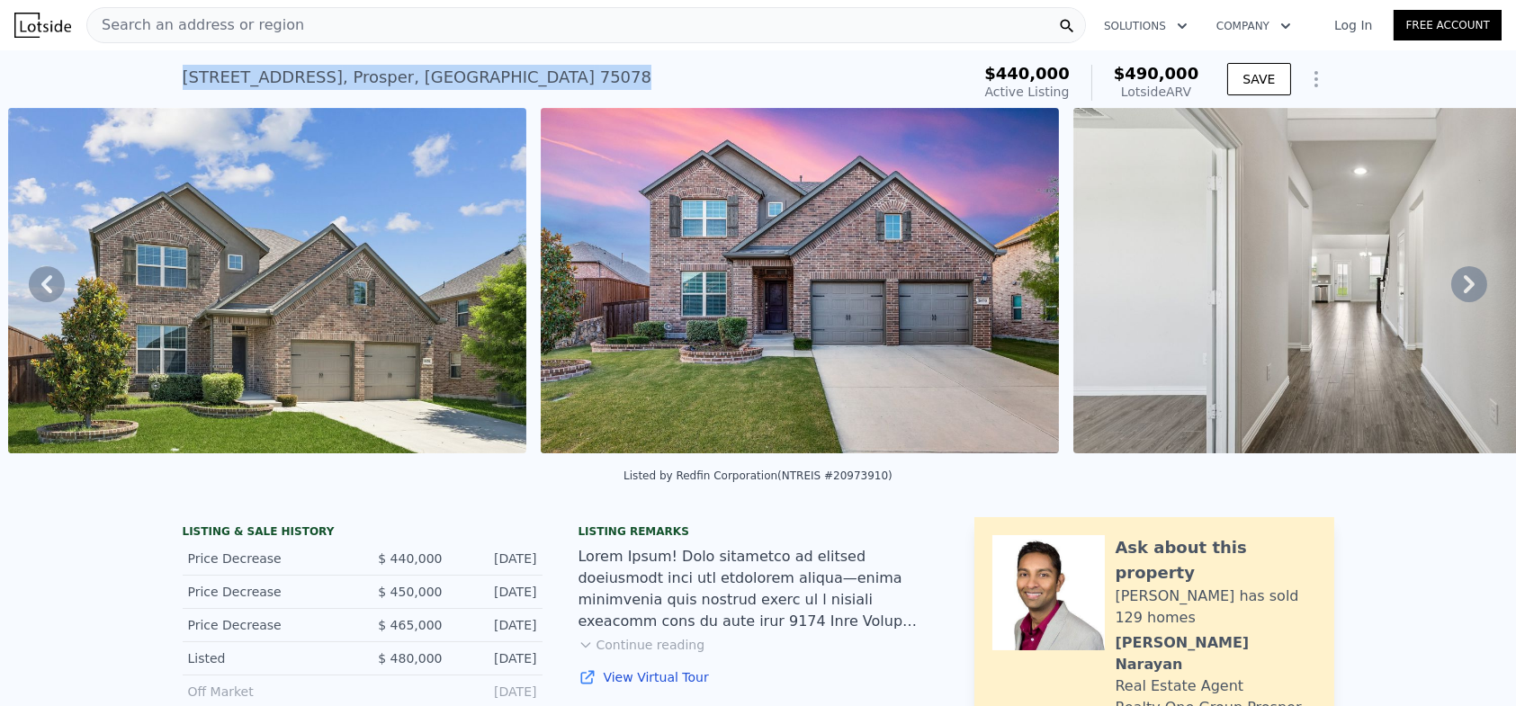
drag, startPoint x: 168, startPoint y: 81, endPoint x: 458, endPoint y: 81, distance: 289.8
click at [458, 81] on div "[STREET_ADDRESS] Active at $440k (~ARV $490k ) $440,000 Active Listing $490,000…" at bounding box center [758, 79] width 1516 height 58
copy div "[STREET_ADDRESS]"
